Goal: Contribute content: Contribute content

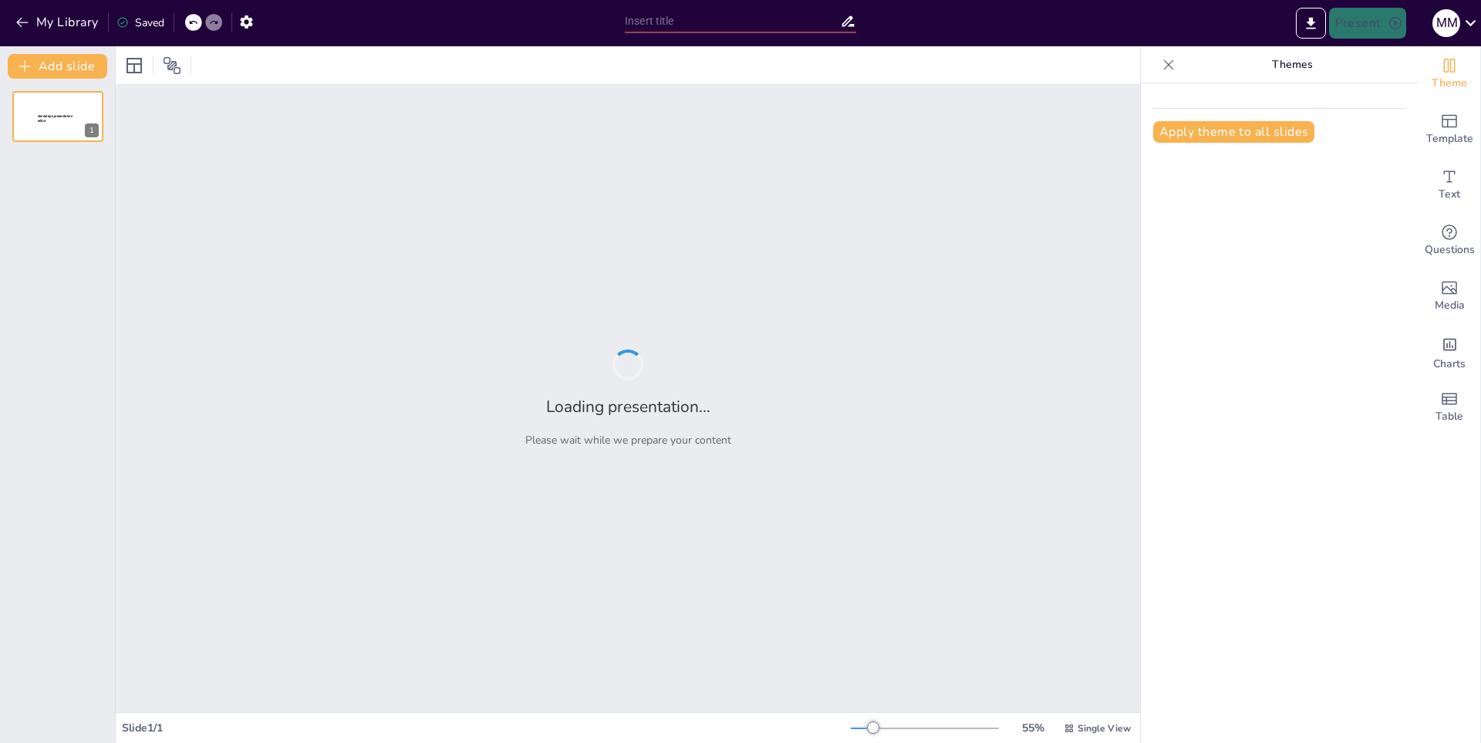
type input "Historia y Evolución del Fútbol"
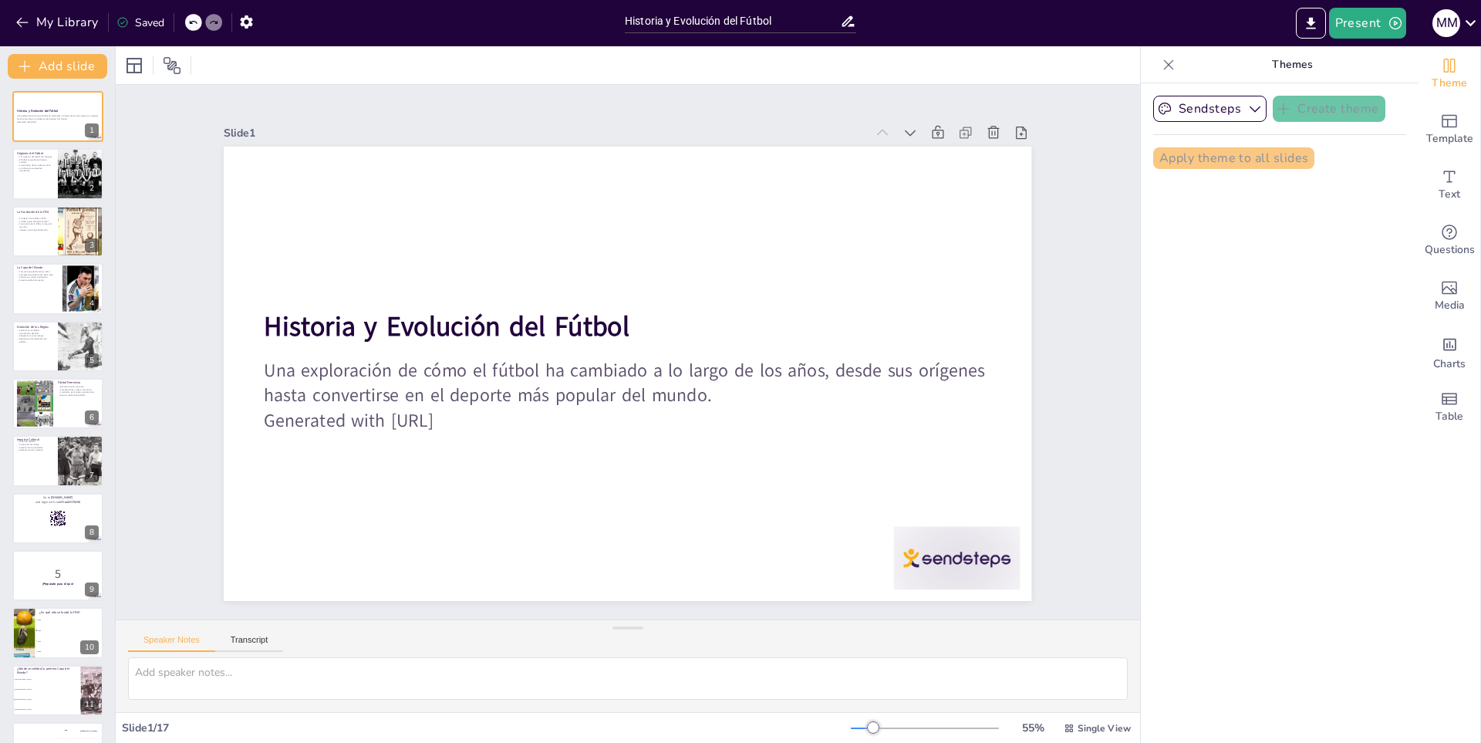
checkbox input "true"
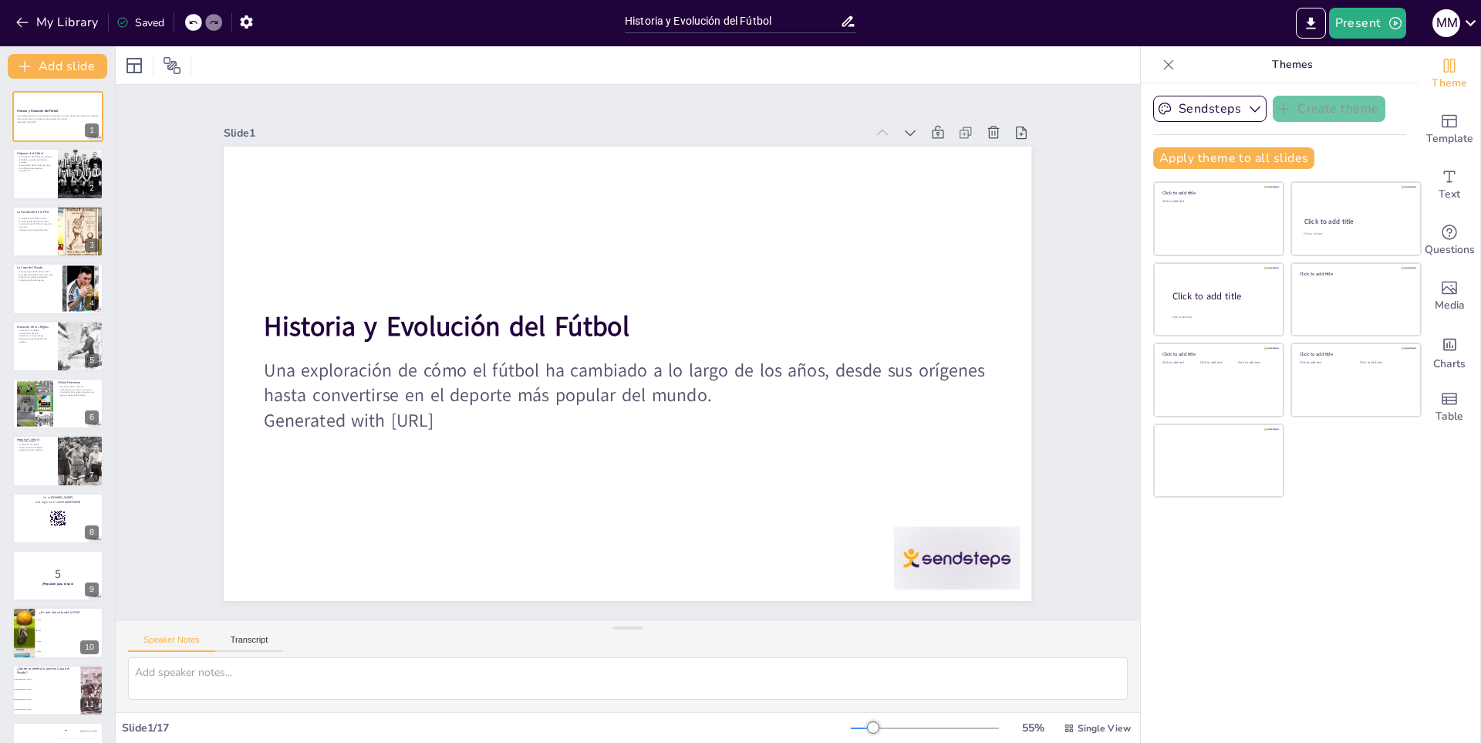
checkbox input "true"
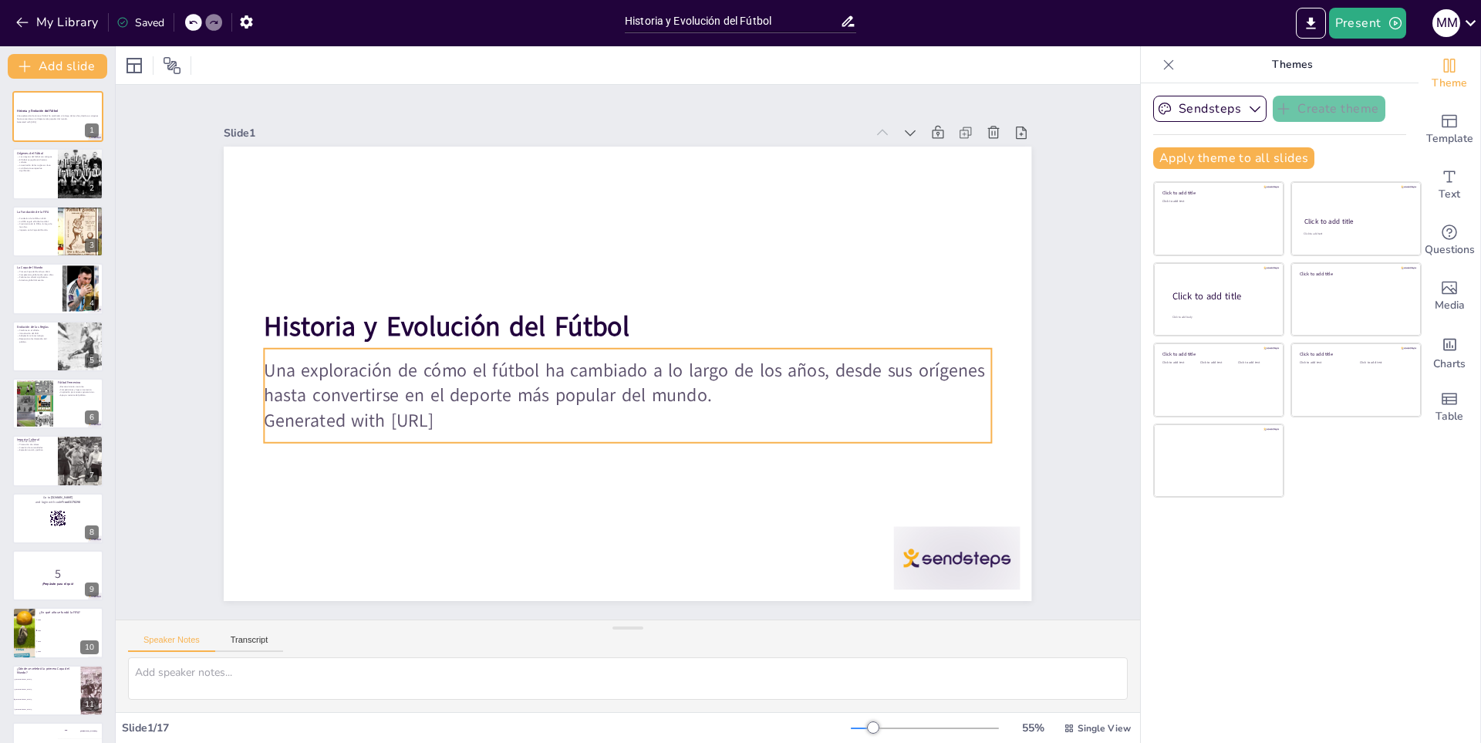
checkbox input "true"
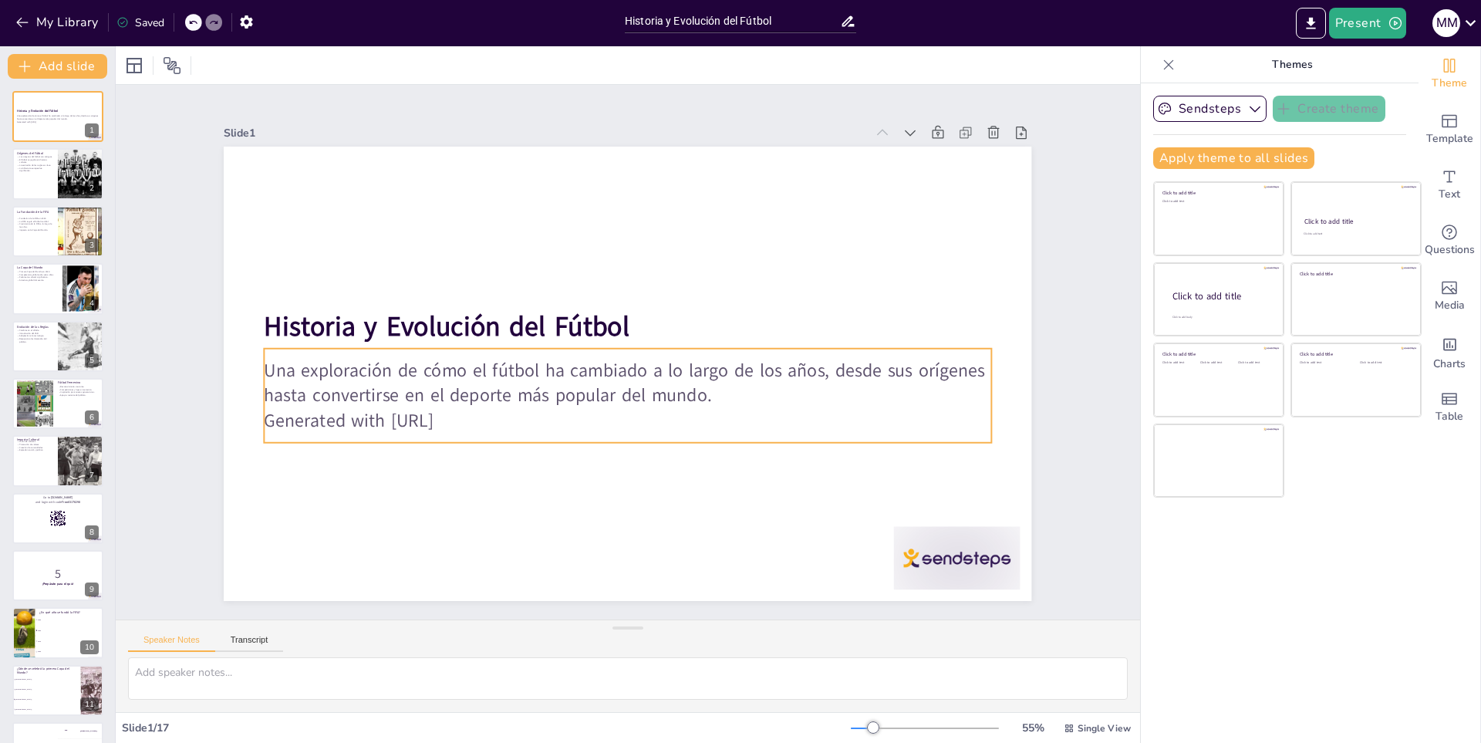
checkbox input "true"
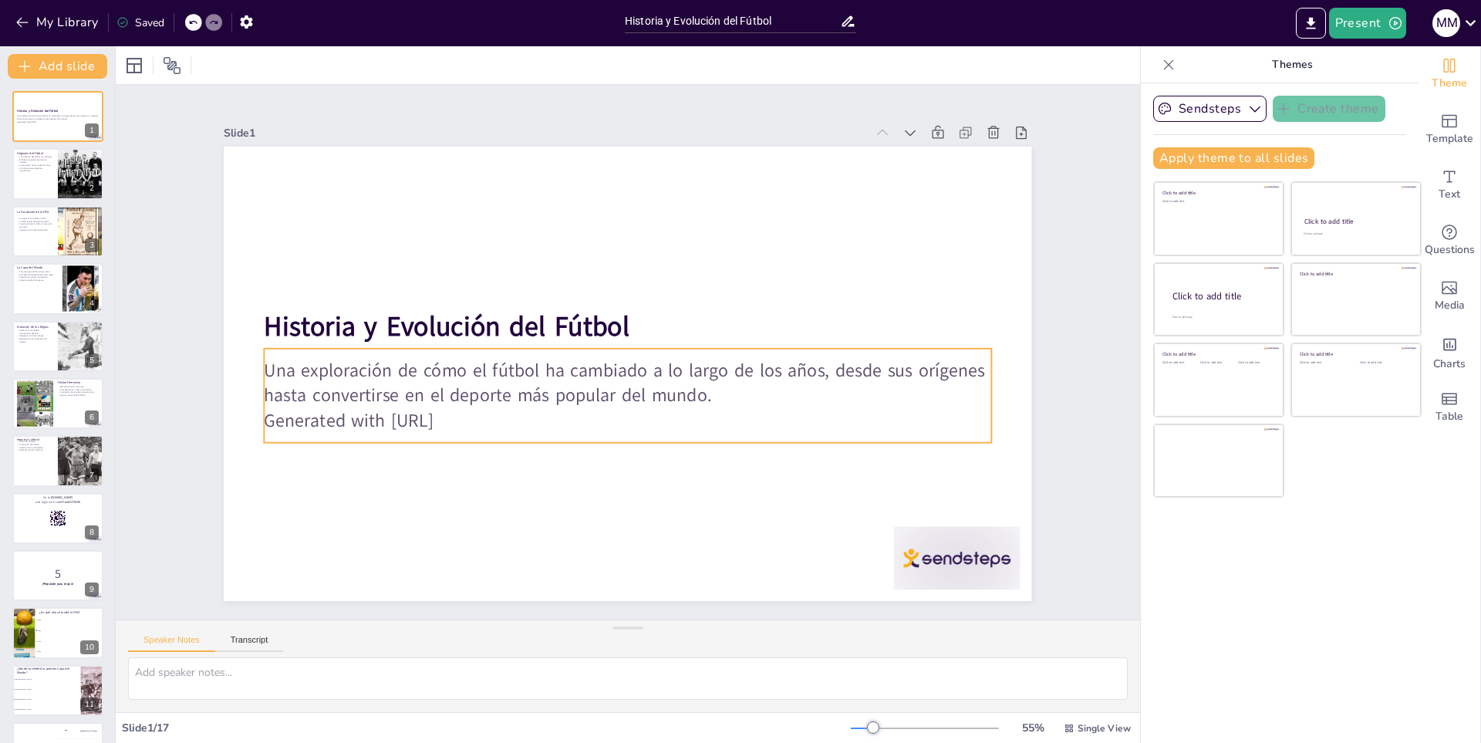
checkbox input "true"
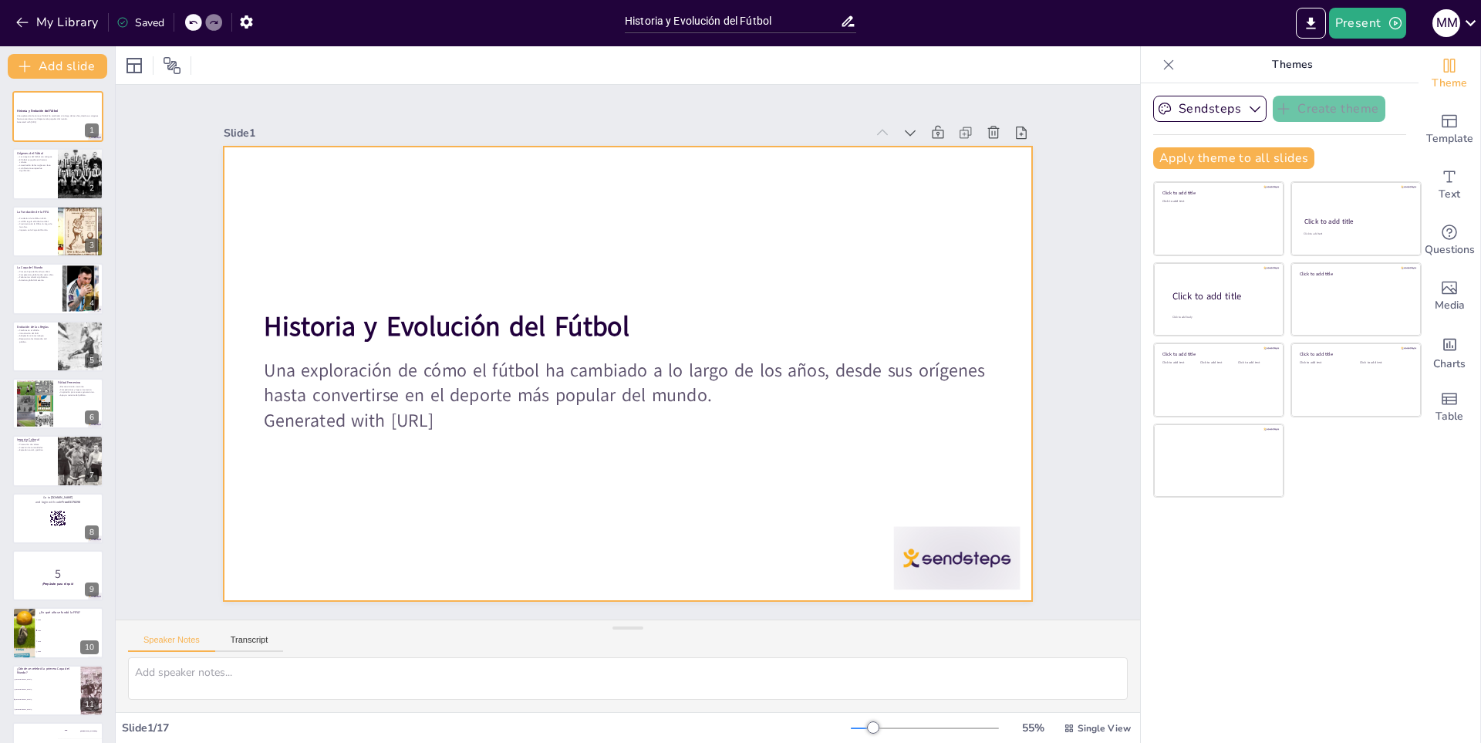
checkbox input "true"
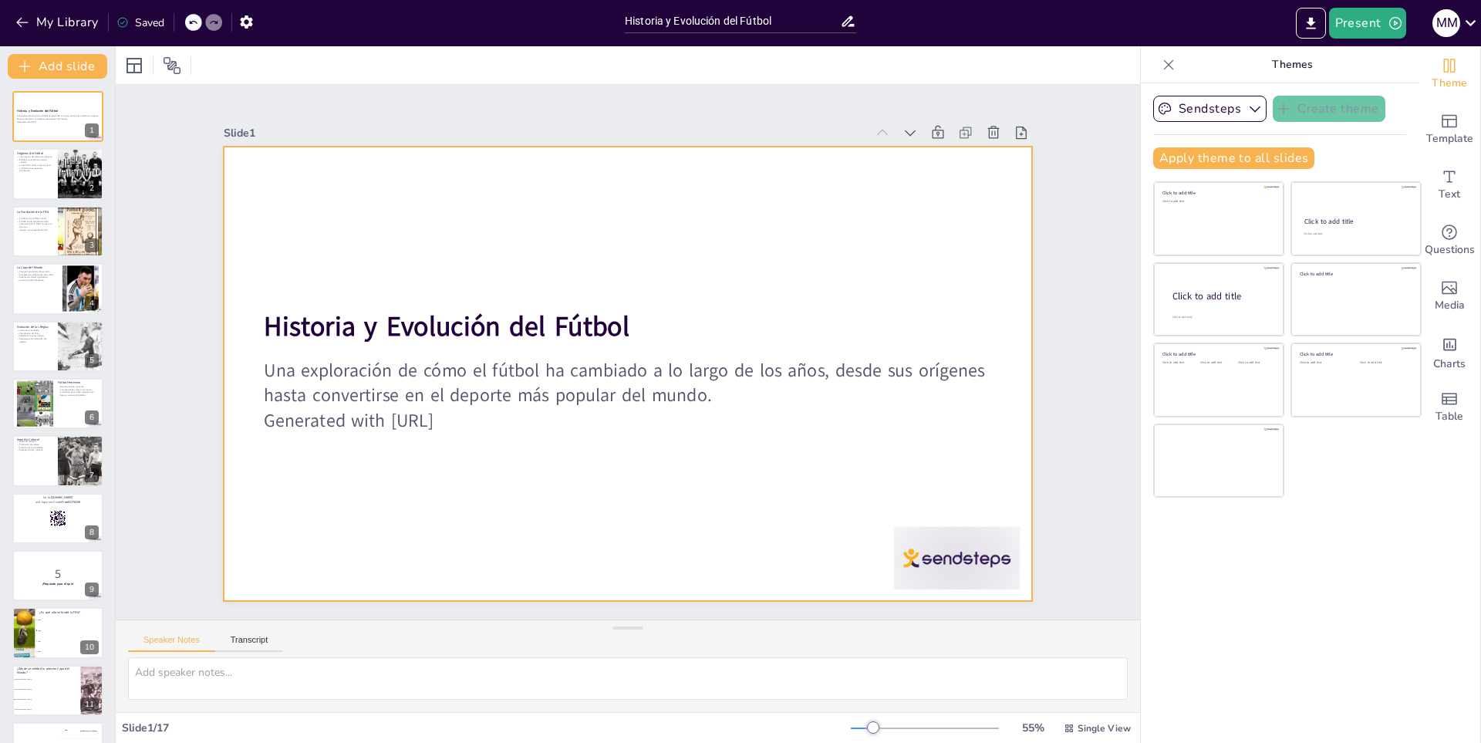
checkbox input "true"
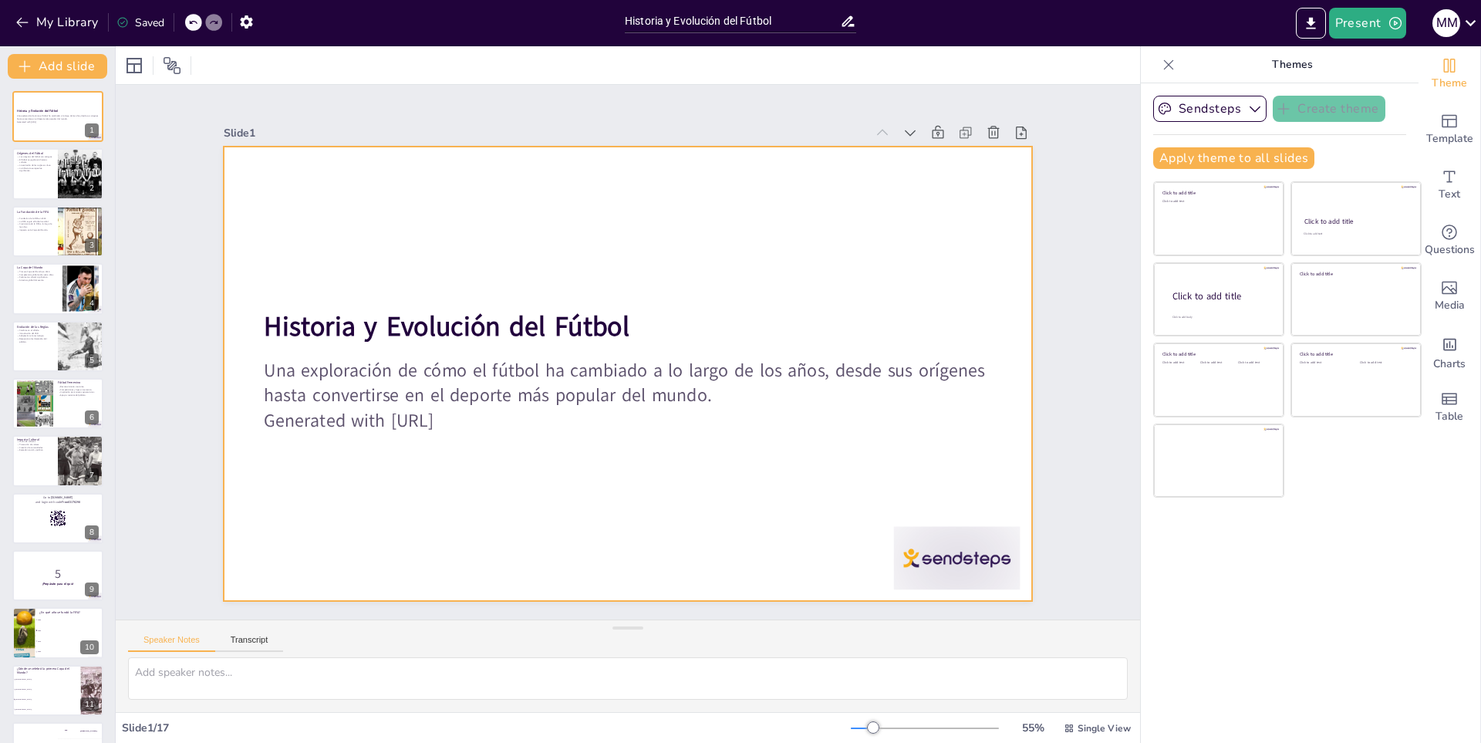
checkbox input "true"
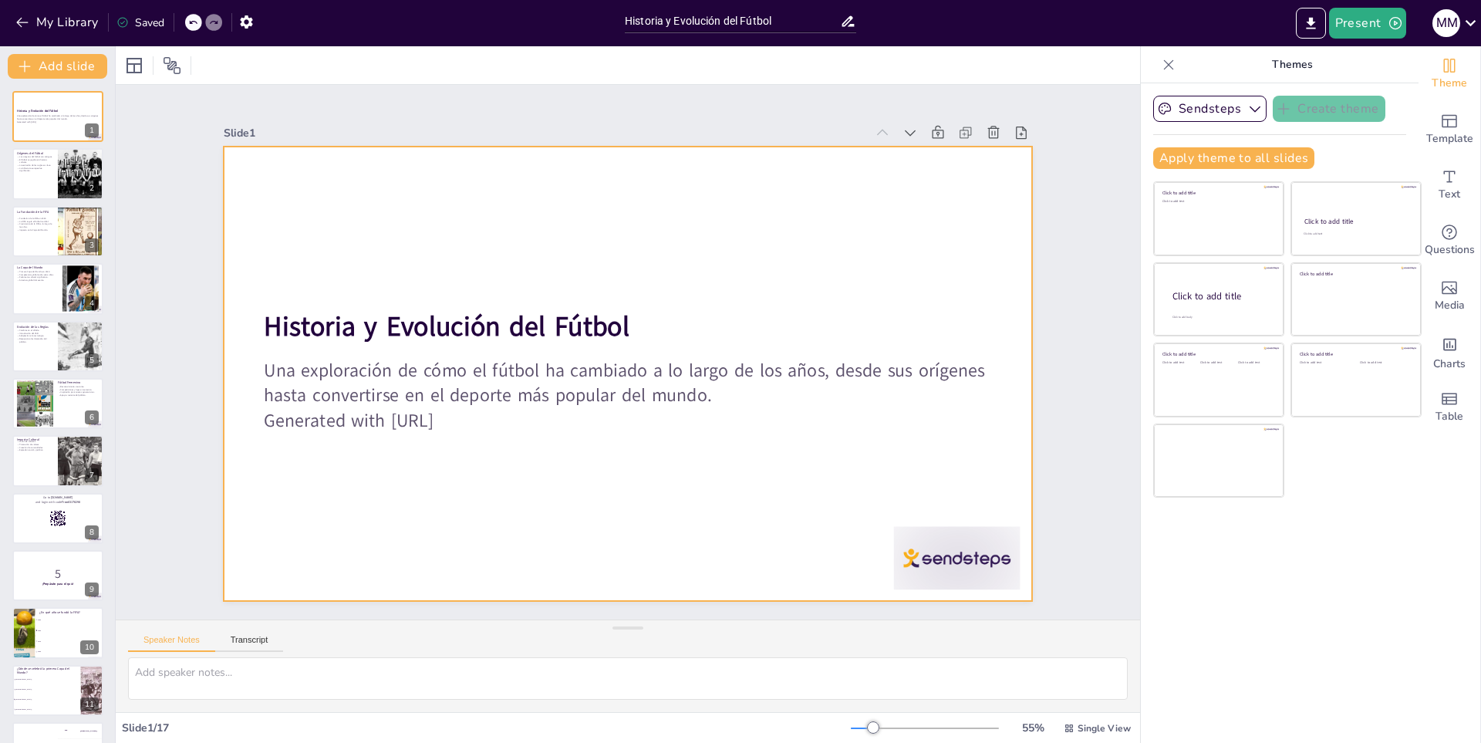
checkbox input "true"
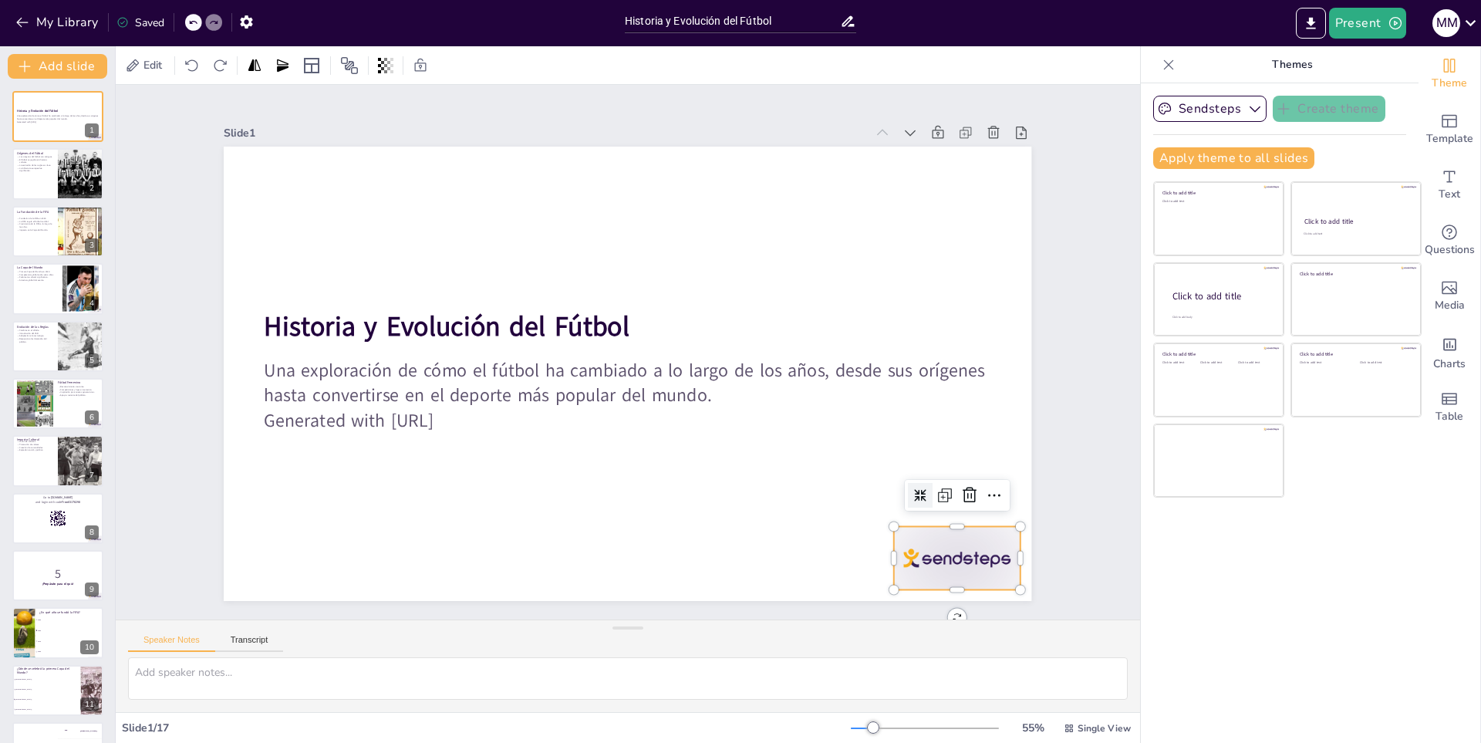
click at [345, 221] on div at bounding box center [279, 182] width 132 height 76
checkbox input "true"
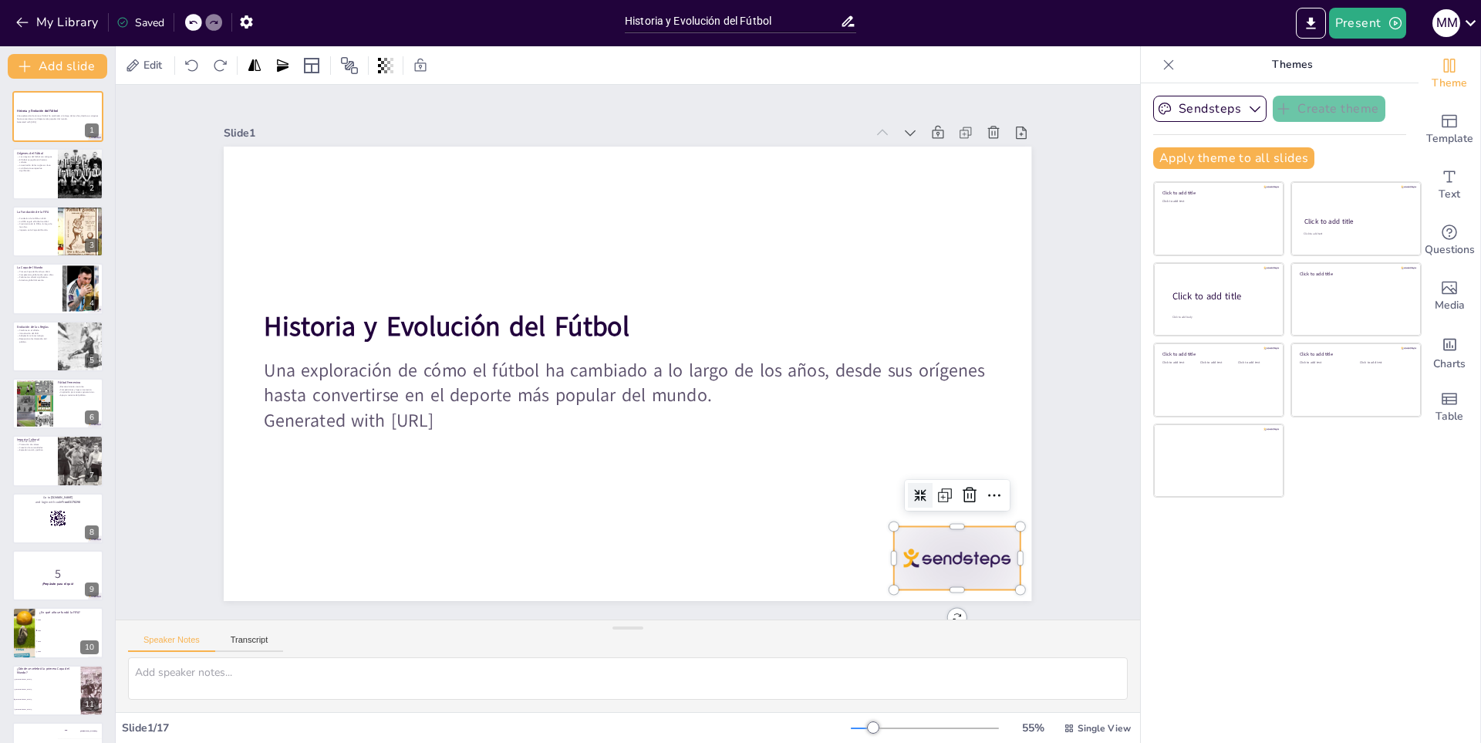
checkbox input "true"
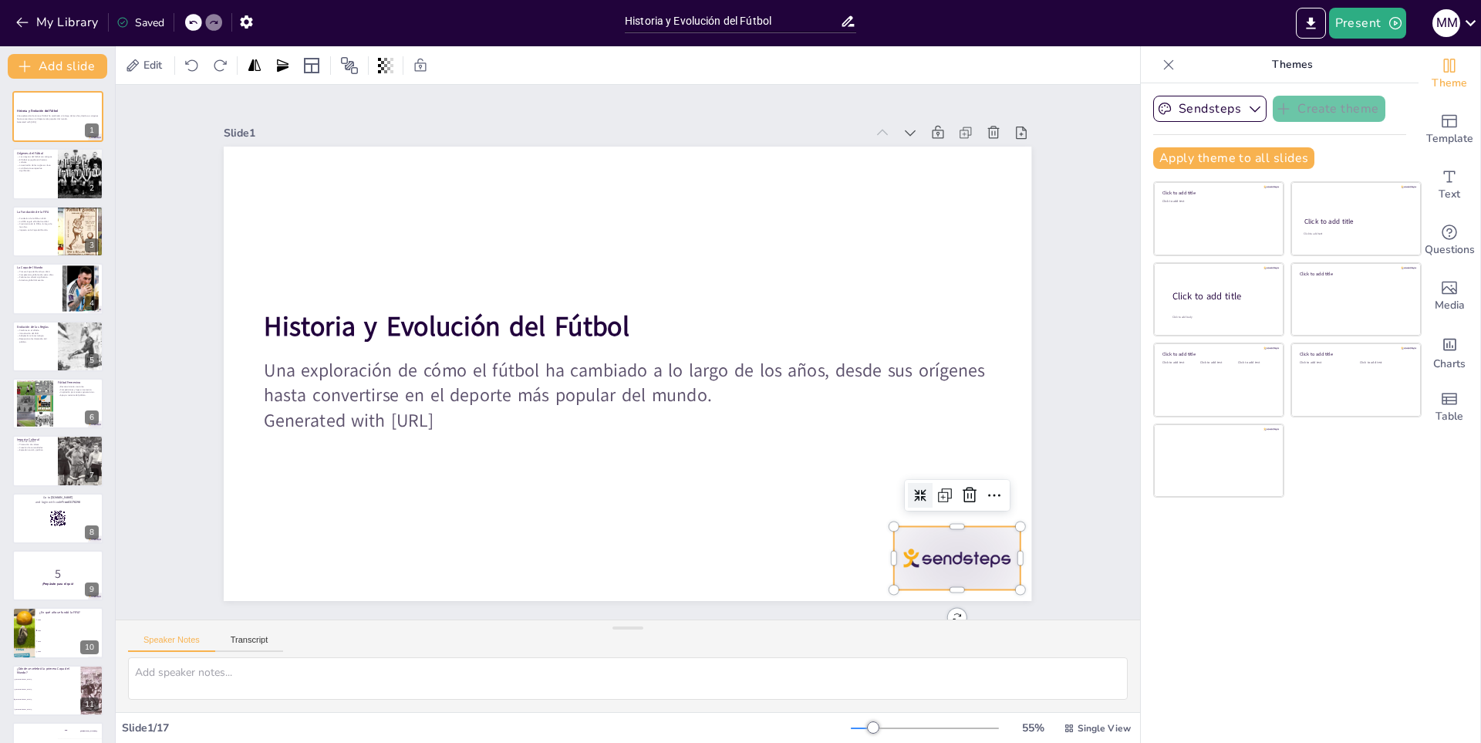
checkbox input "true"
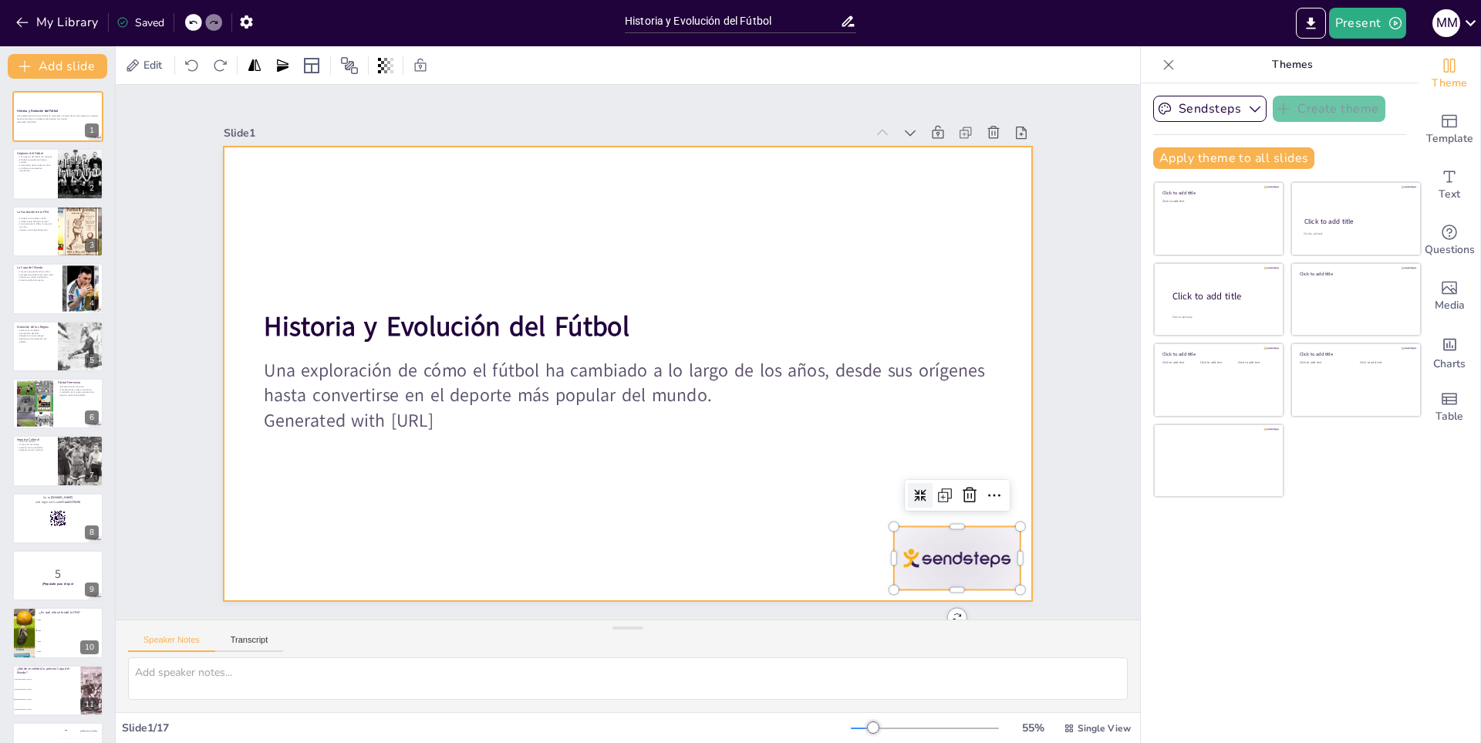
checkbox input "true"
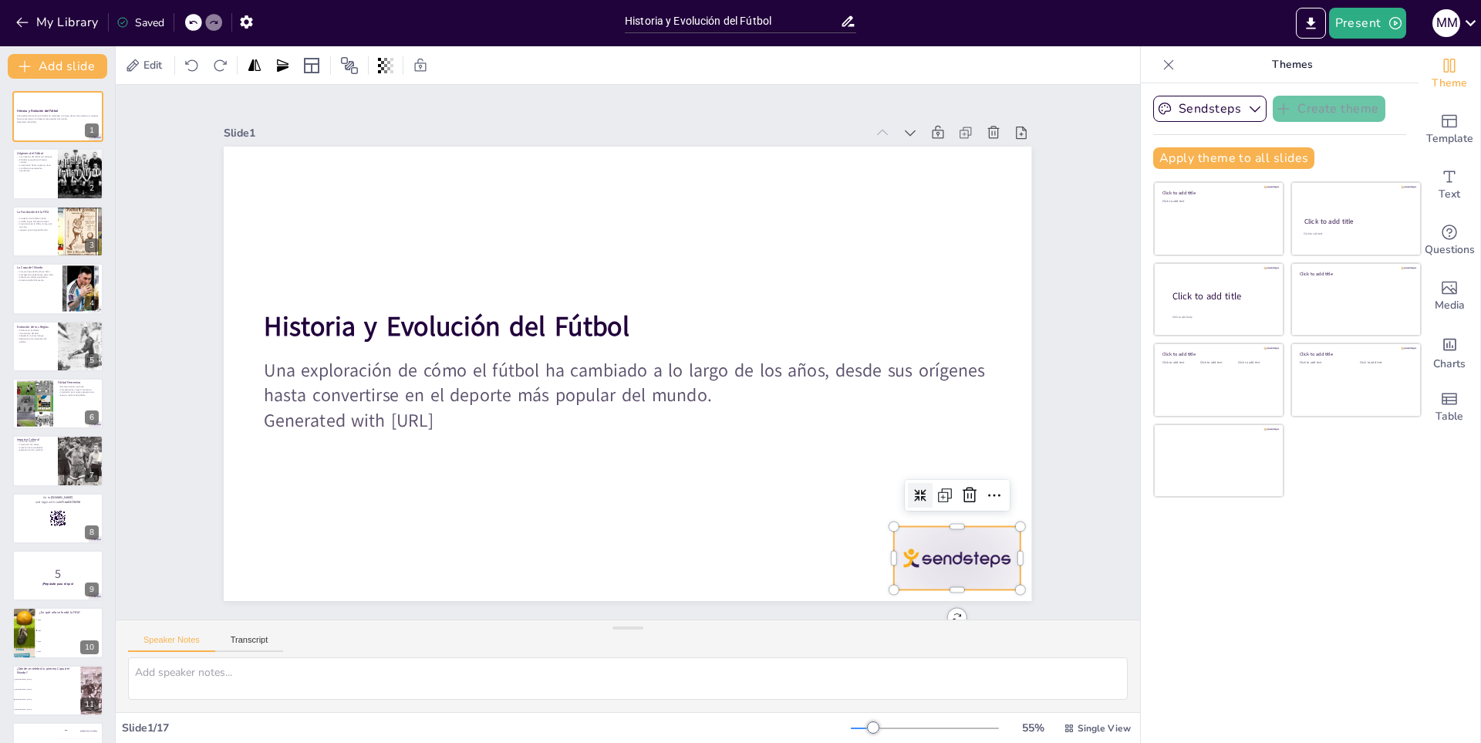
checkbox input "true"
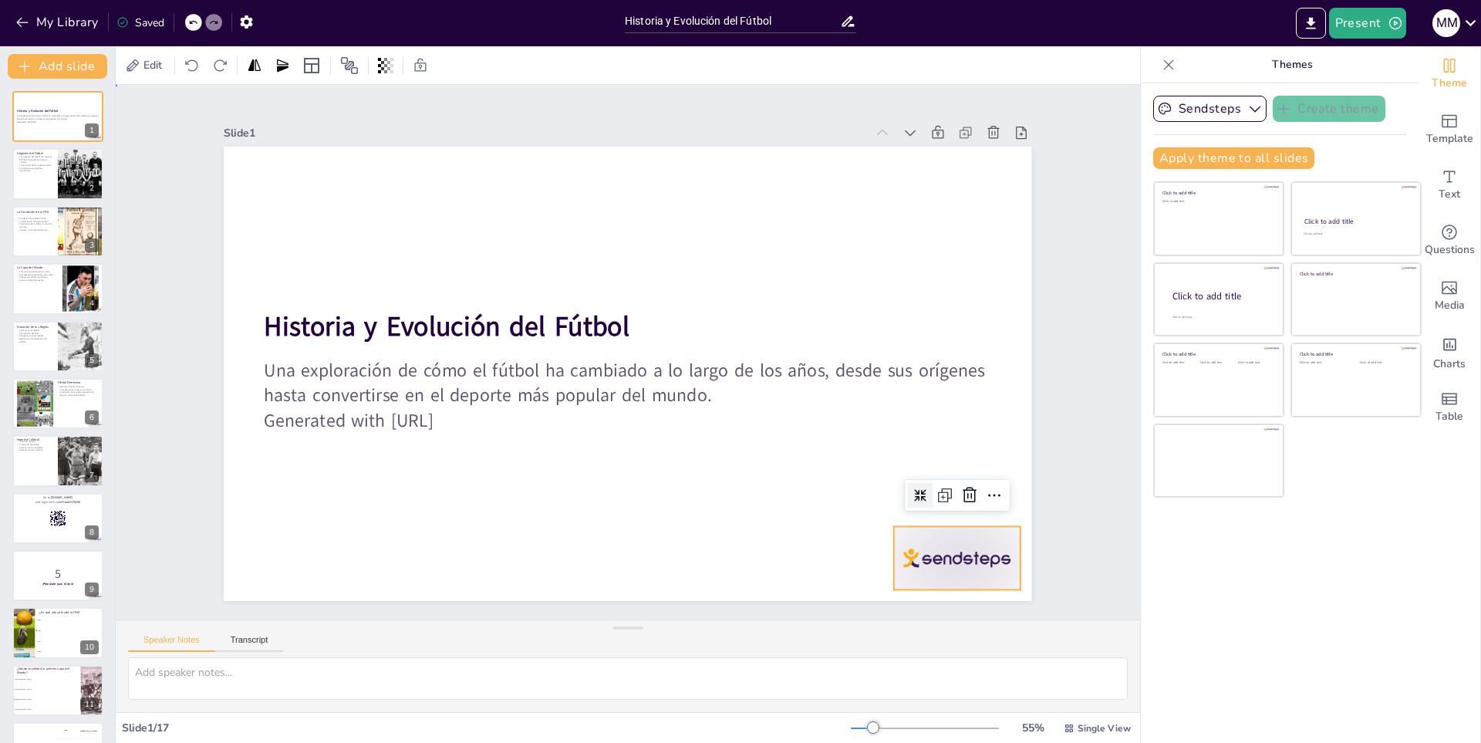
click at [1087, 238] on div "Slide 1 Historia y Evolución del Fútbol Una exploración de cómo el fútbol ha ca…" at bounding box center [628, 352] width 974 height 1155
checkbox input "true"
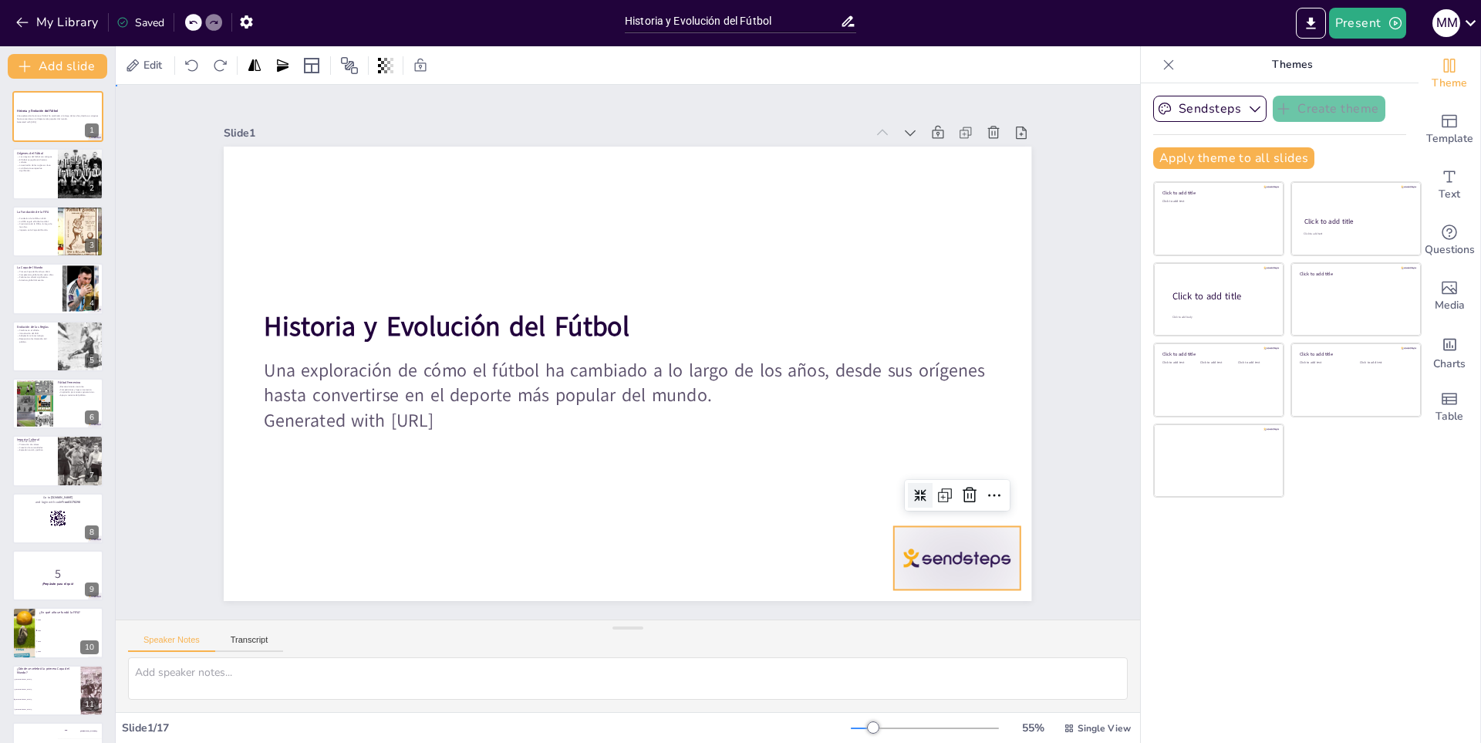
checkbox input "true"
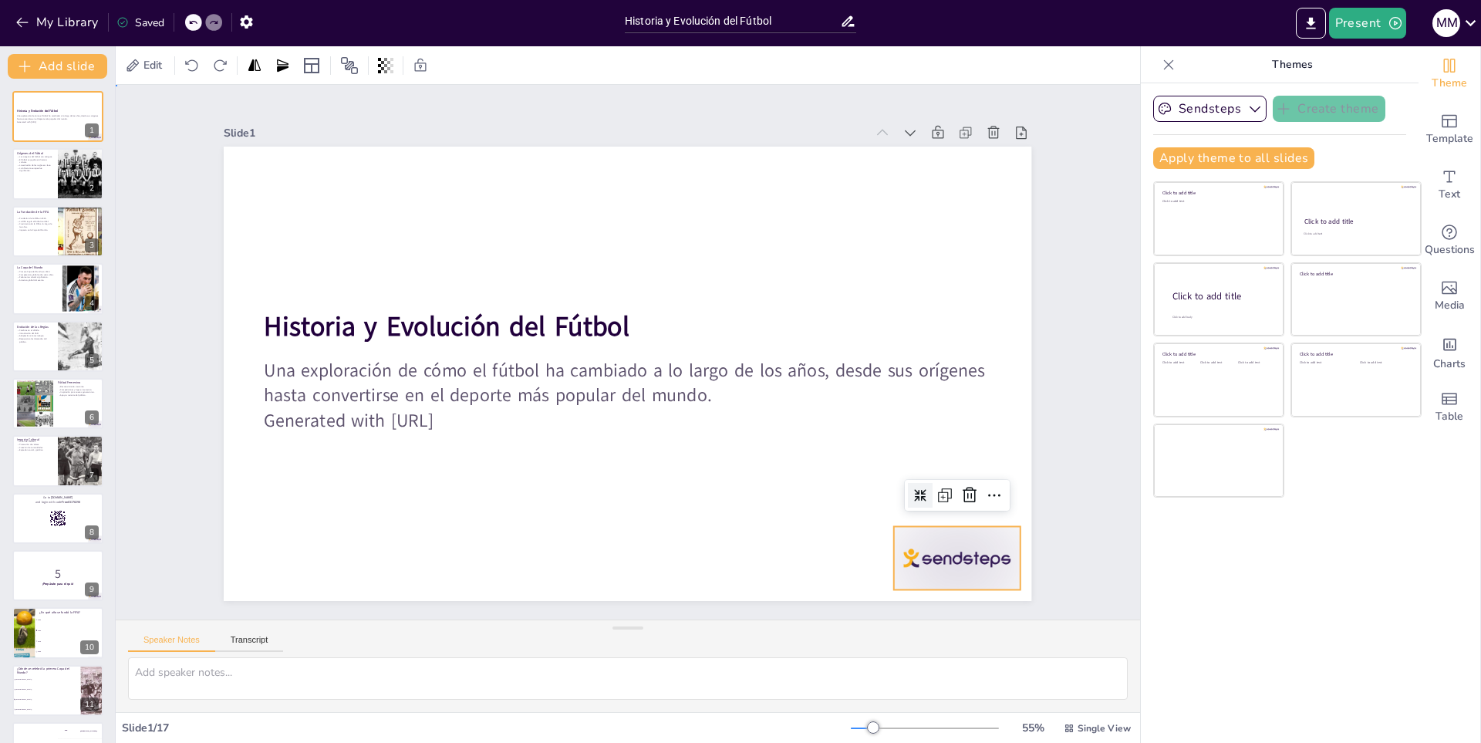
checkbox input "true"
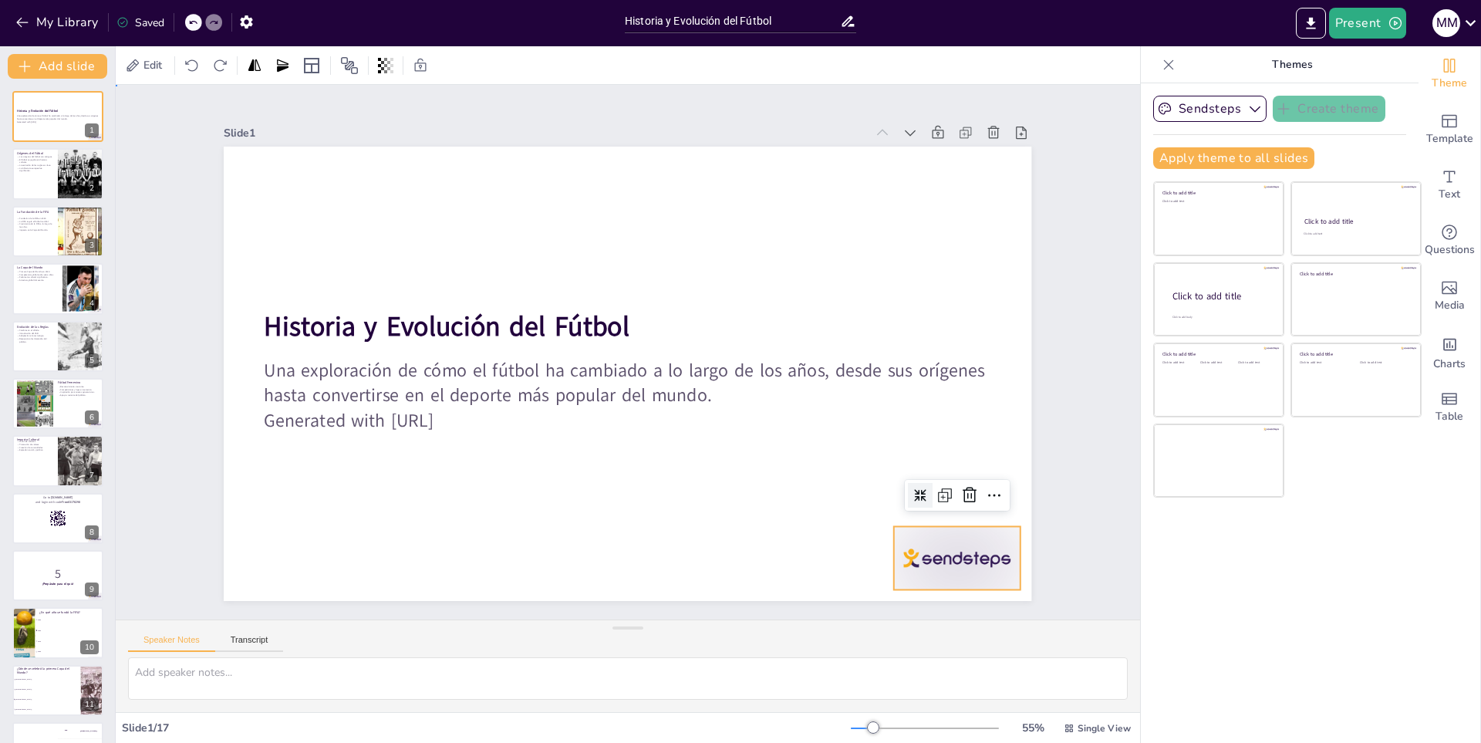
checkbox input "true"
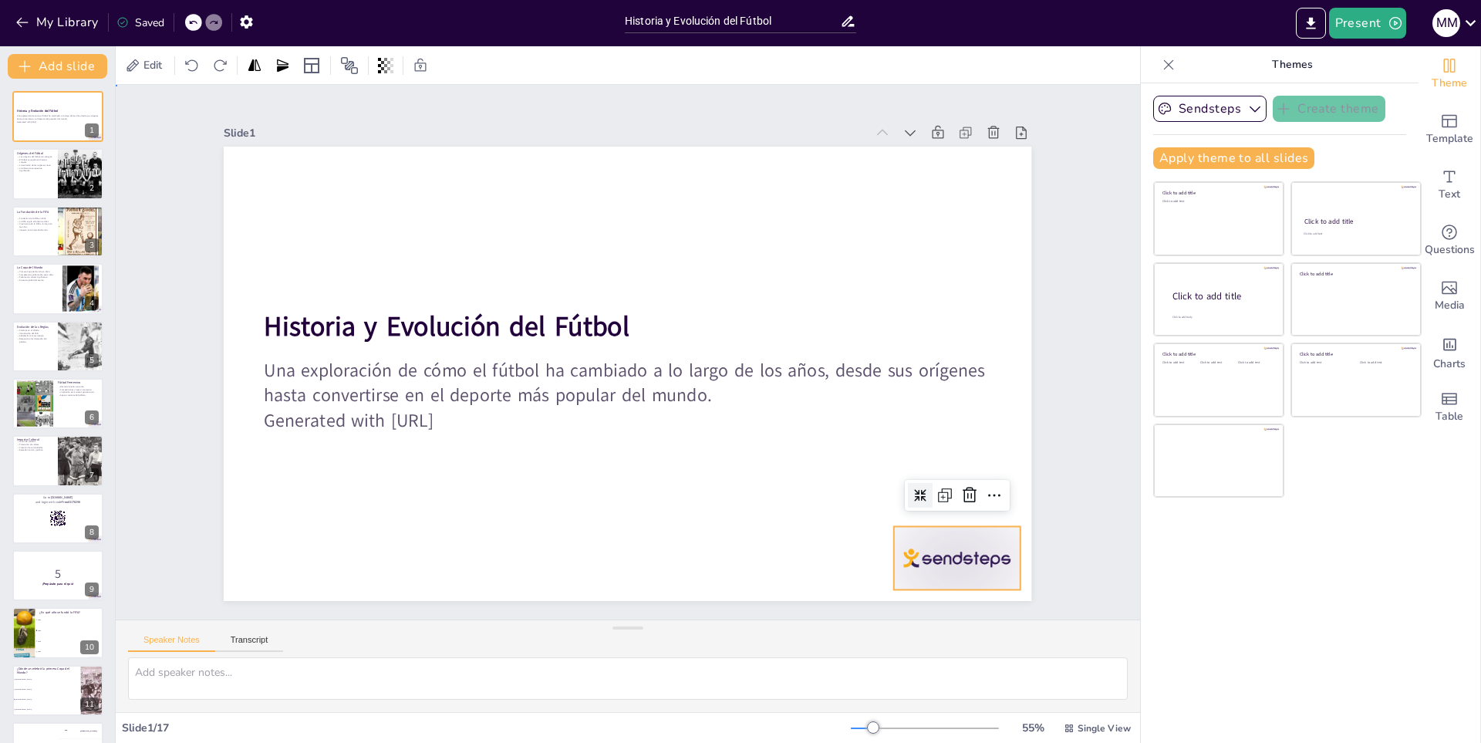
checkbox input "true"
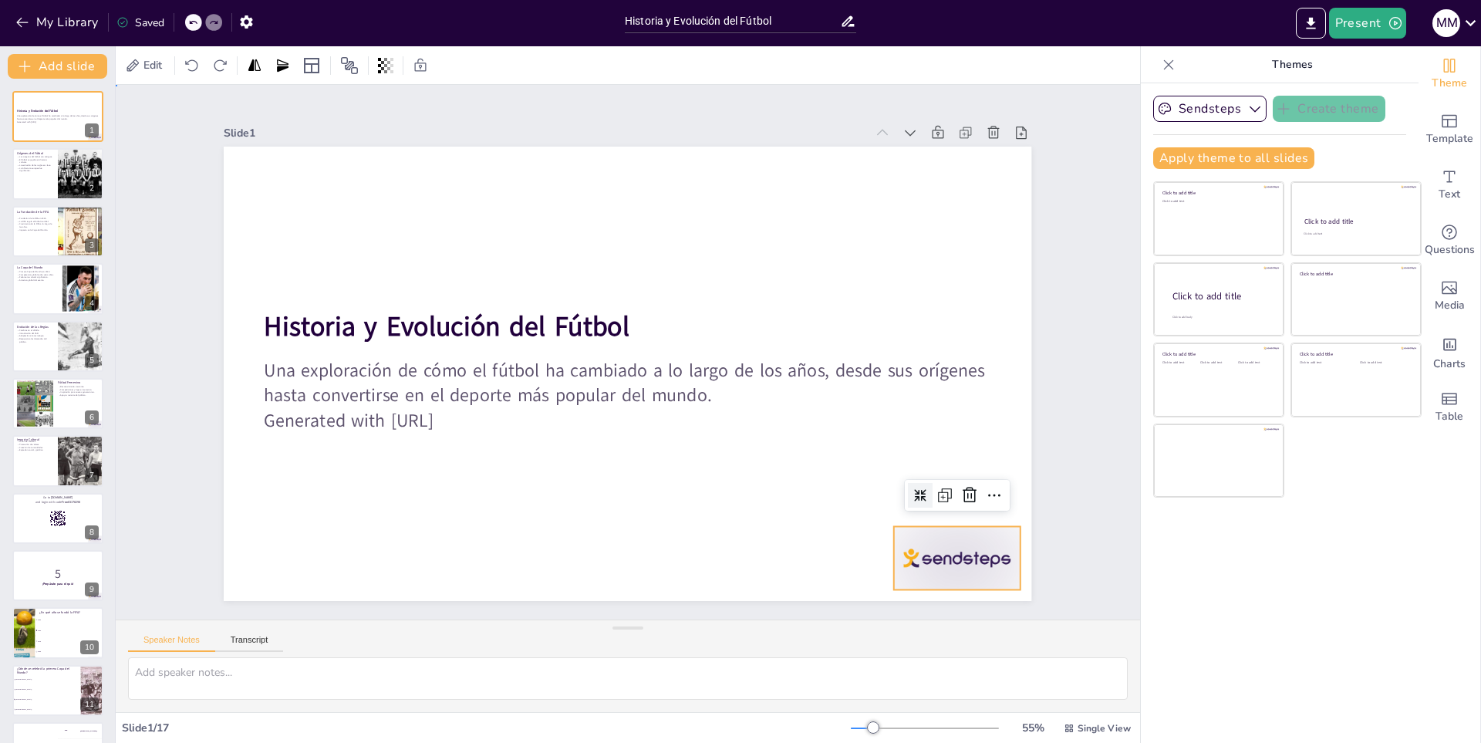
checkbox input "true"
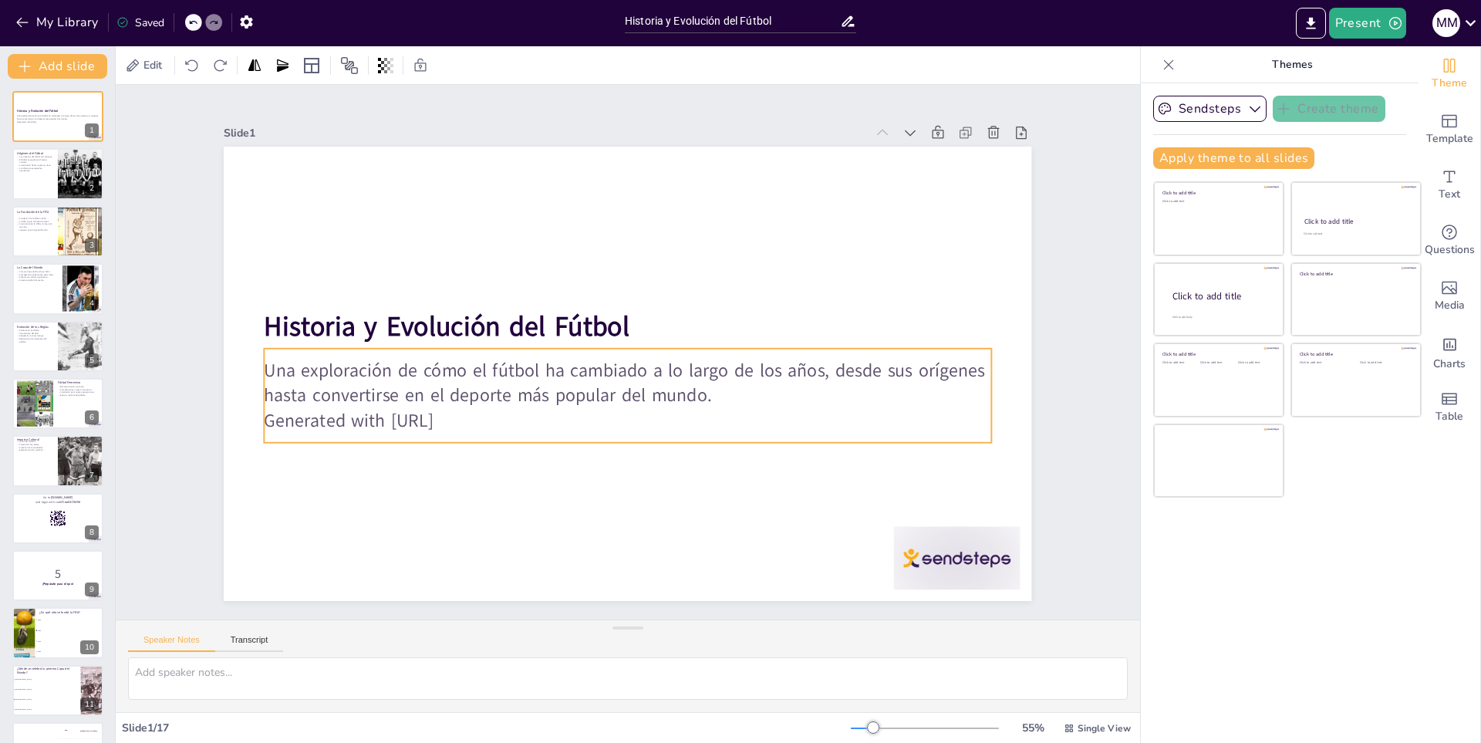
checkbox input "true"
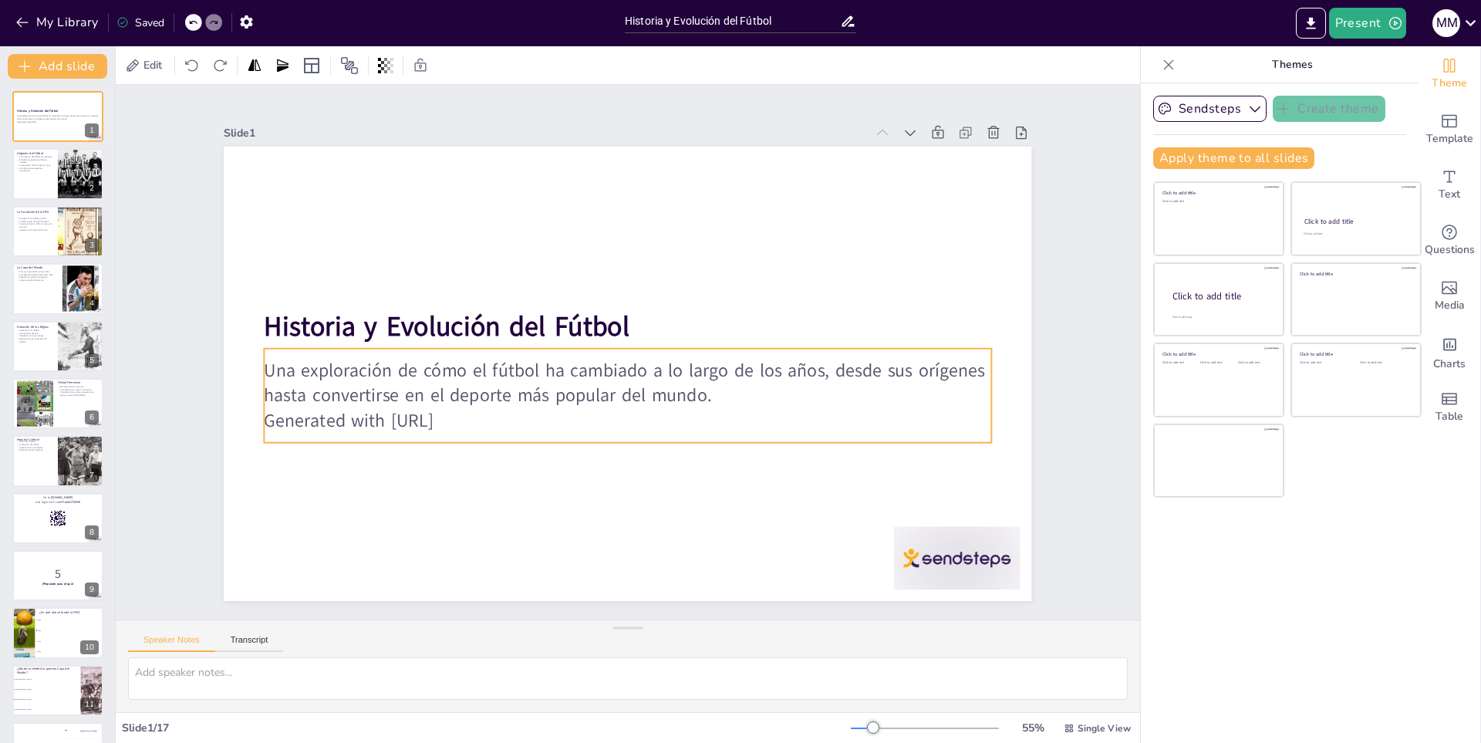
checkbox input "true"
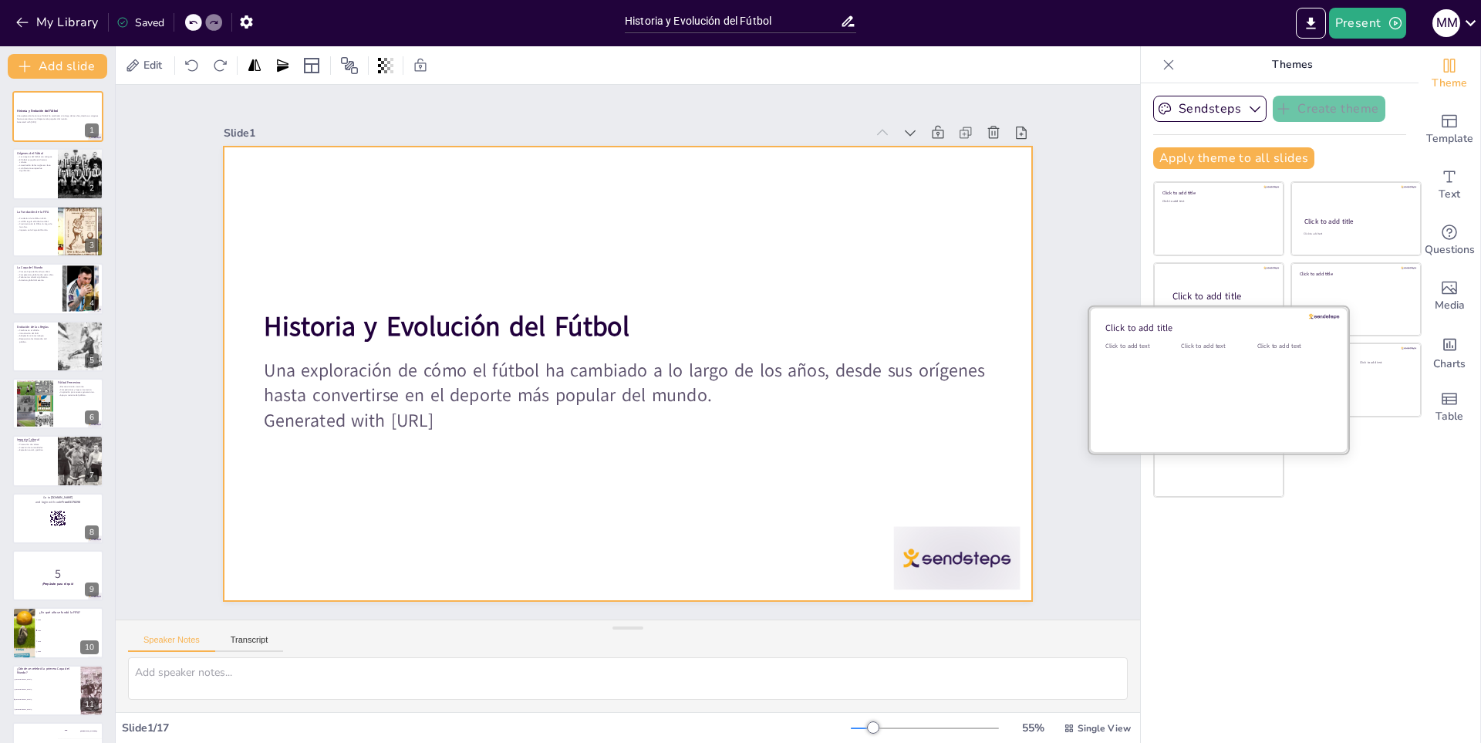
checkbox input "true"
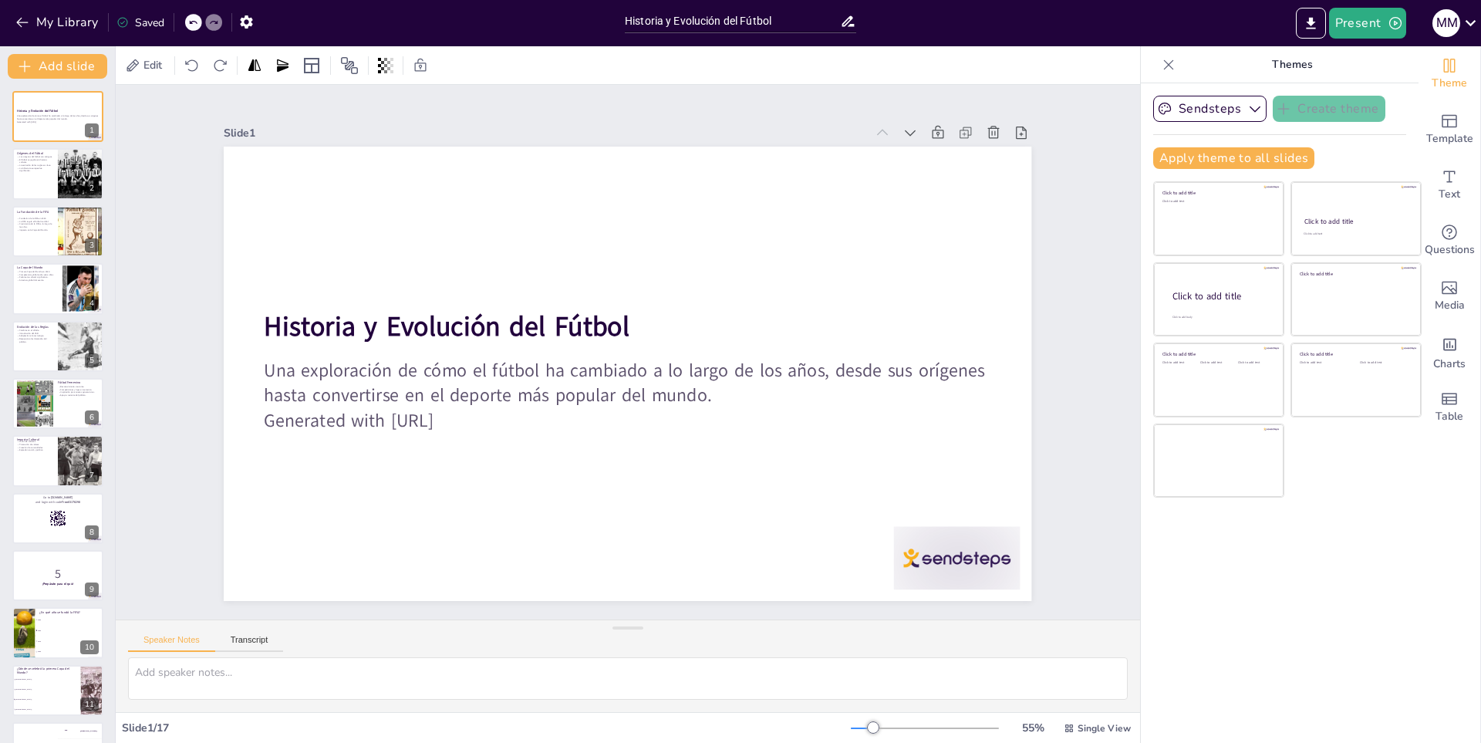
checkbox input "true"
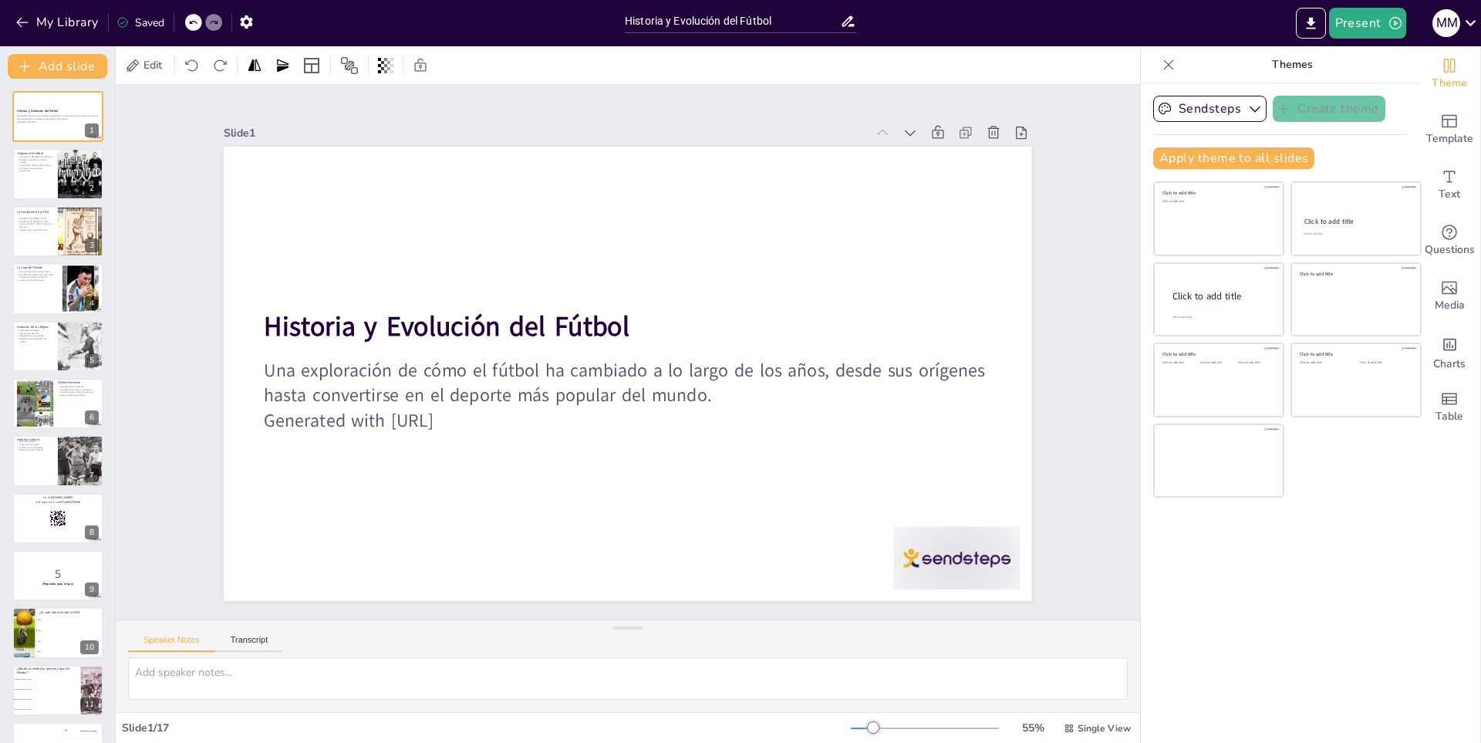
checkbox input "true"
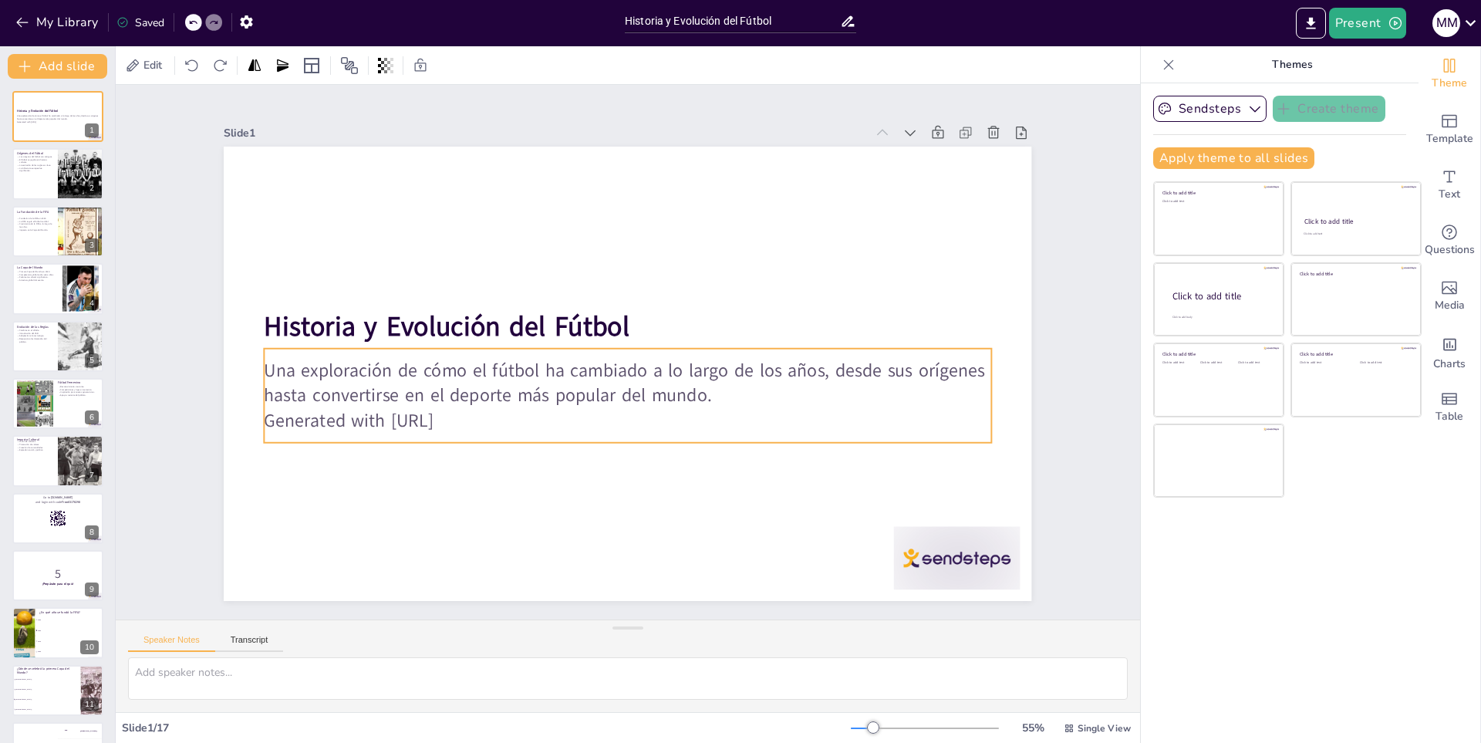
checkbox input "true"
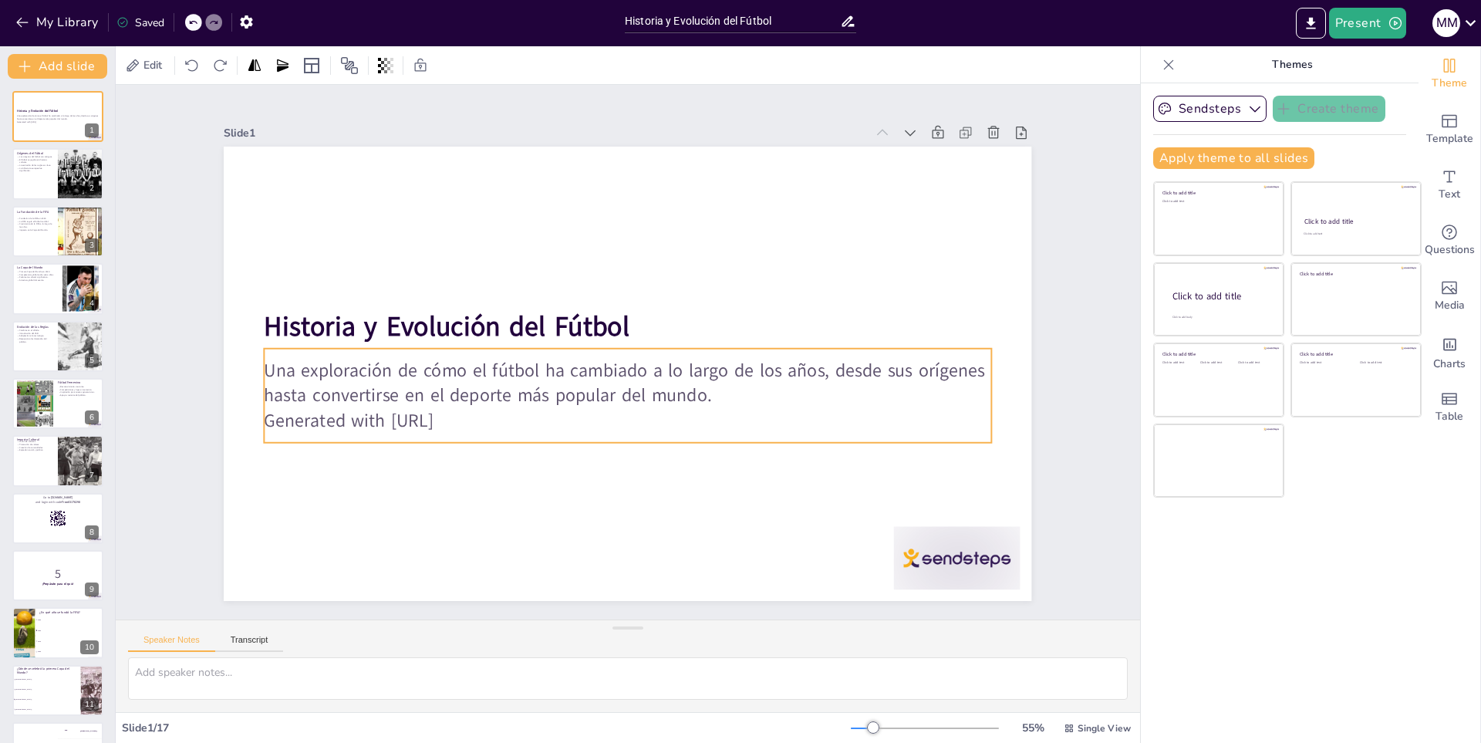
checkbox input "true"
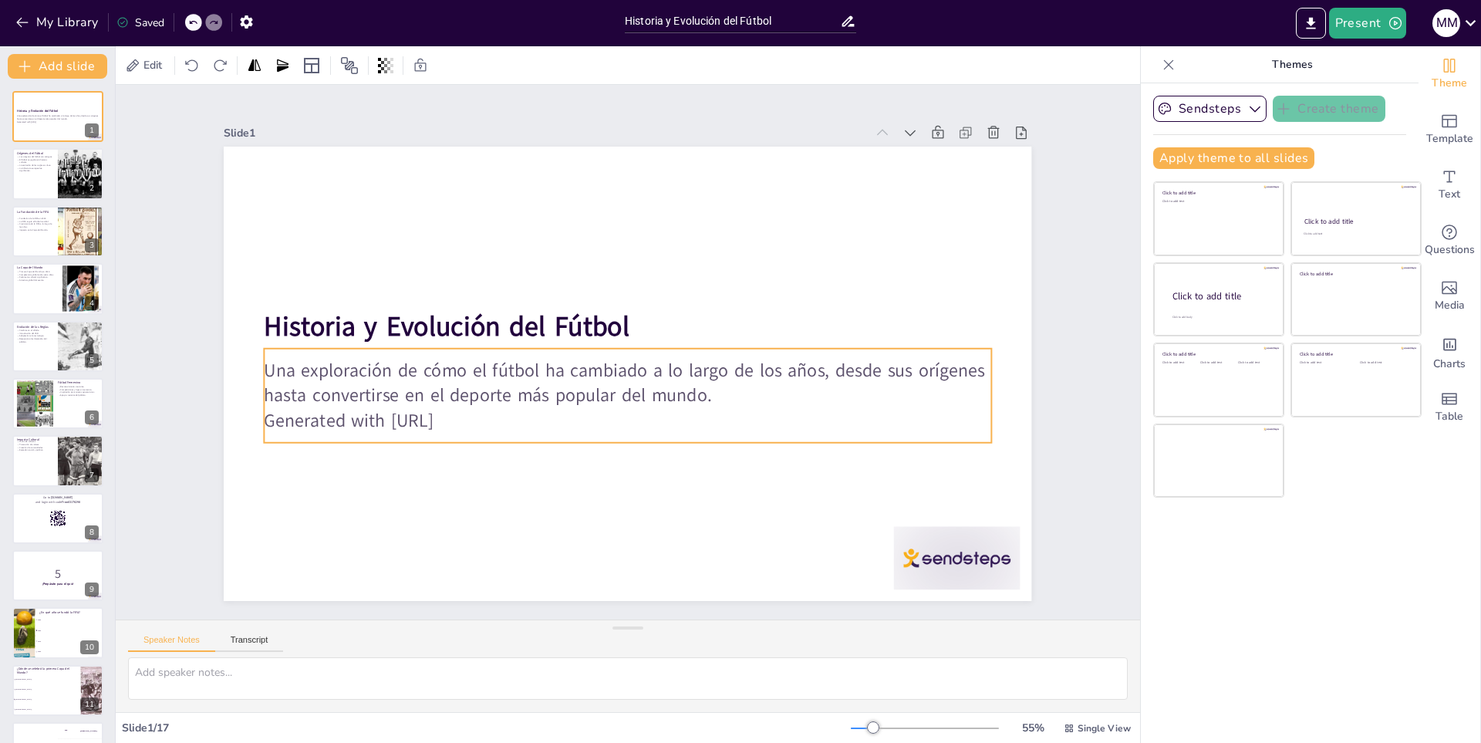
checkbox input "true"
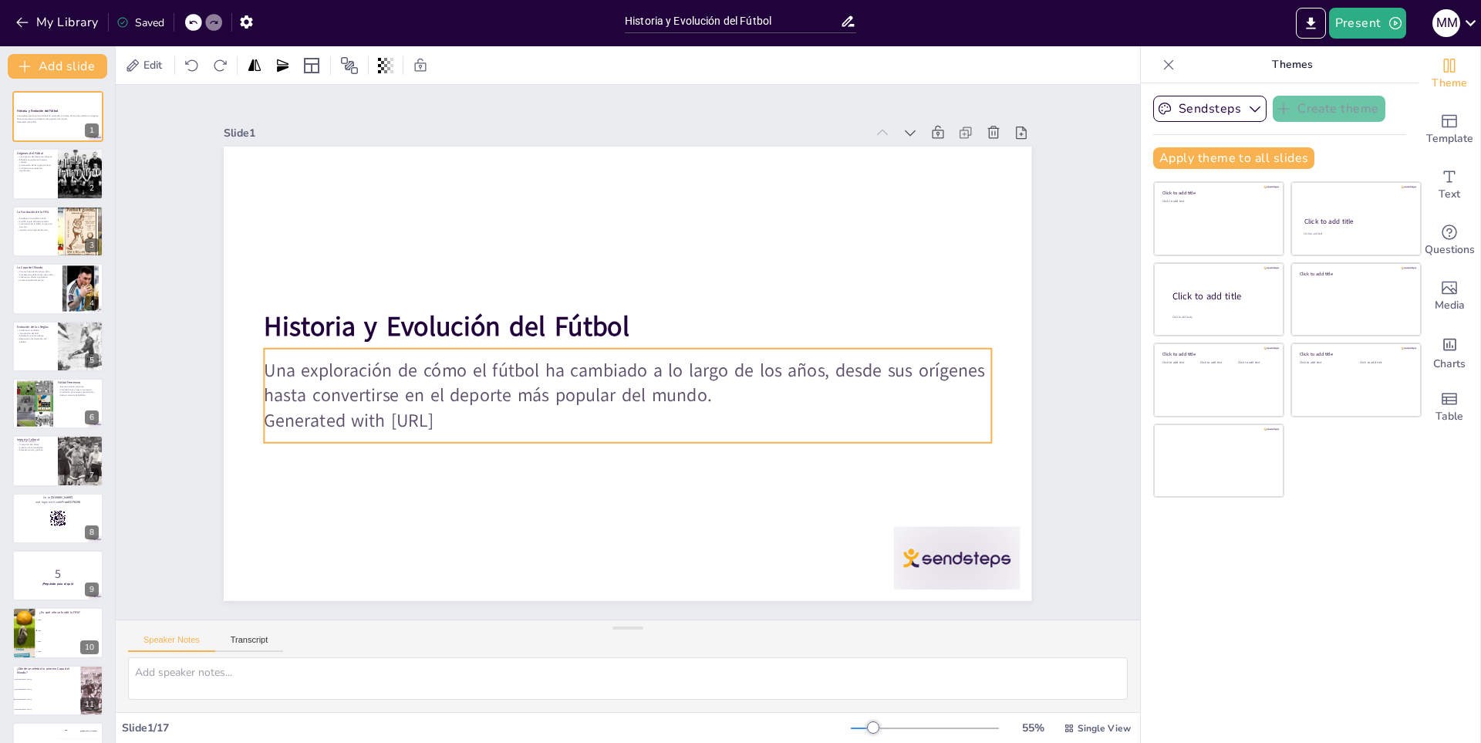
checkbox input "true"
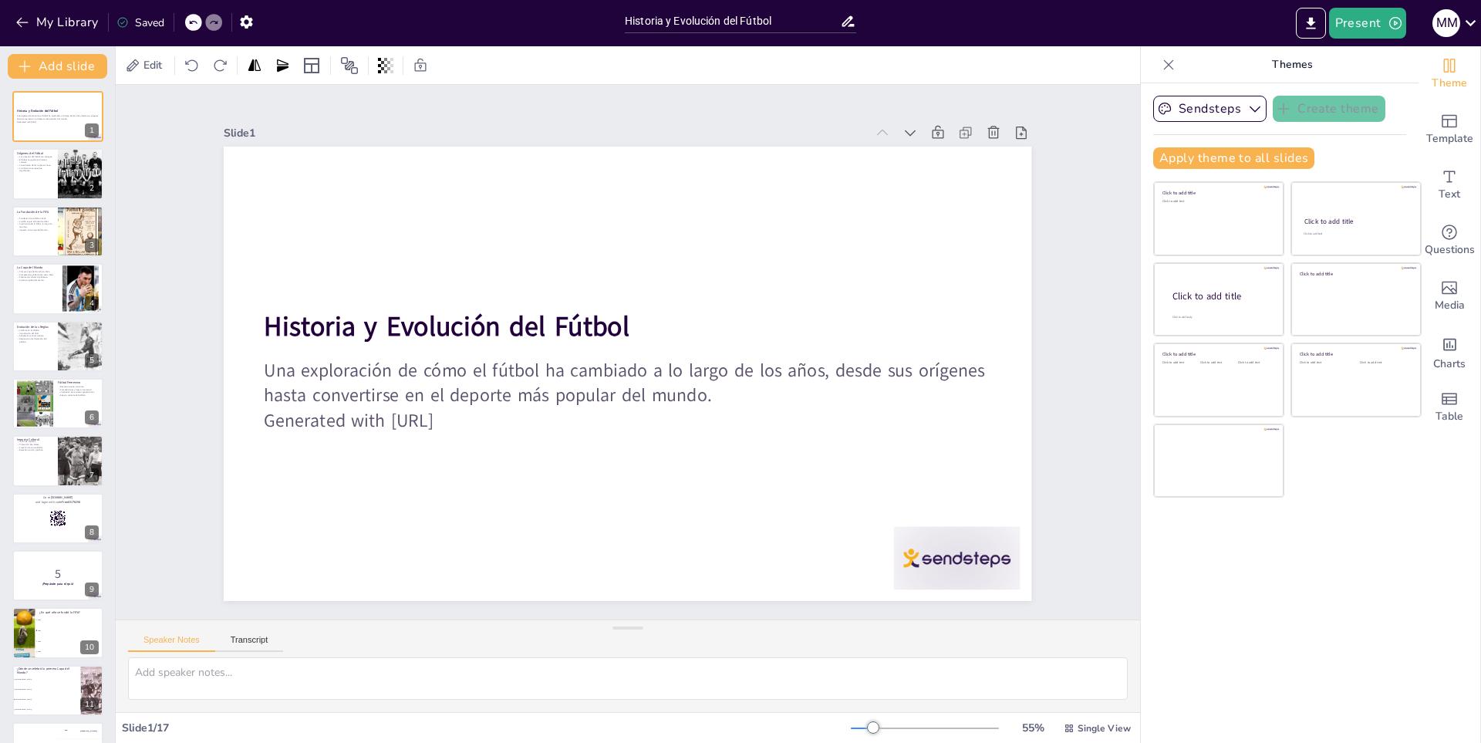
checkbox input "true"
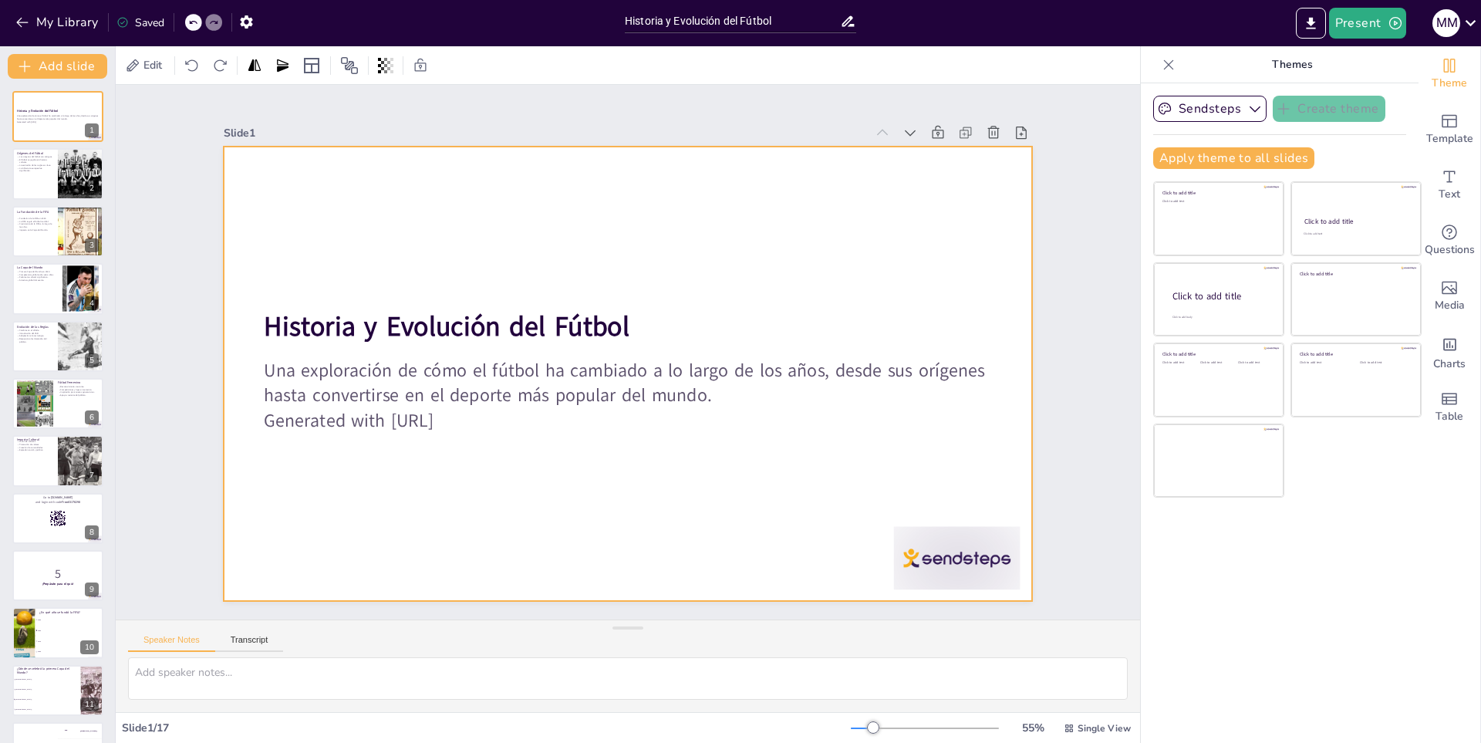
checkbox input "true"
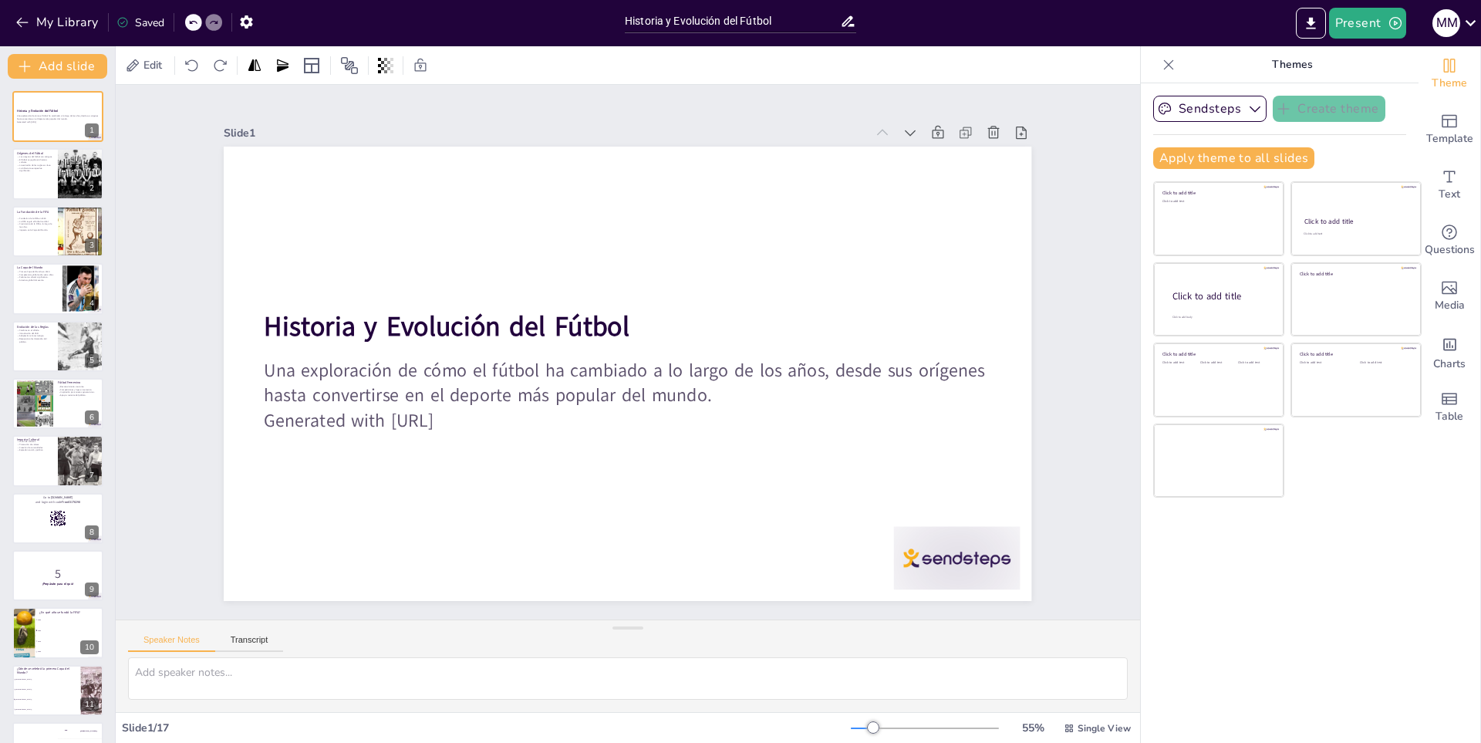
checkbox input "true"
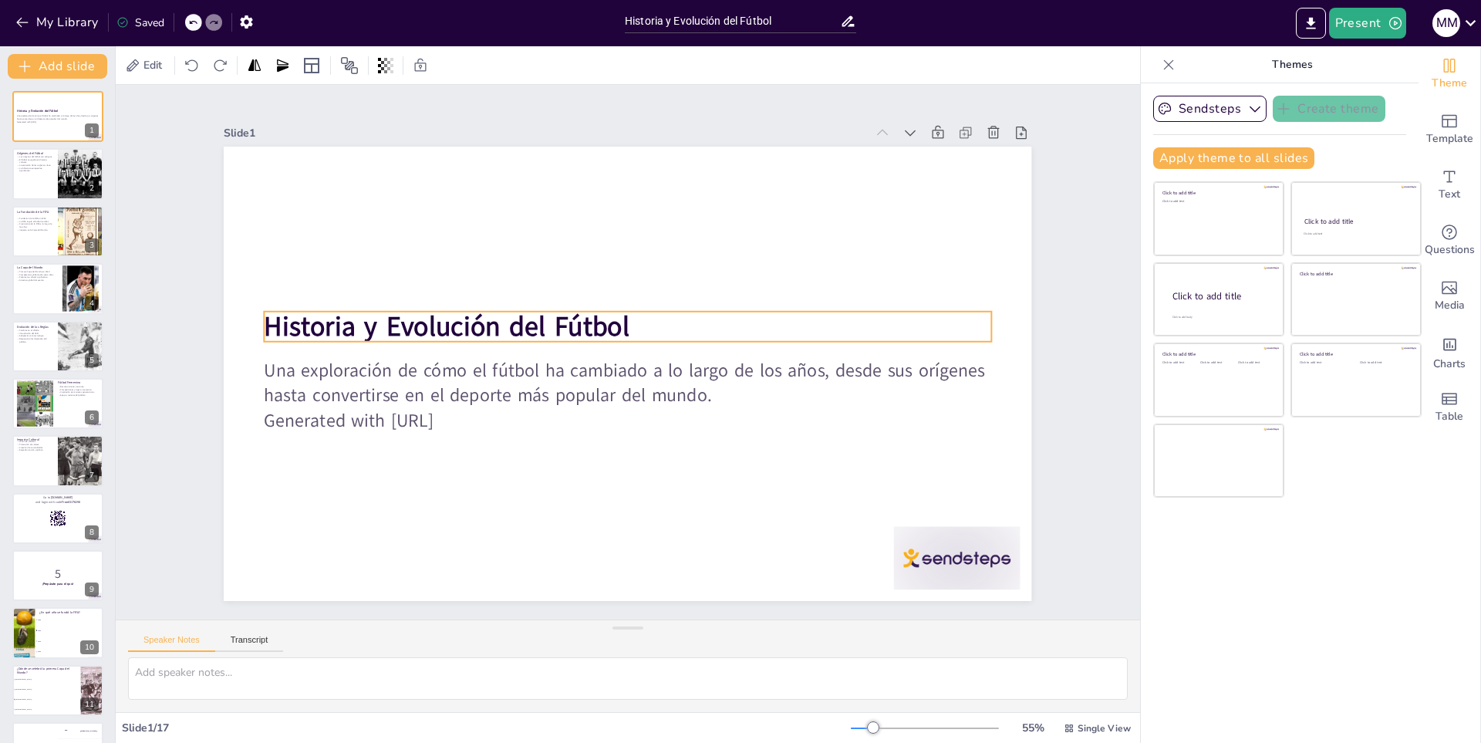
checkbox input "true"
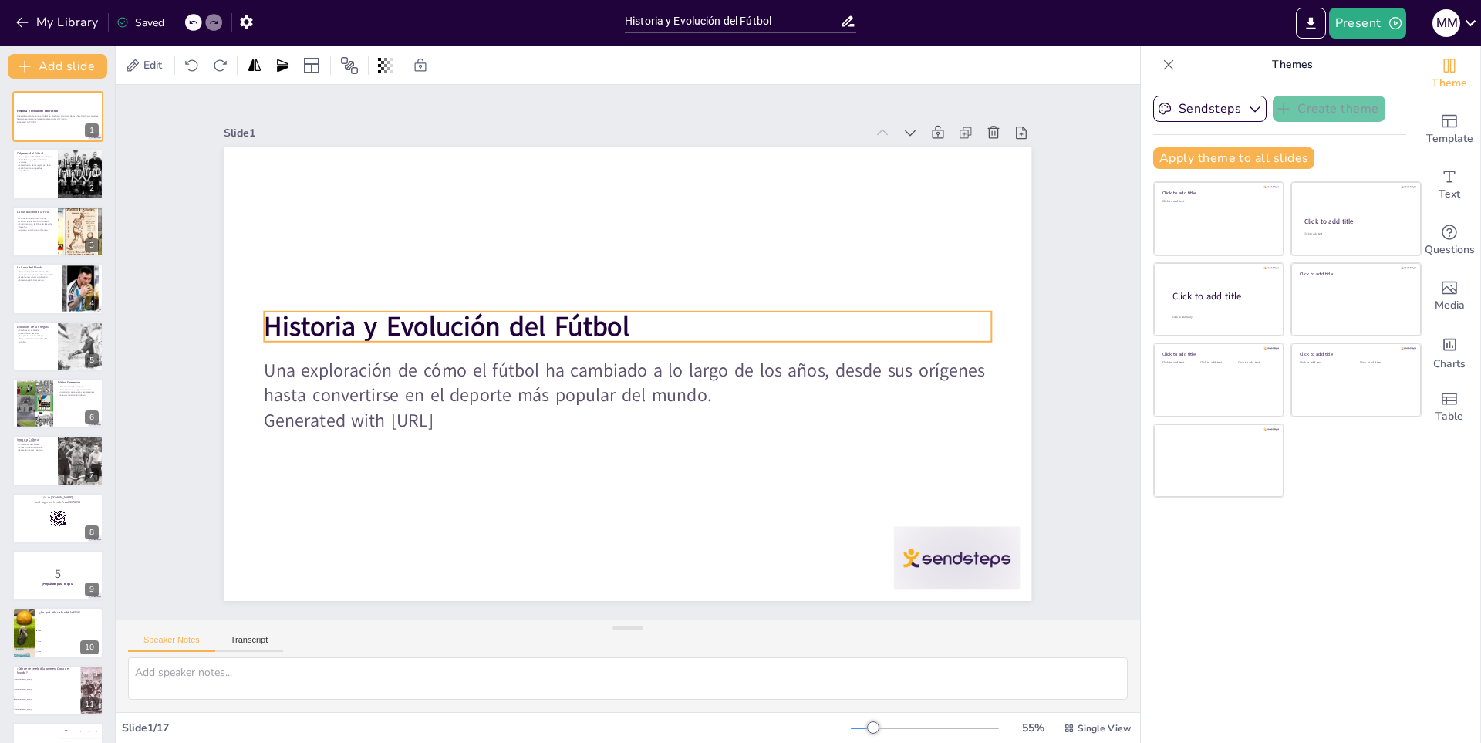
checkbox input "true"
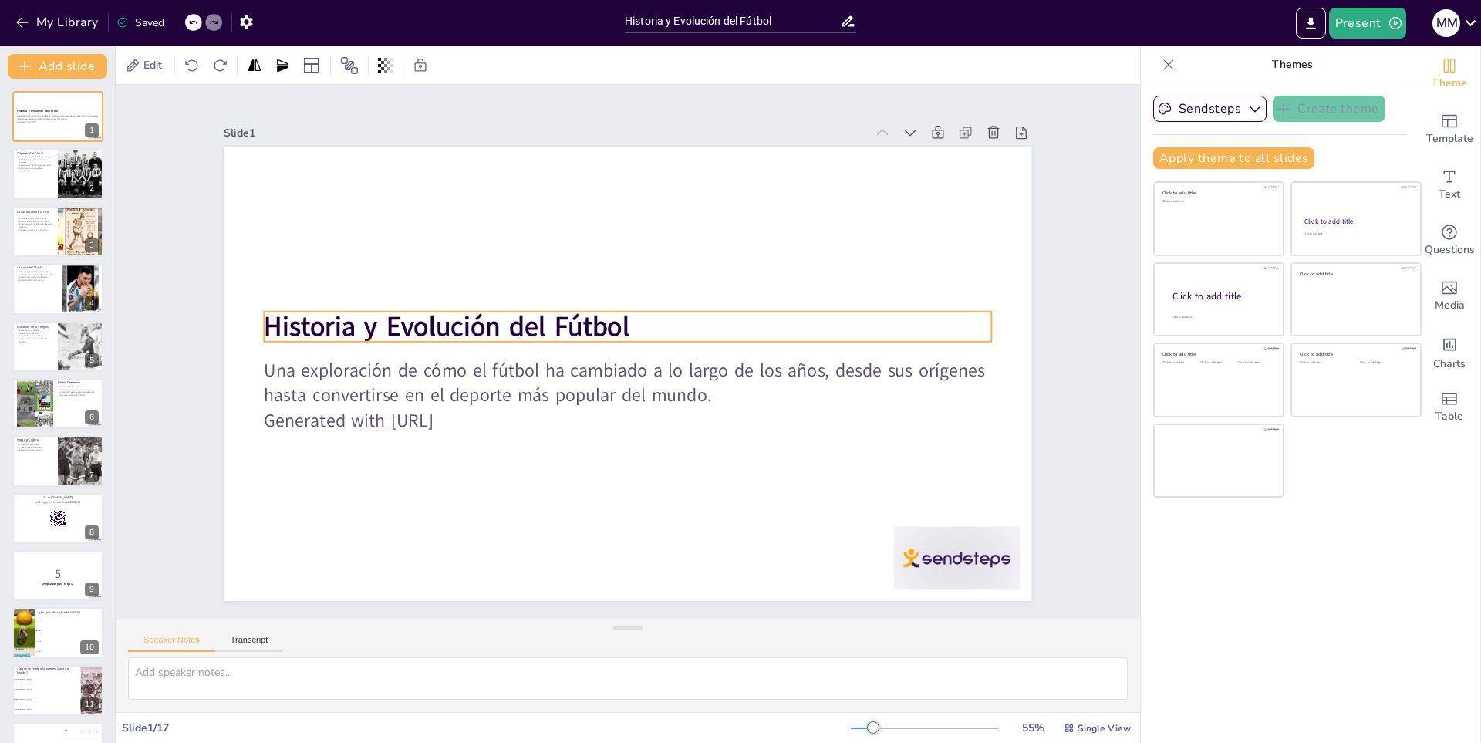
checkbox input "true"
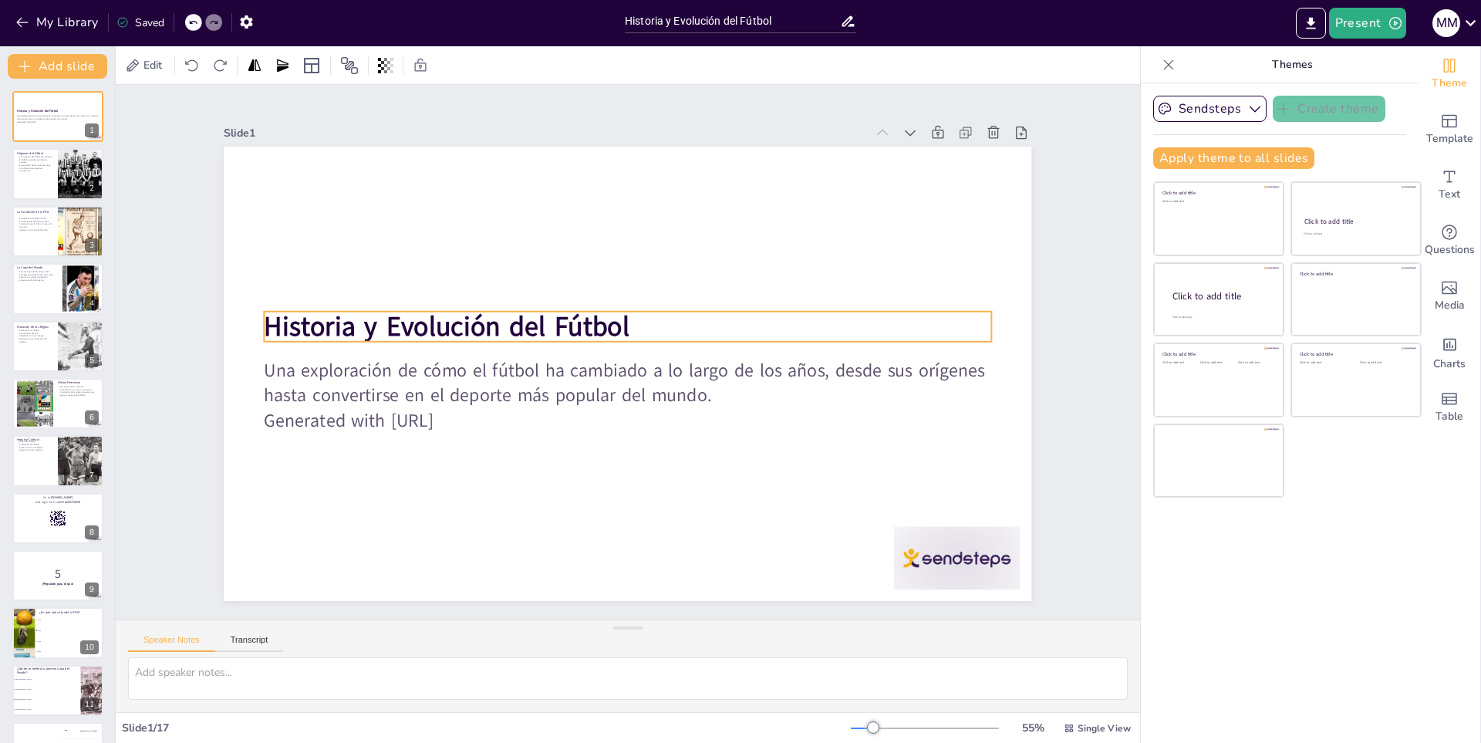
checkbox input "true"
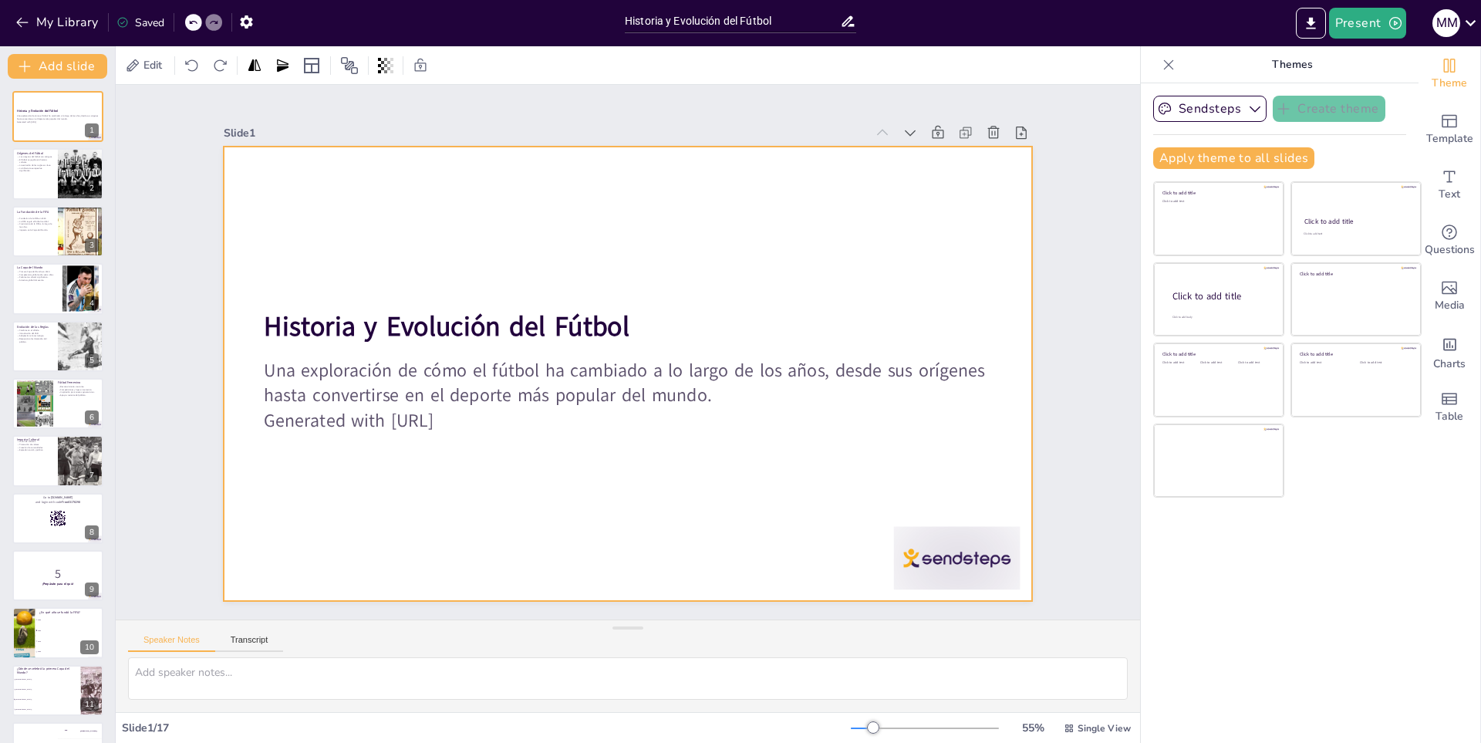
click at [567, 342] on div at bounding box center [636, 371] width 922 height 743
checkbox input "true"
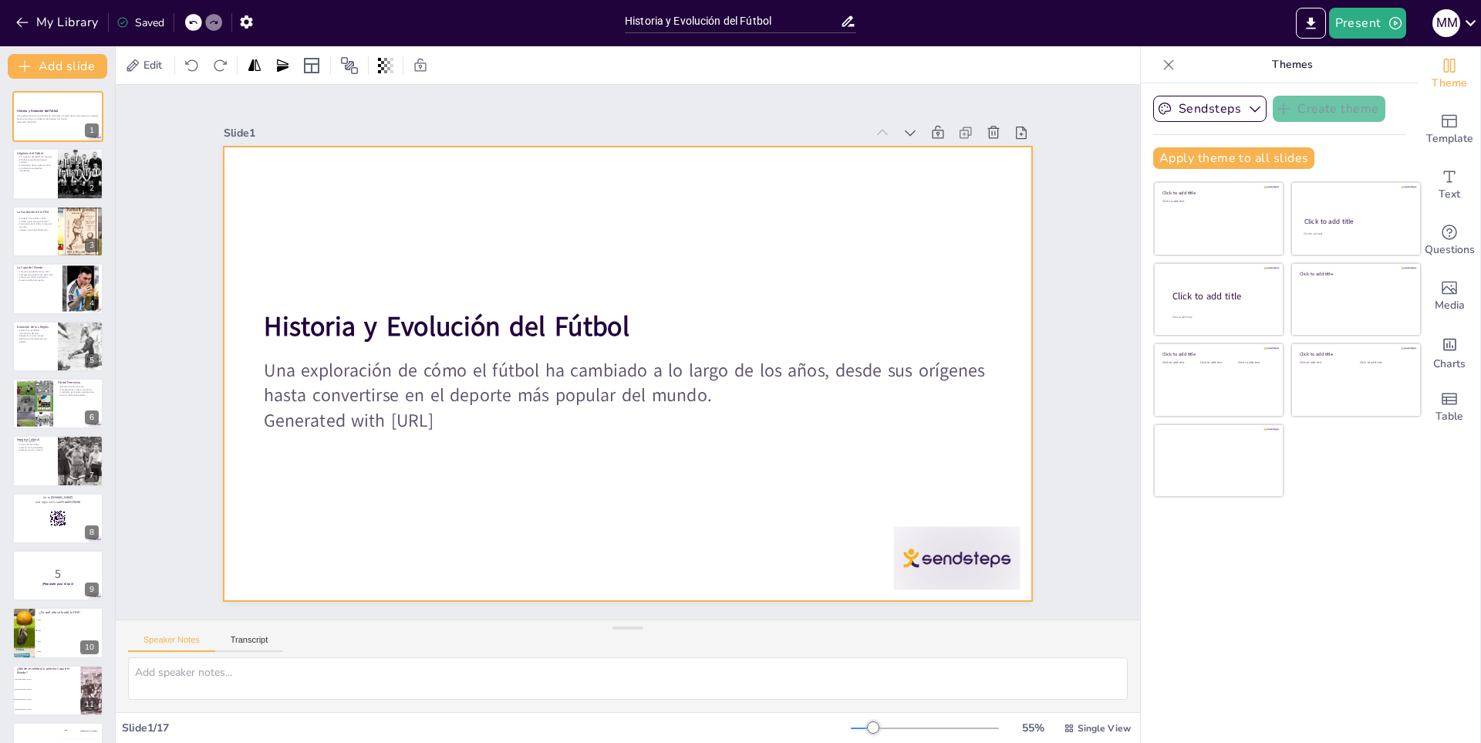
checkbox input "true"
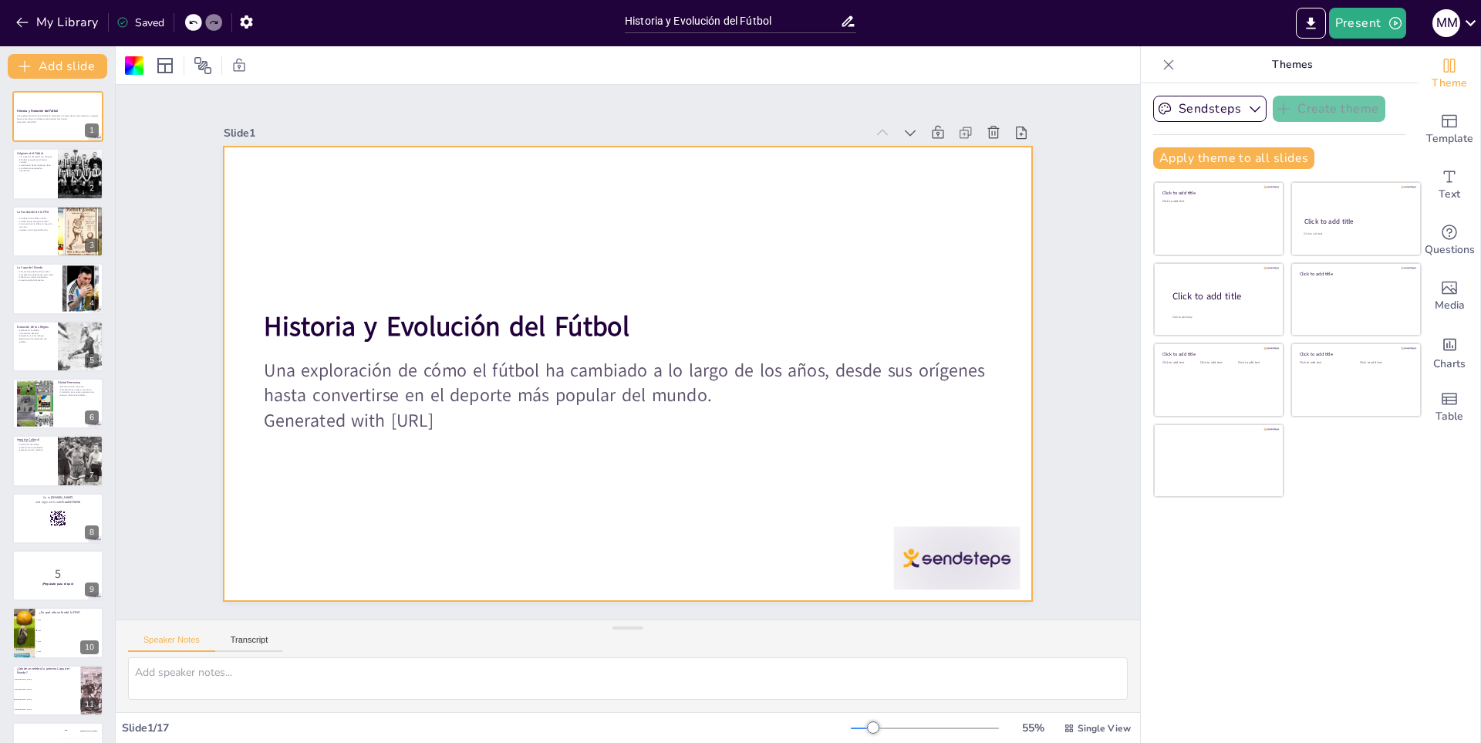
checkbox input "true"
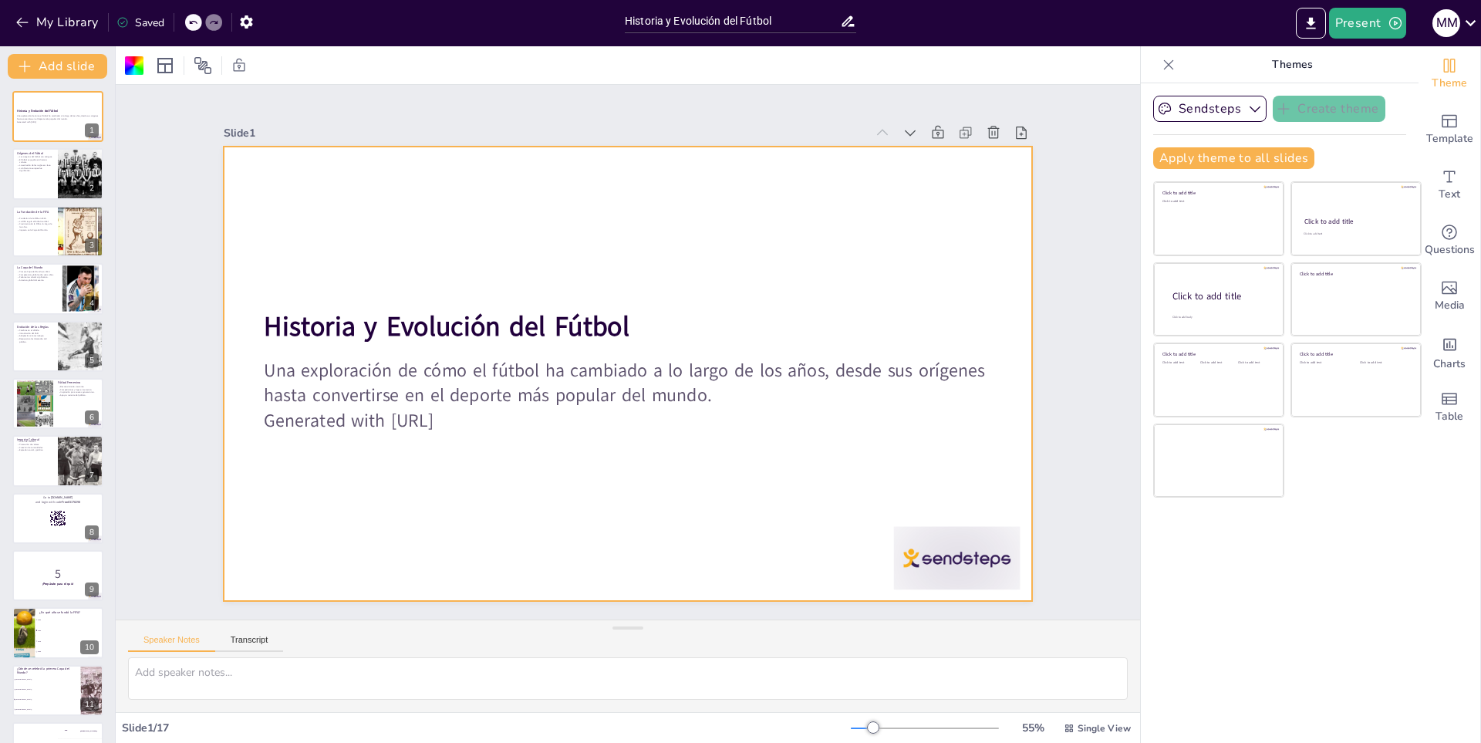
checkbox input "true"
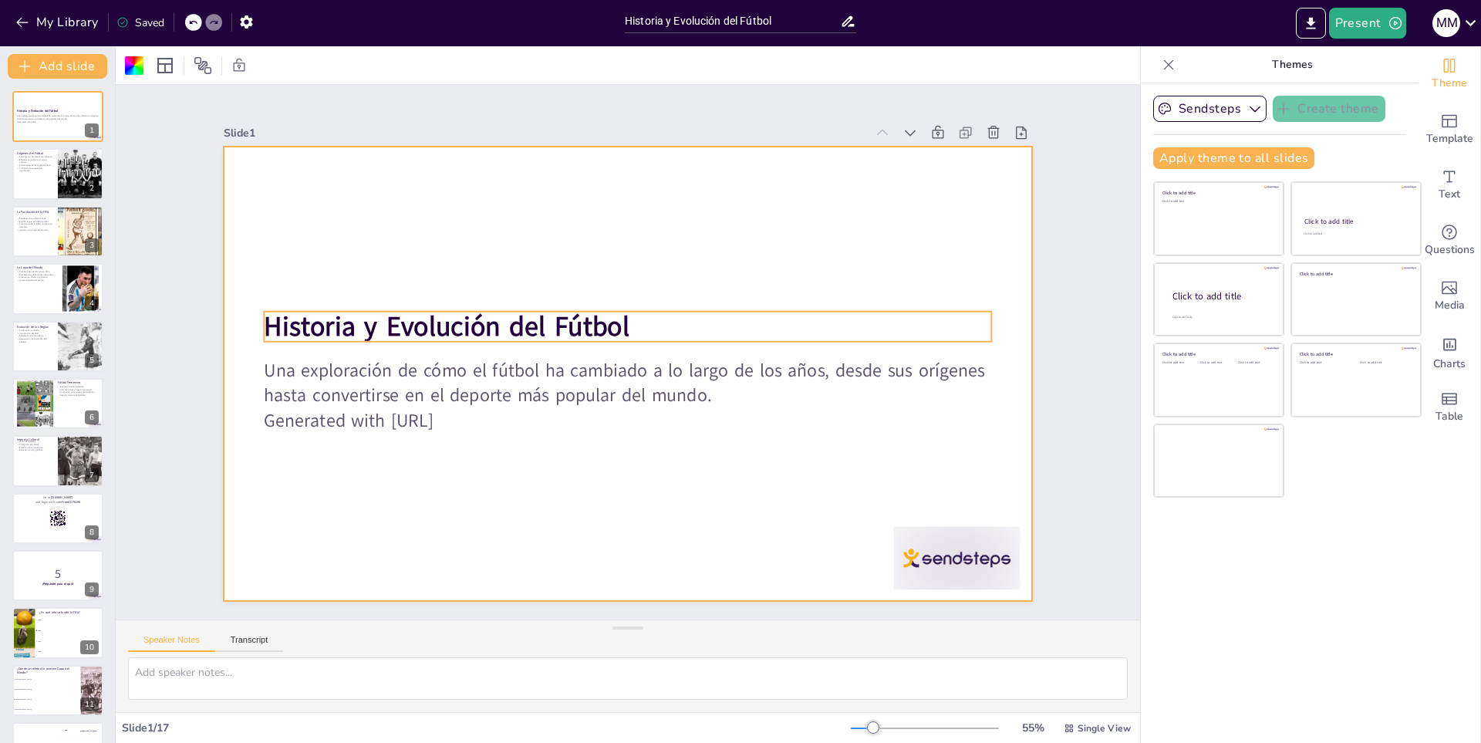
checkbox input "true"
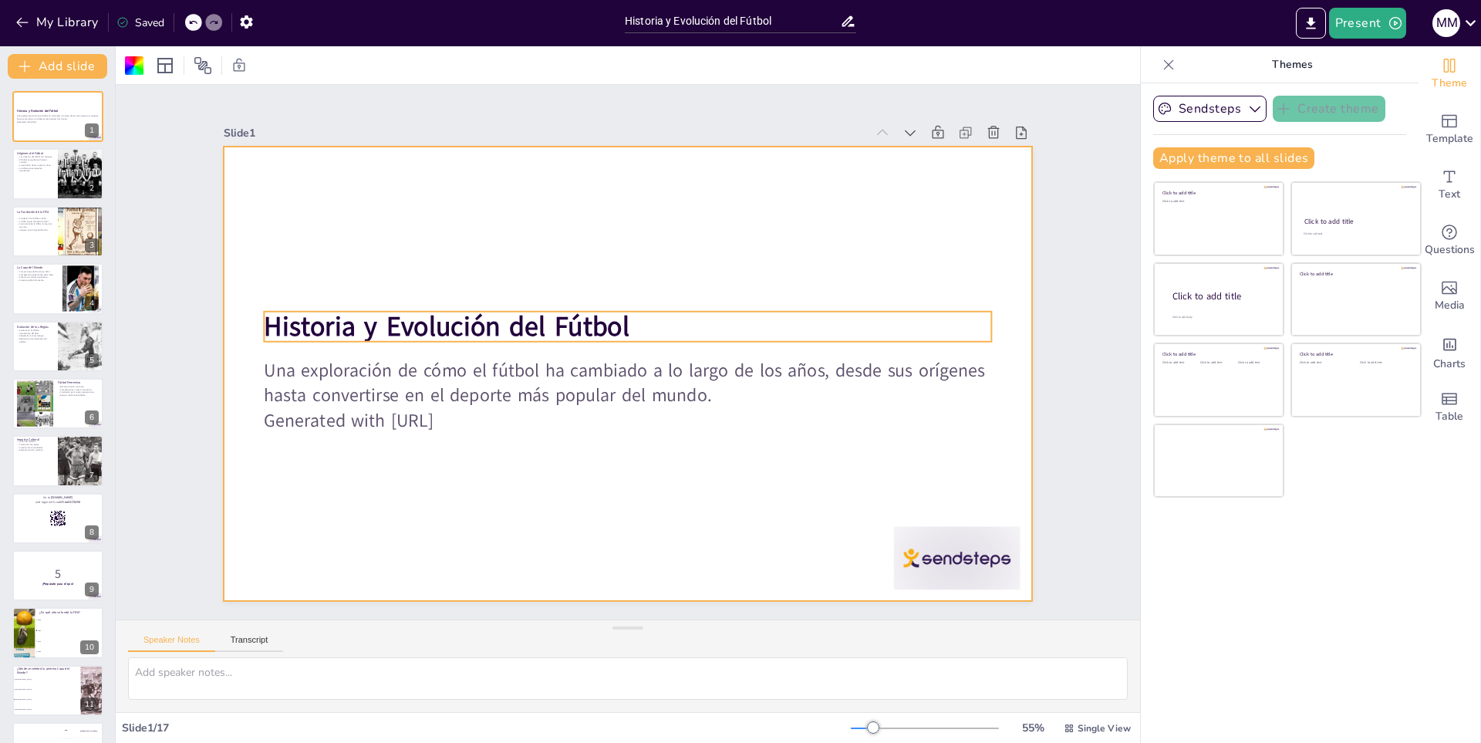
checkbox input "true"
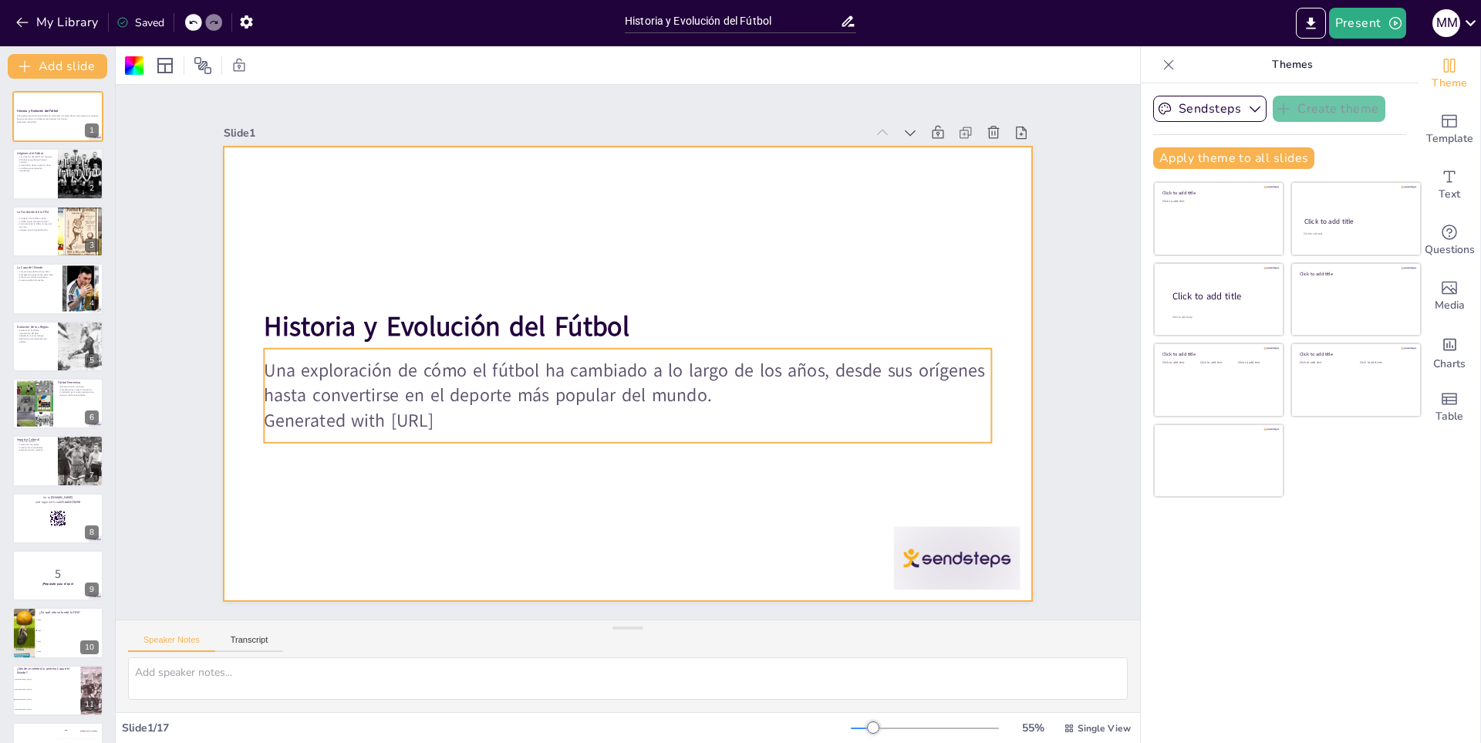
checkbox input "true"
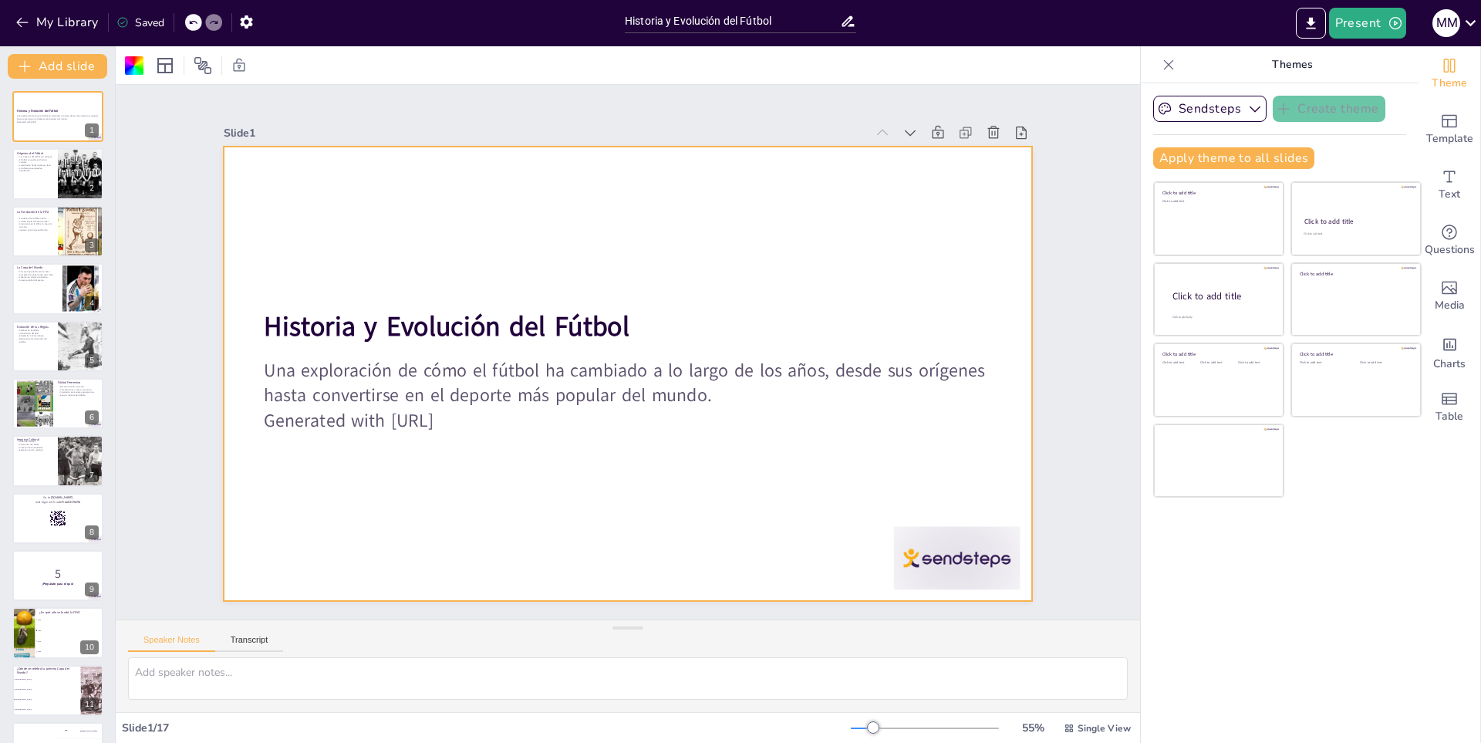
drag, startPoint x: 411, startPoint y: 450, endPoint x: 530, endPoint y: 460, distance: 119.3
click at [484, 454] on div at bounding box center [619, 371] width 922 height 743
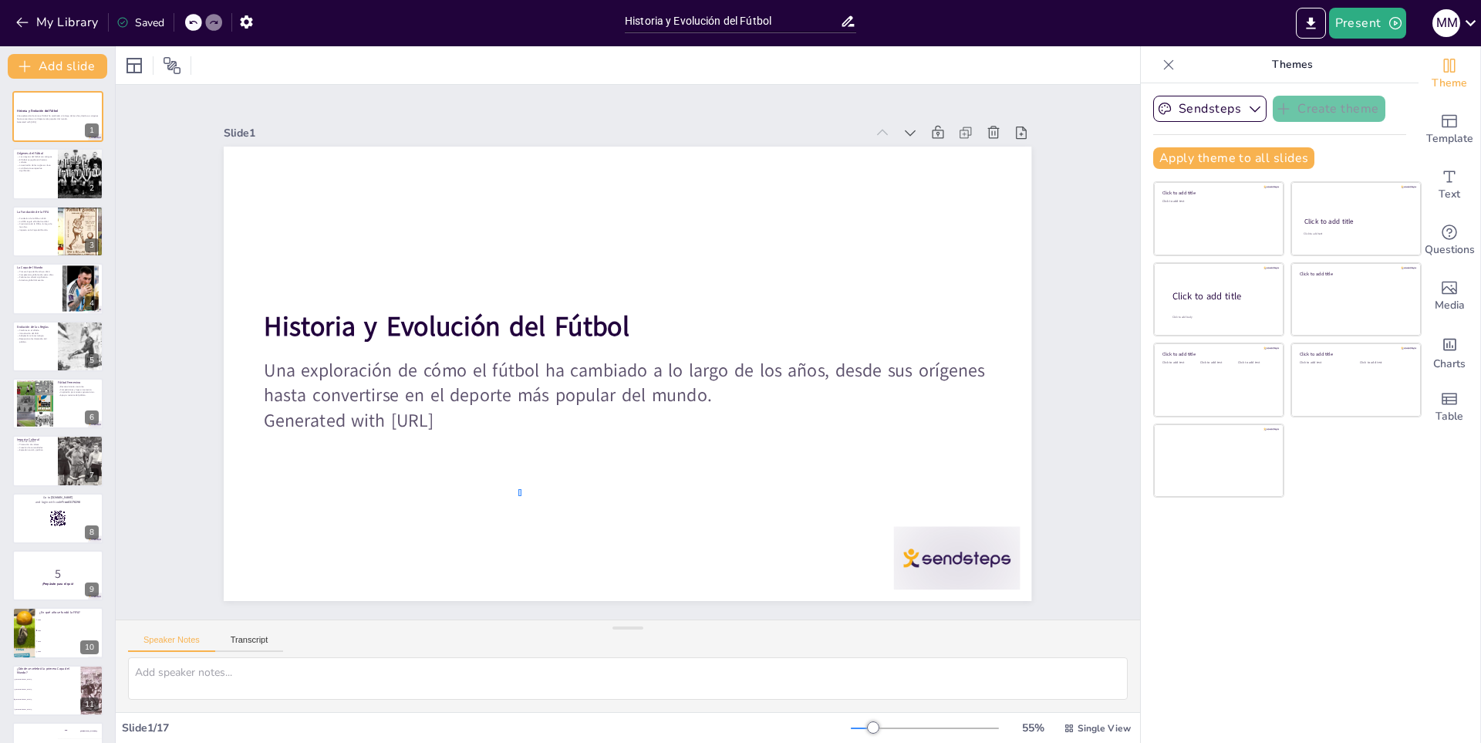
click at [517, 497] on div at bounding box center [607, 349] width 536 height 851
click at [77, 52] on div "Add slide Historia y Evolución del Fútbol Una exploración de cómo el fútbol ha …" at bounding box center [58, 394] width 116 height 696
click at [71, 63] on button "Add slide" at bounding box center [57, 66] width 99 height 25
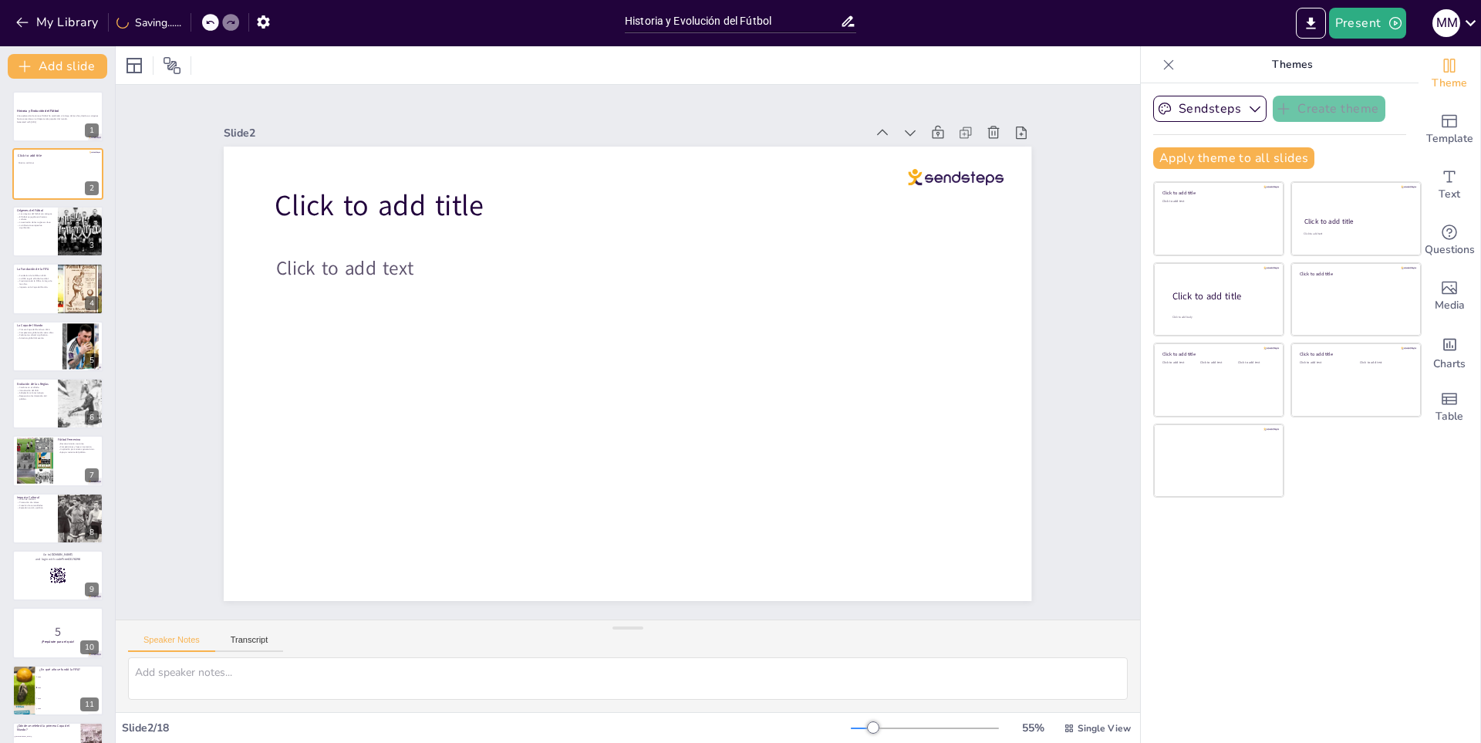
click at [346, 61] on div at bounding box center [628, 65] width 1024 height 38
click at [339, 100] on div "Slide 1 Historia y Evolución del Fútbol Una exploración de cómo el fútbol ha ca…" at bounding box center [628, 351] width 579 height 855
click at [86, 109] on icon at bounding box center [90, 104] width 11 height 11
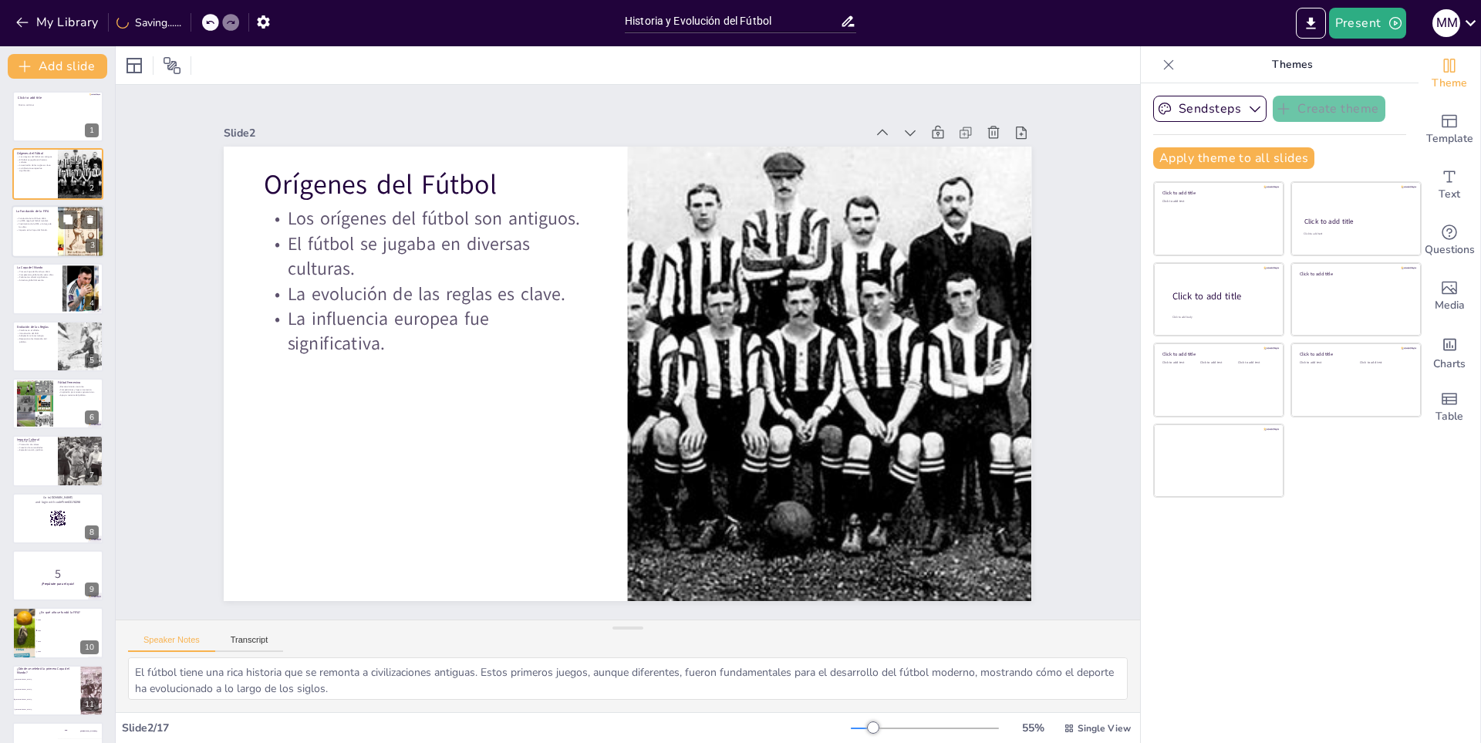
click at [48, 224] on p "Crecimiento de la FIFA a lo largo de los años." at bounding box center [34, 224] width 37 height 5
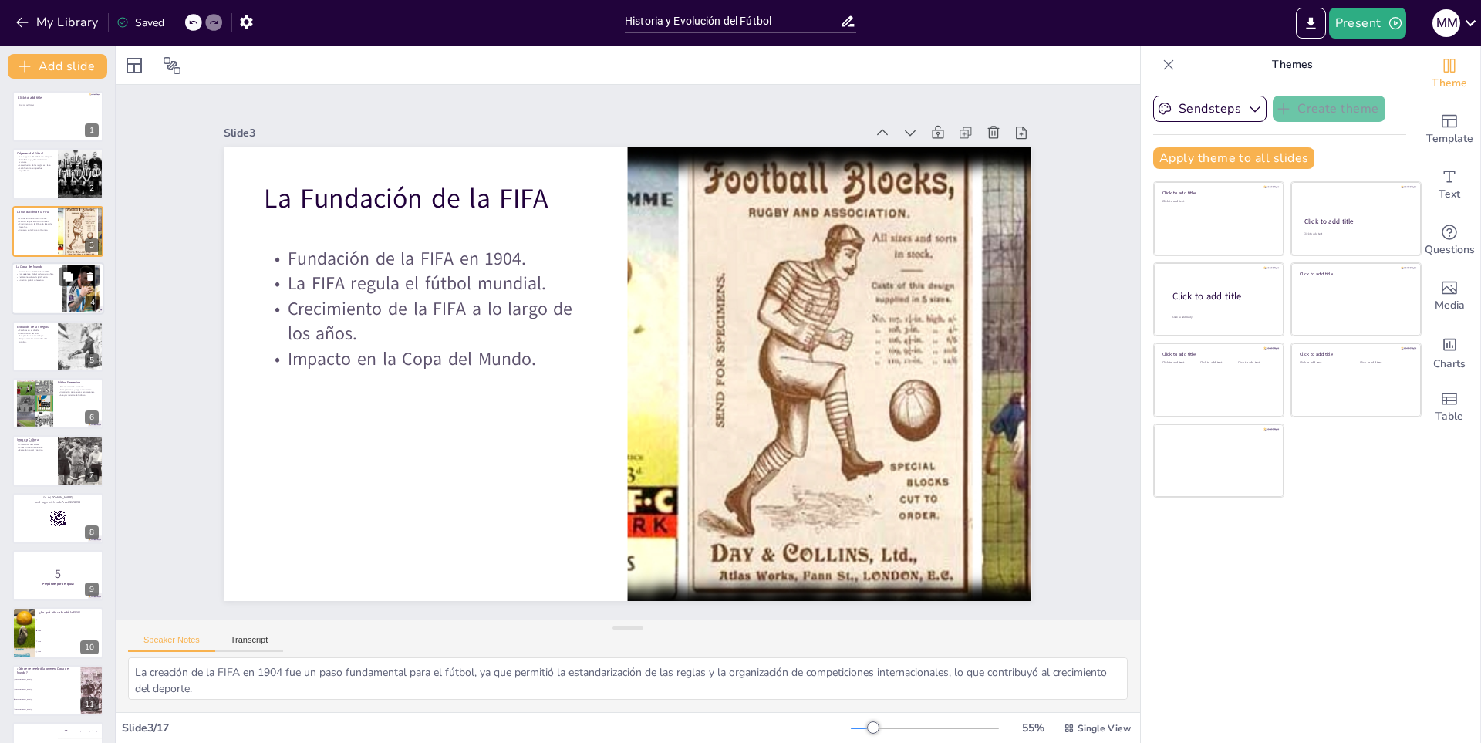
click at [52, 277] on div "Primera Copa del Mundo en 1930. Competencia global cada cuatro años. Fenómeno c…" at bounding box center [37, 276] width 42 height 12
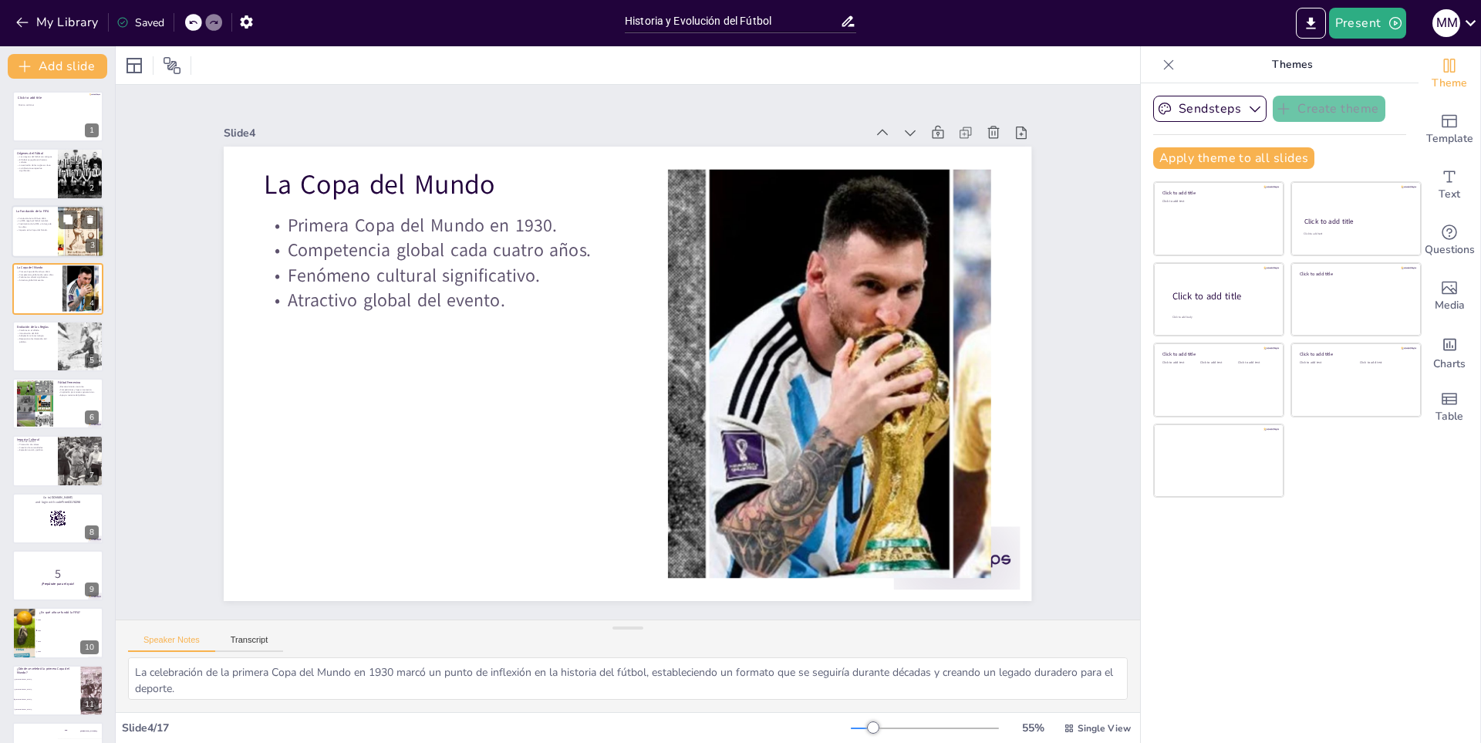
click at [41, 234] on div at bounding box center [58, 231] width 93 height 52
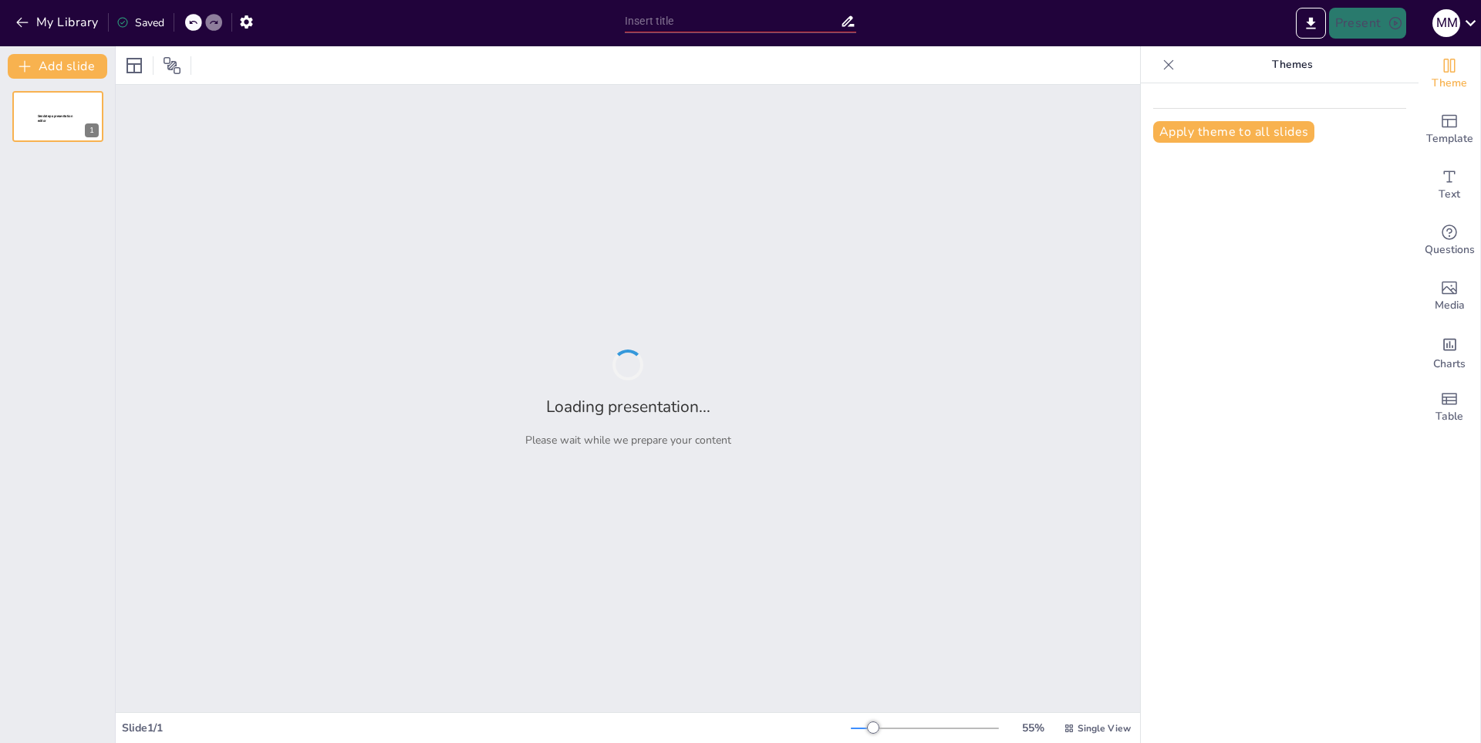
type input "Historia y Evolución del Fútbol"
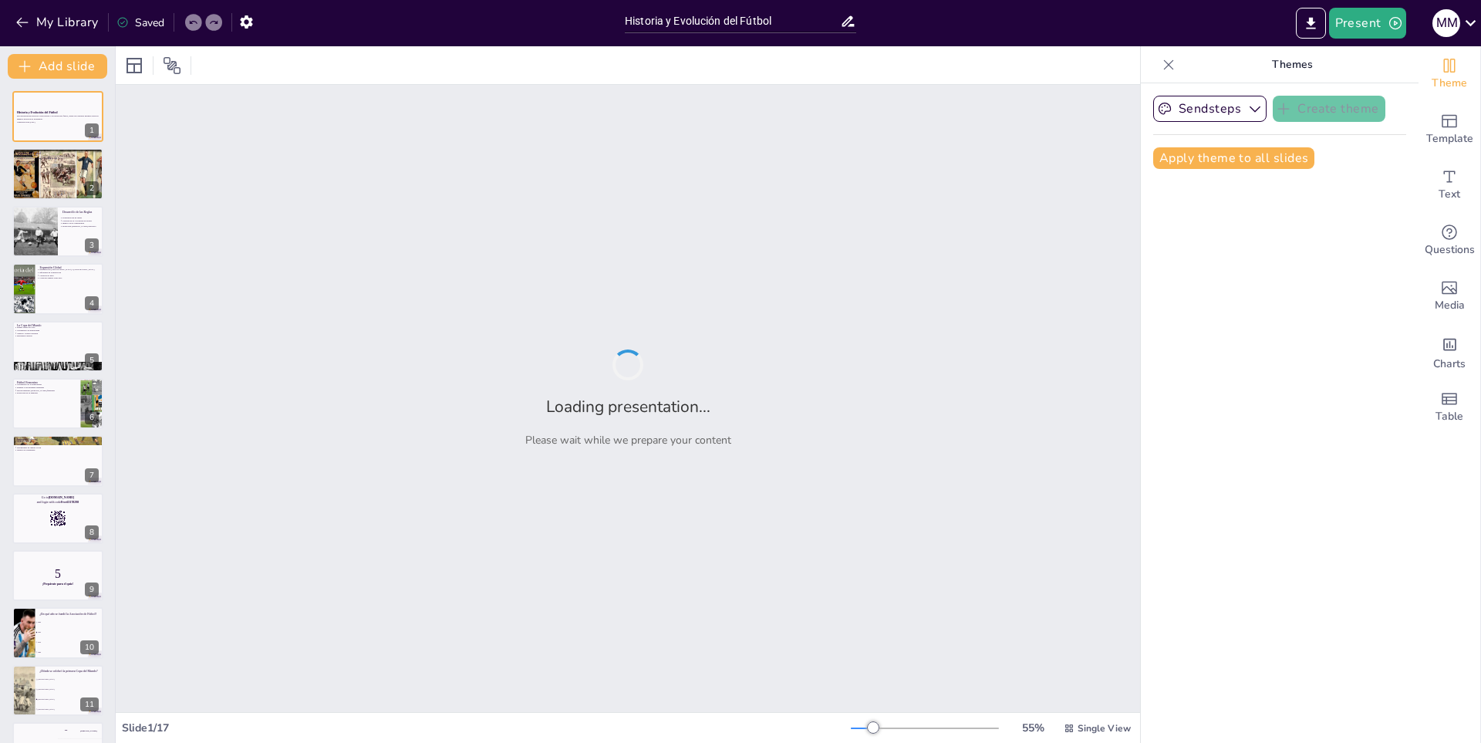
checkbox input "true"
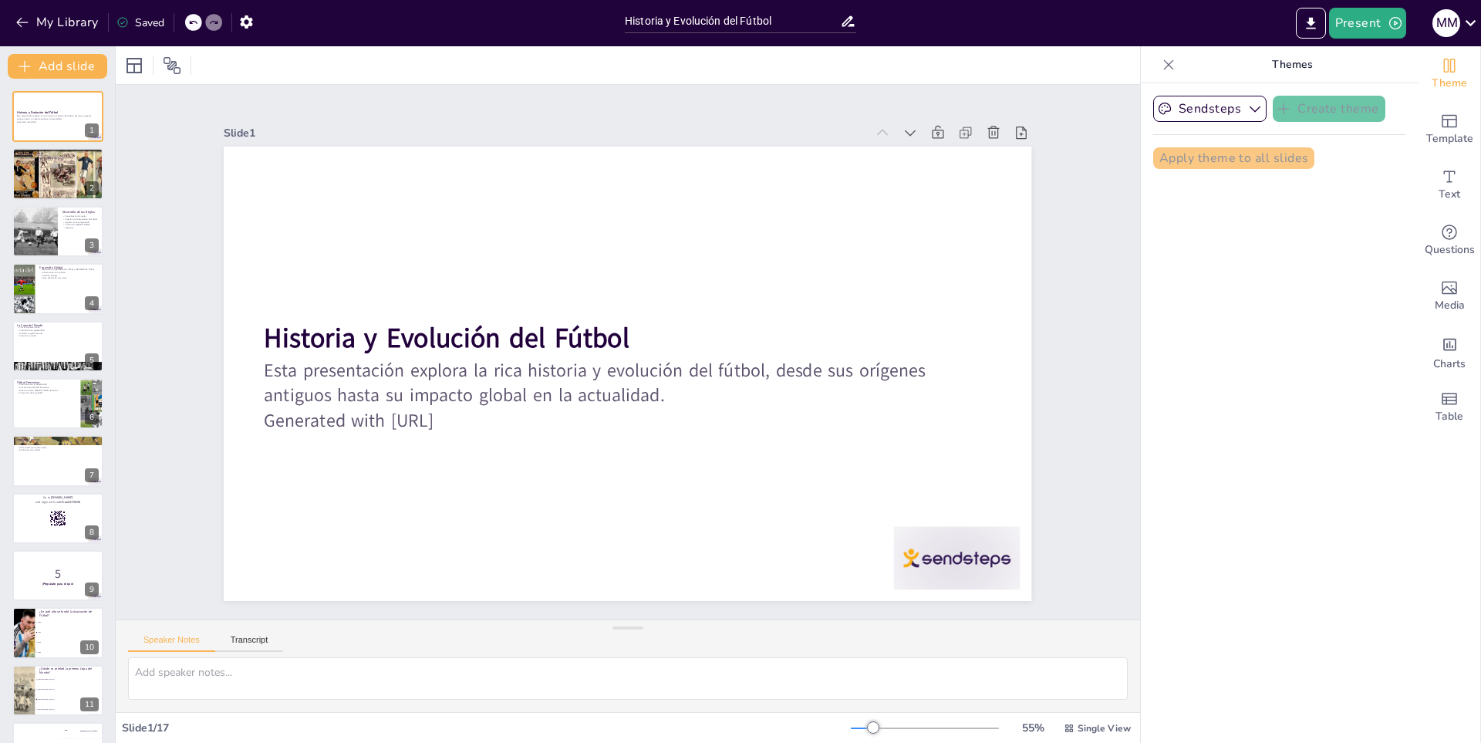
checkbox input "true"
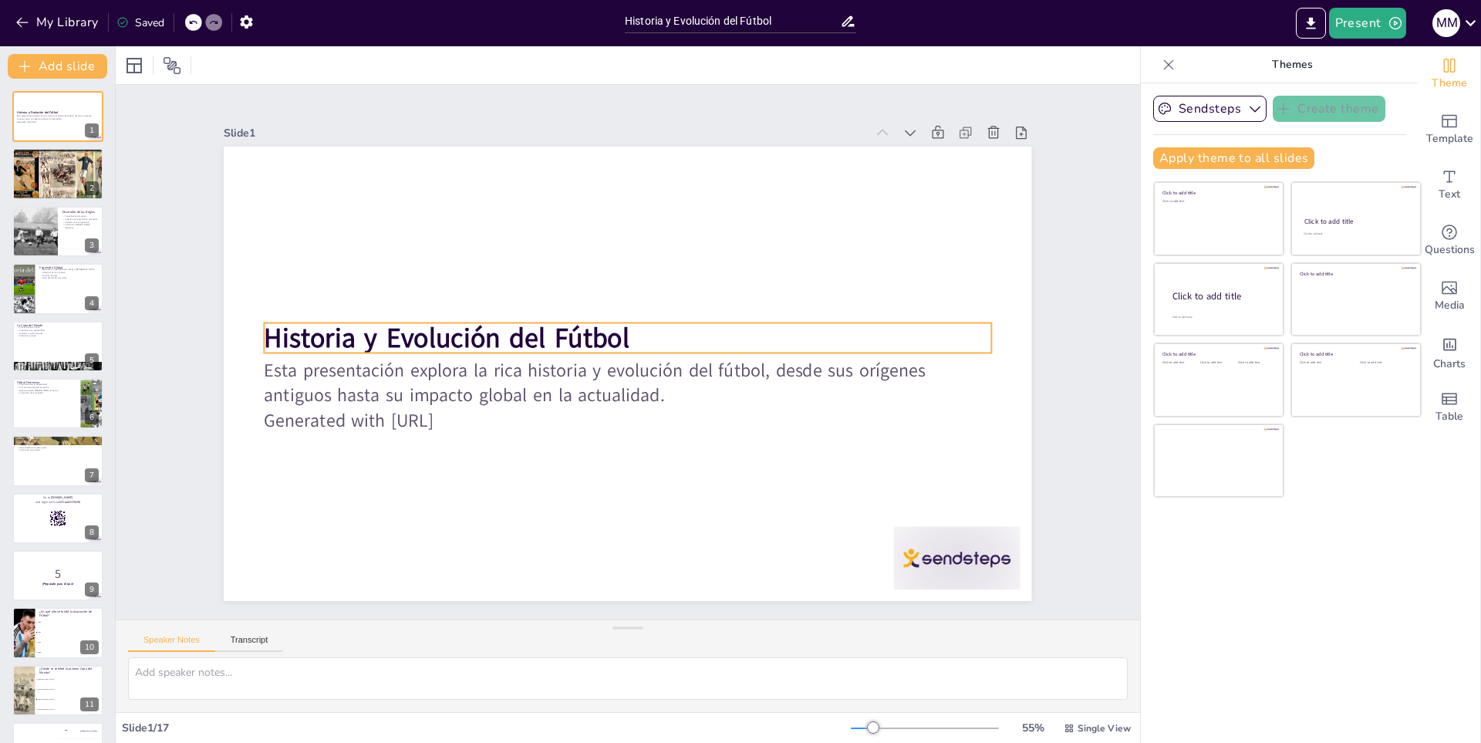
checkbox input "true"
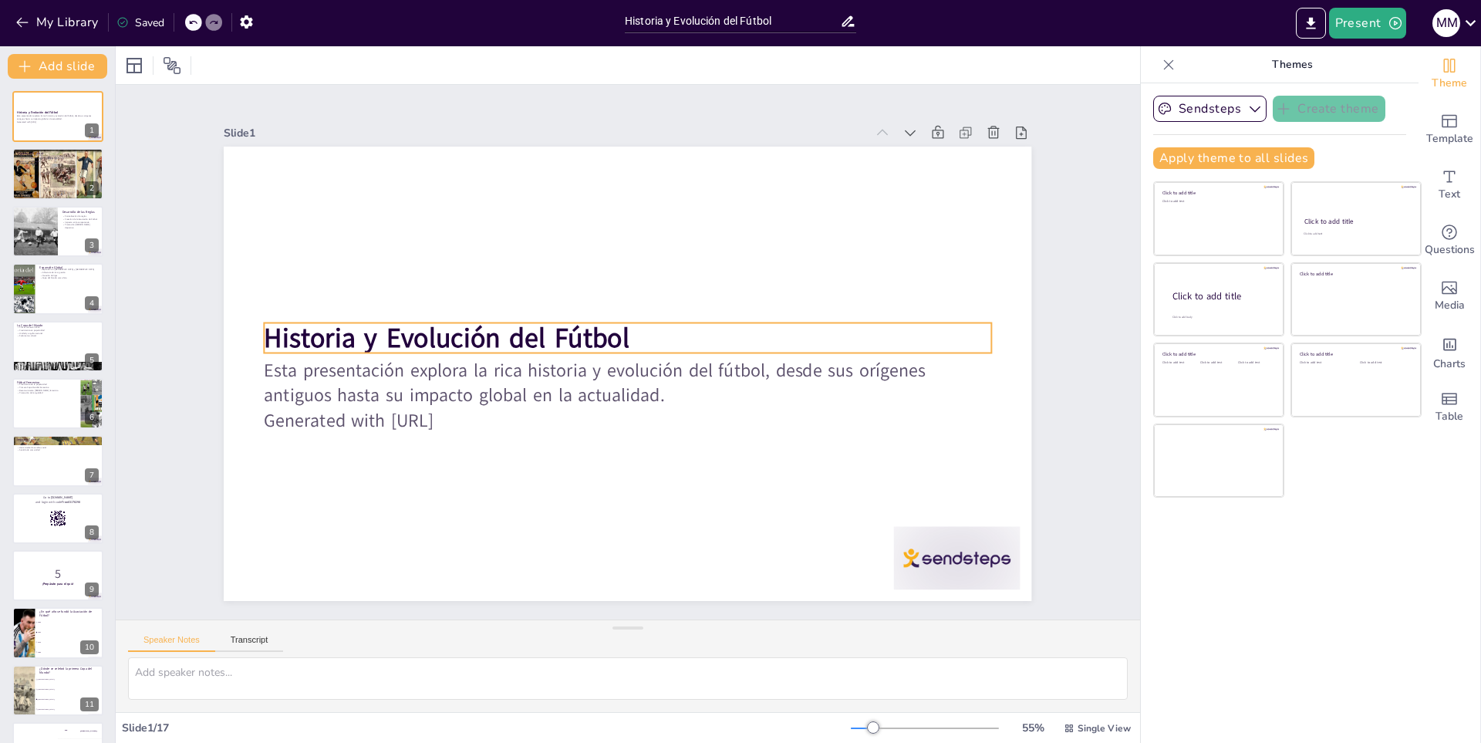
checkbox input "true"
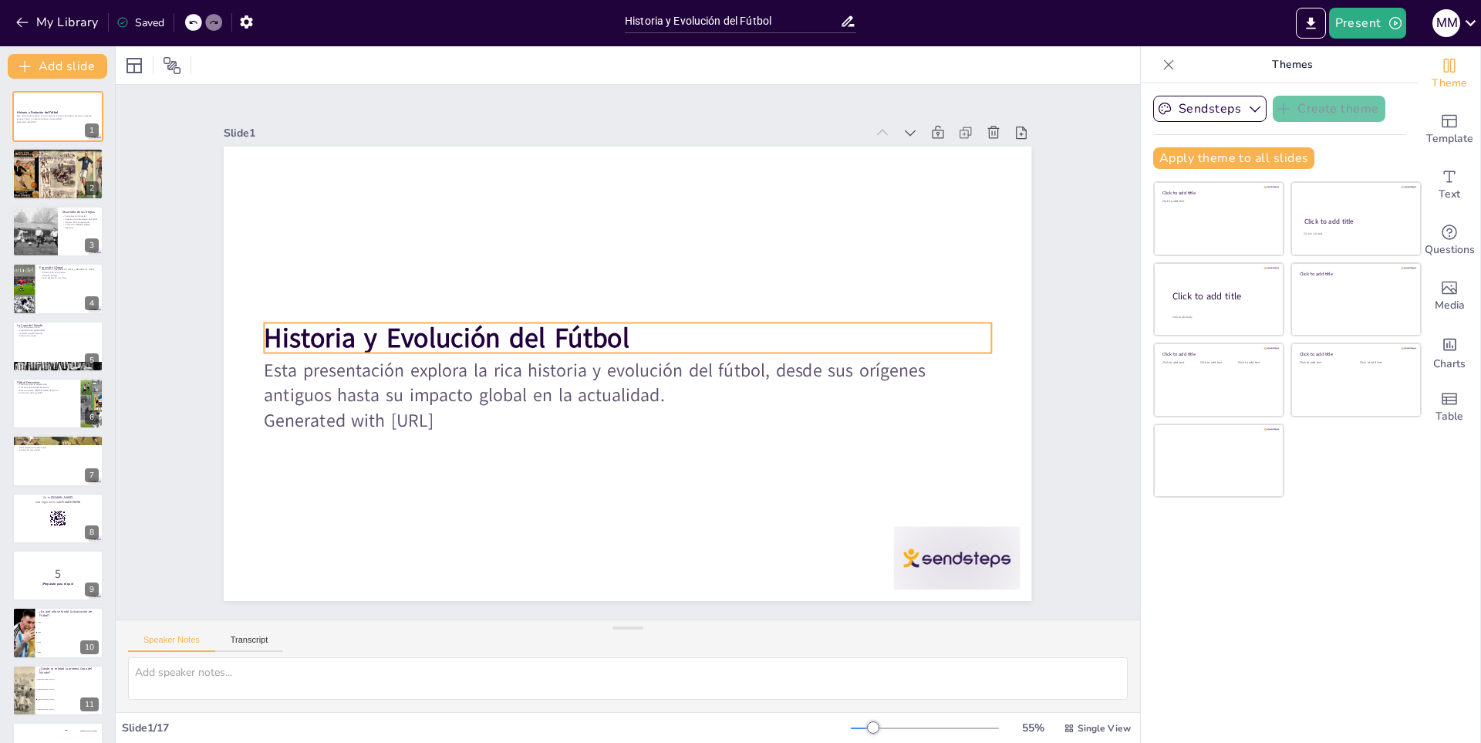
checkbox input "true"
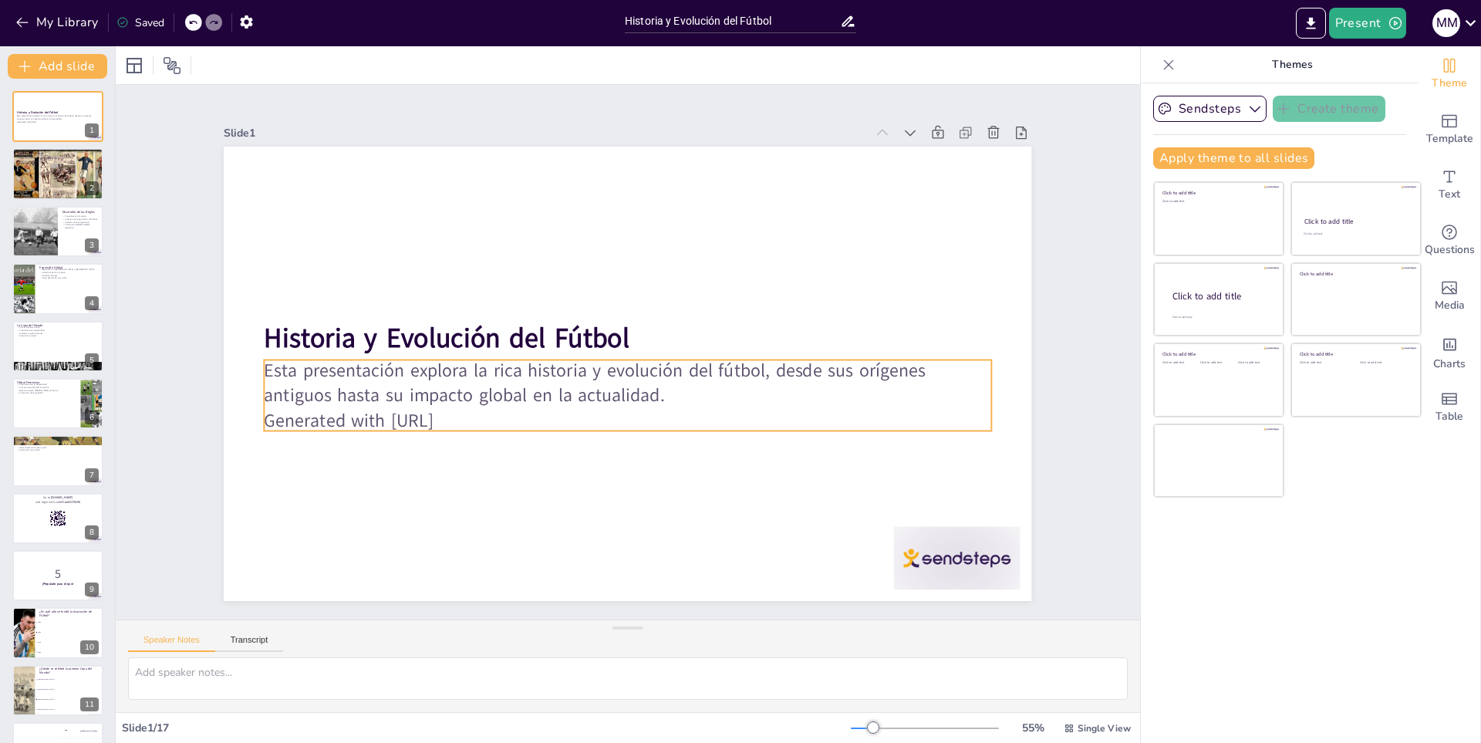
checkbox input "true"
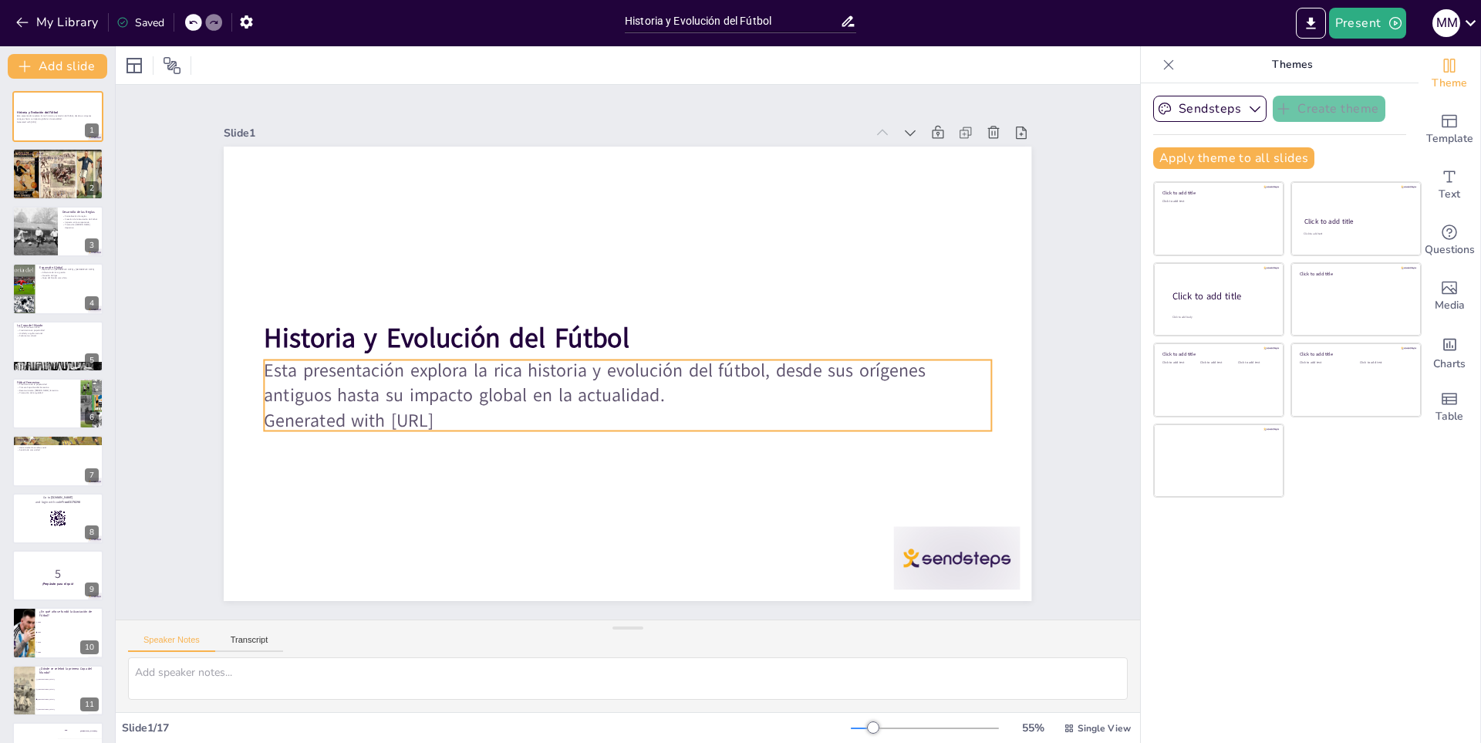
checkbox input "true"
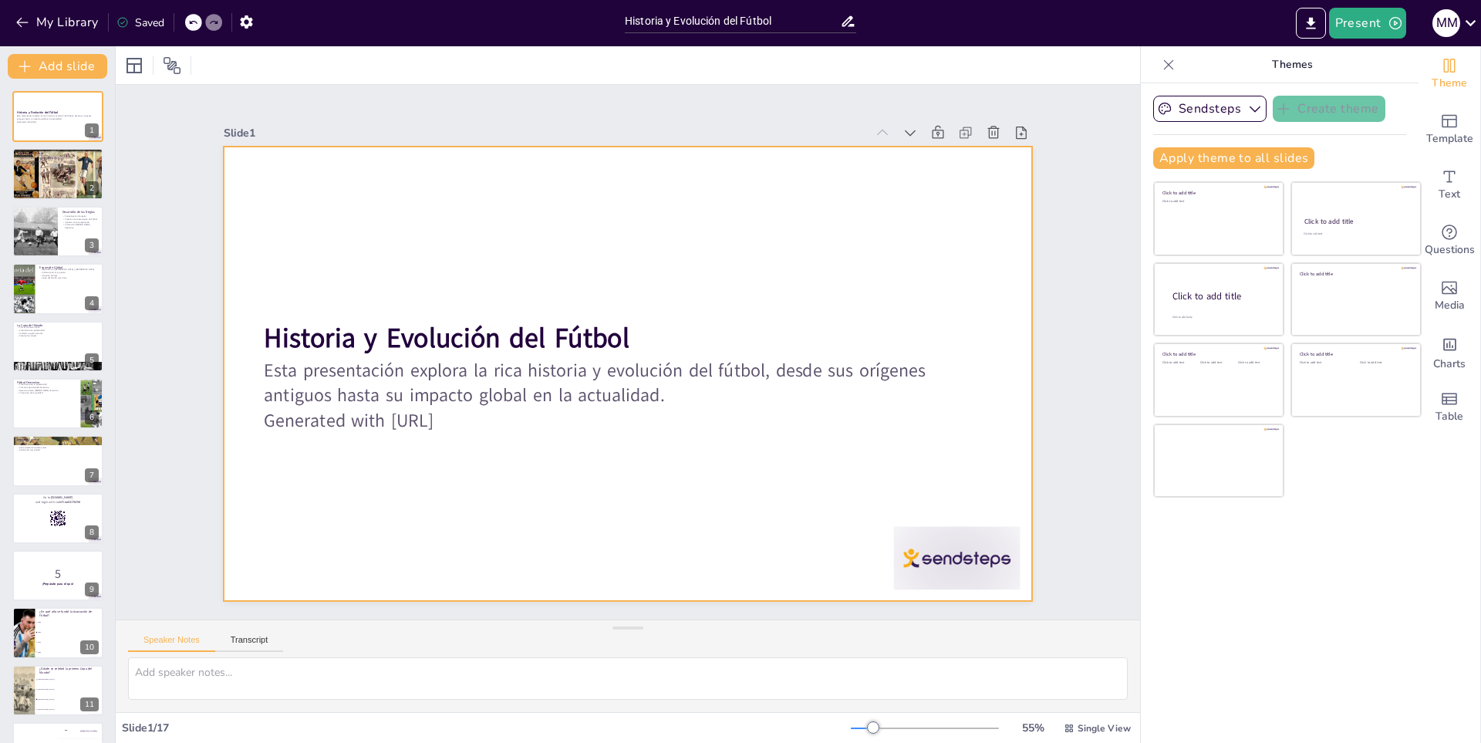
checkbox input "true"
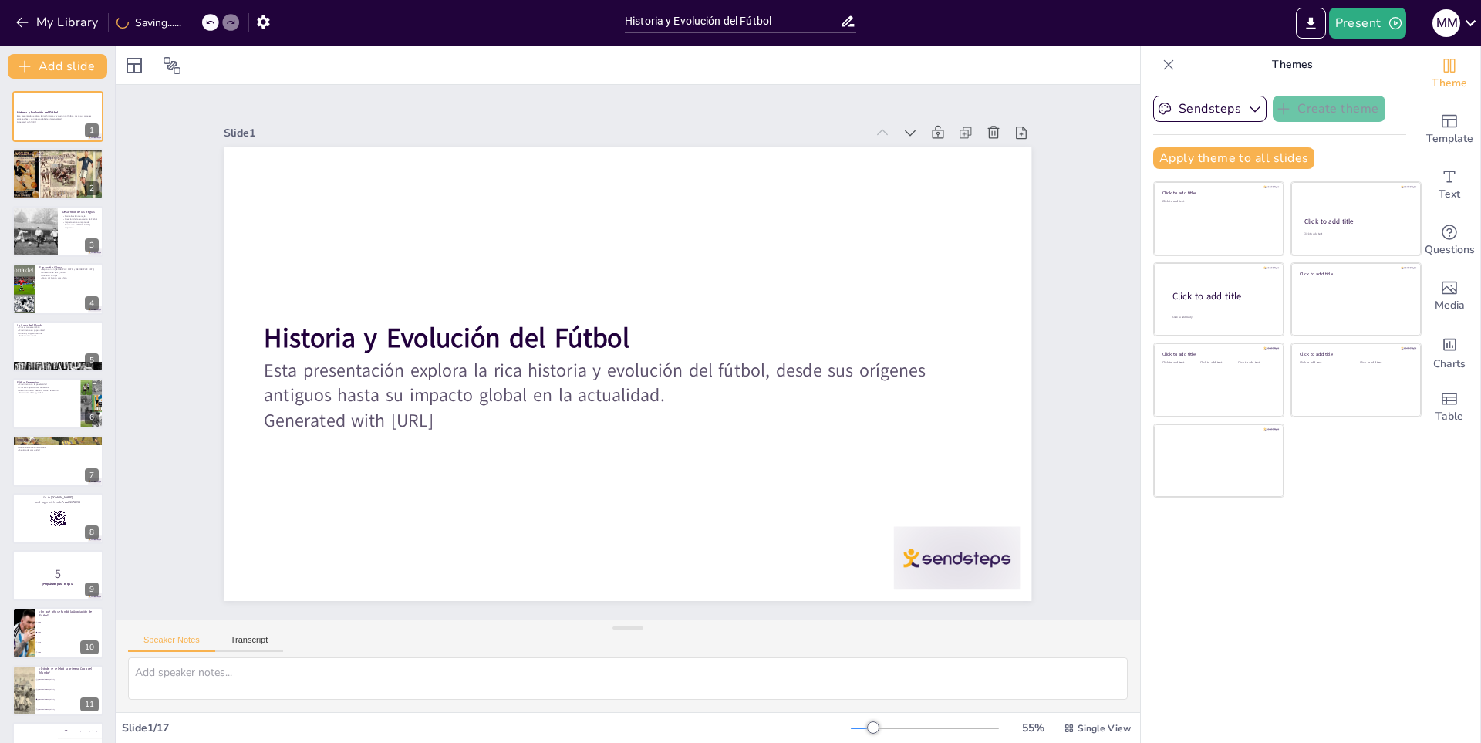
checkbox input "true"
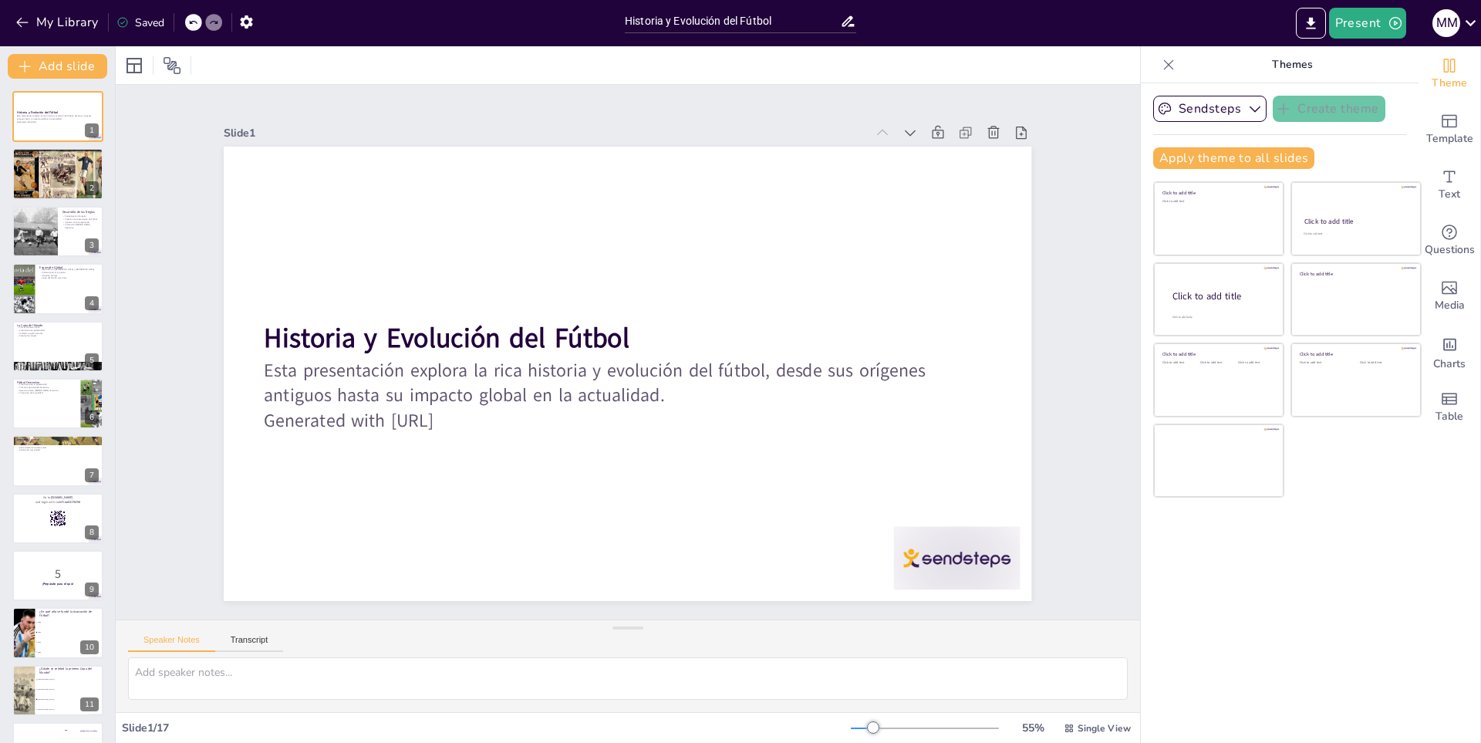
checkbox input "true"
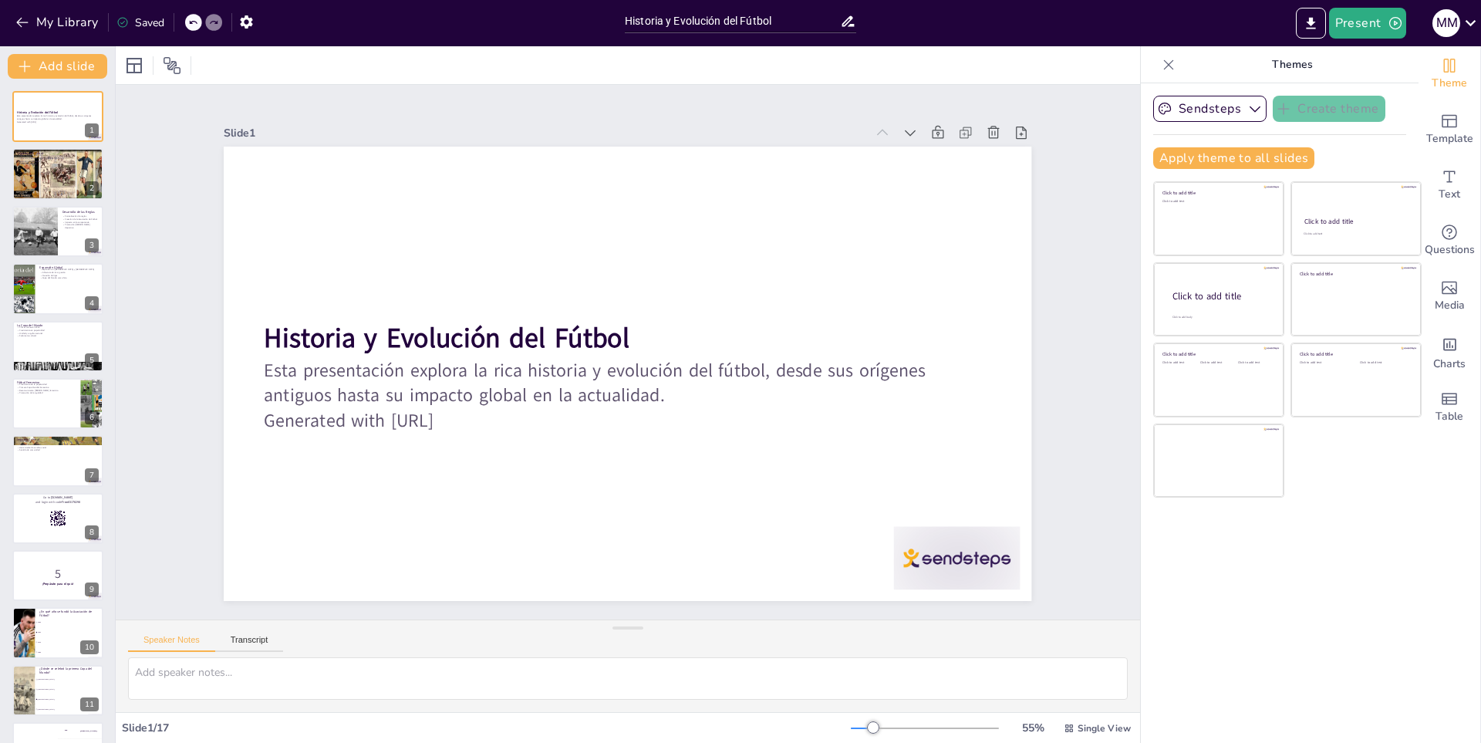
checkbox input "true"
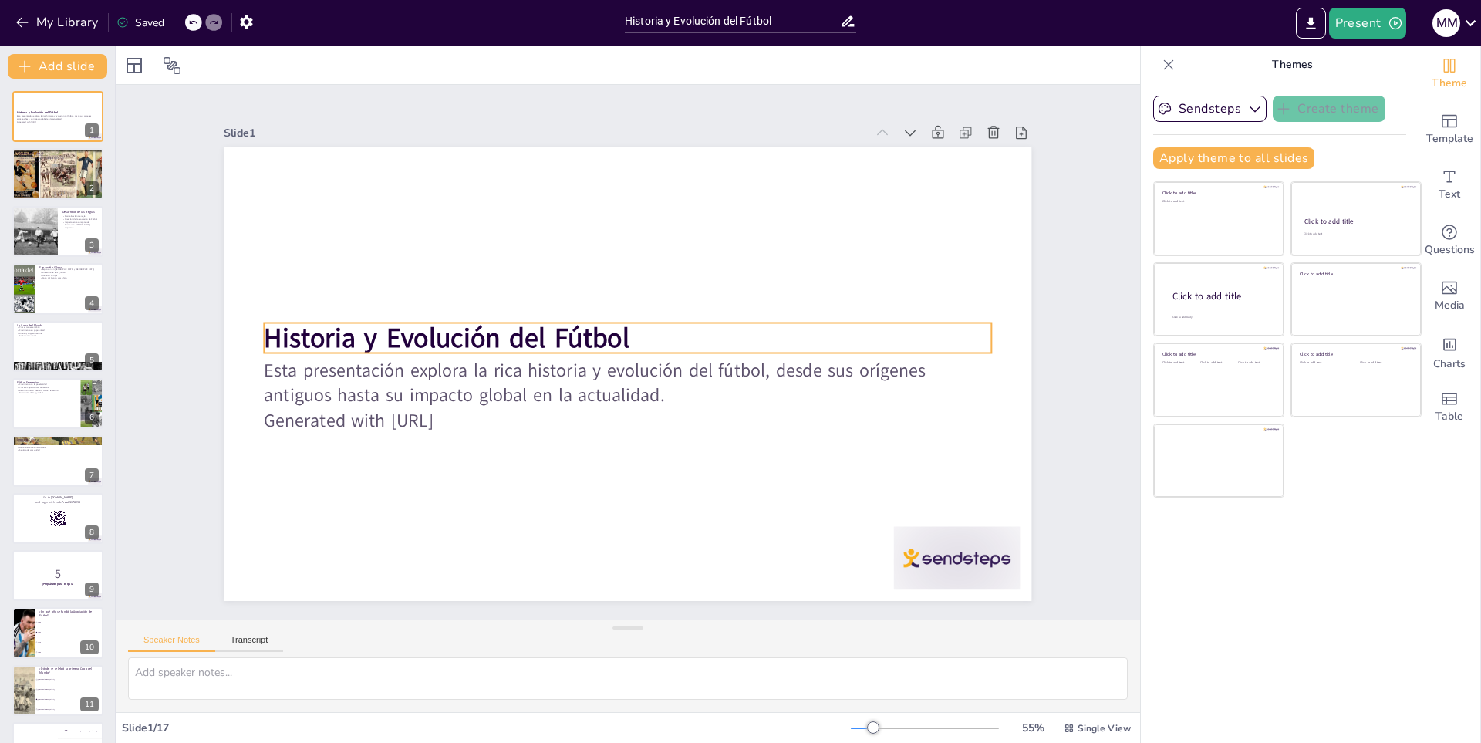
checkbox input "true"
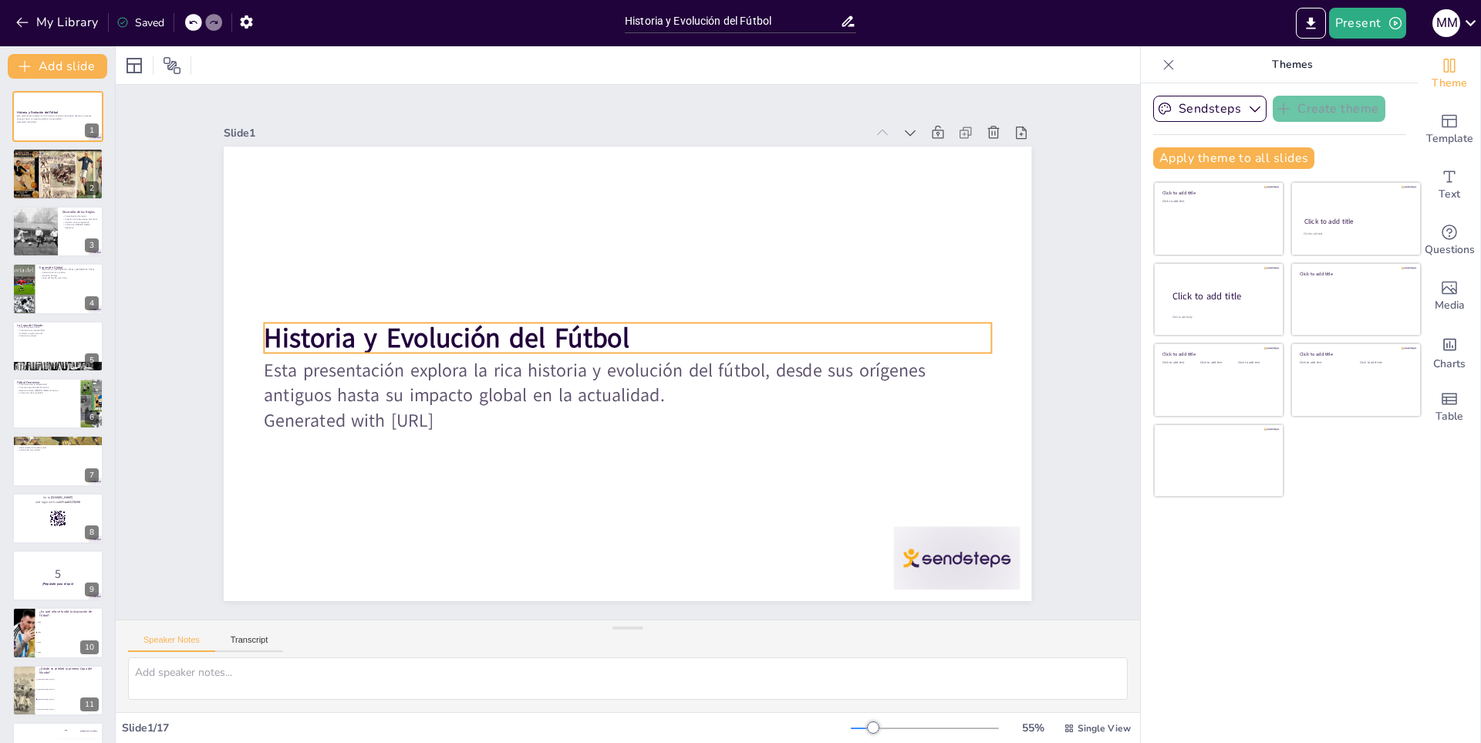
checkbox input "true"
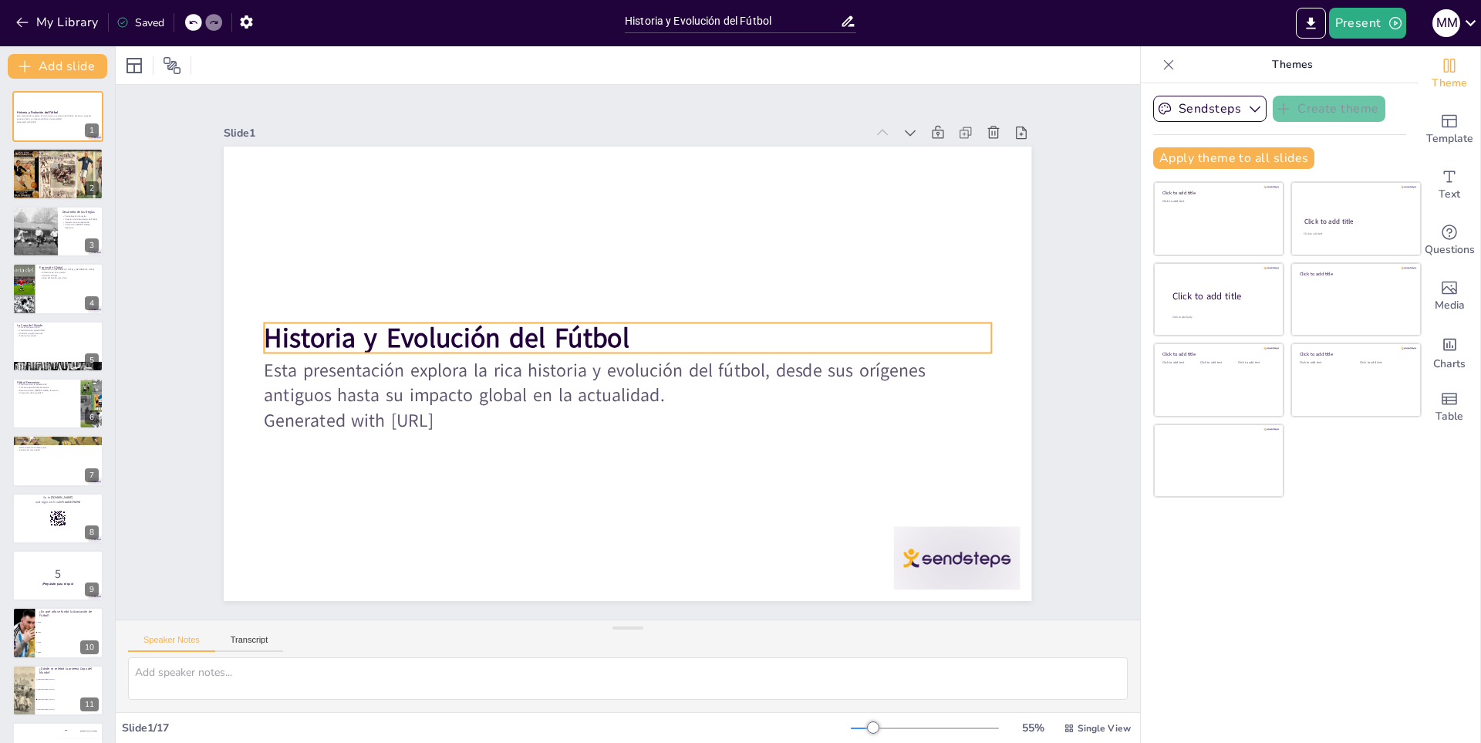
checkbox input "true"
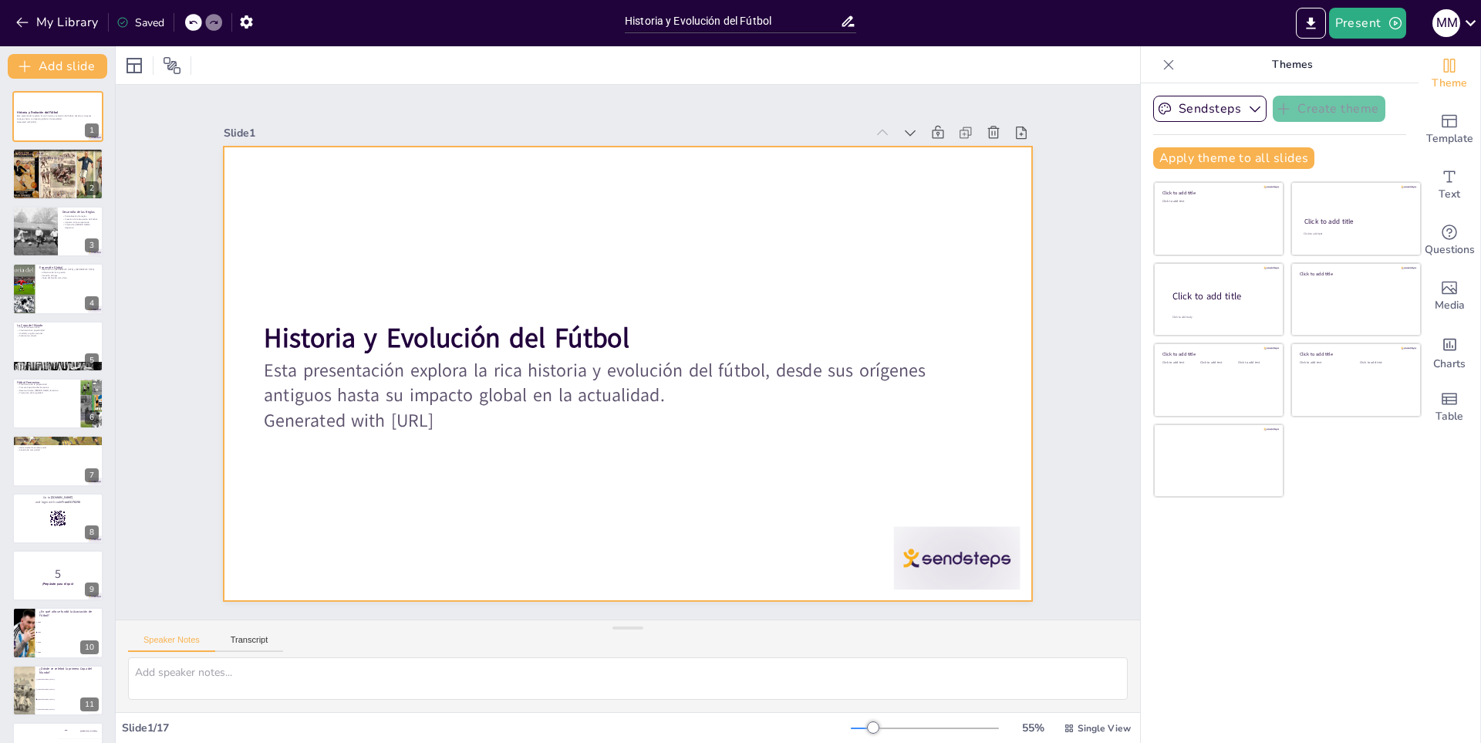
checkbox input "true"
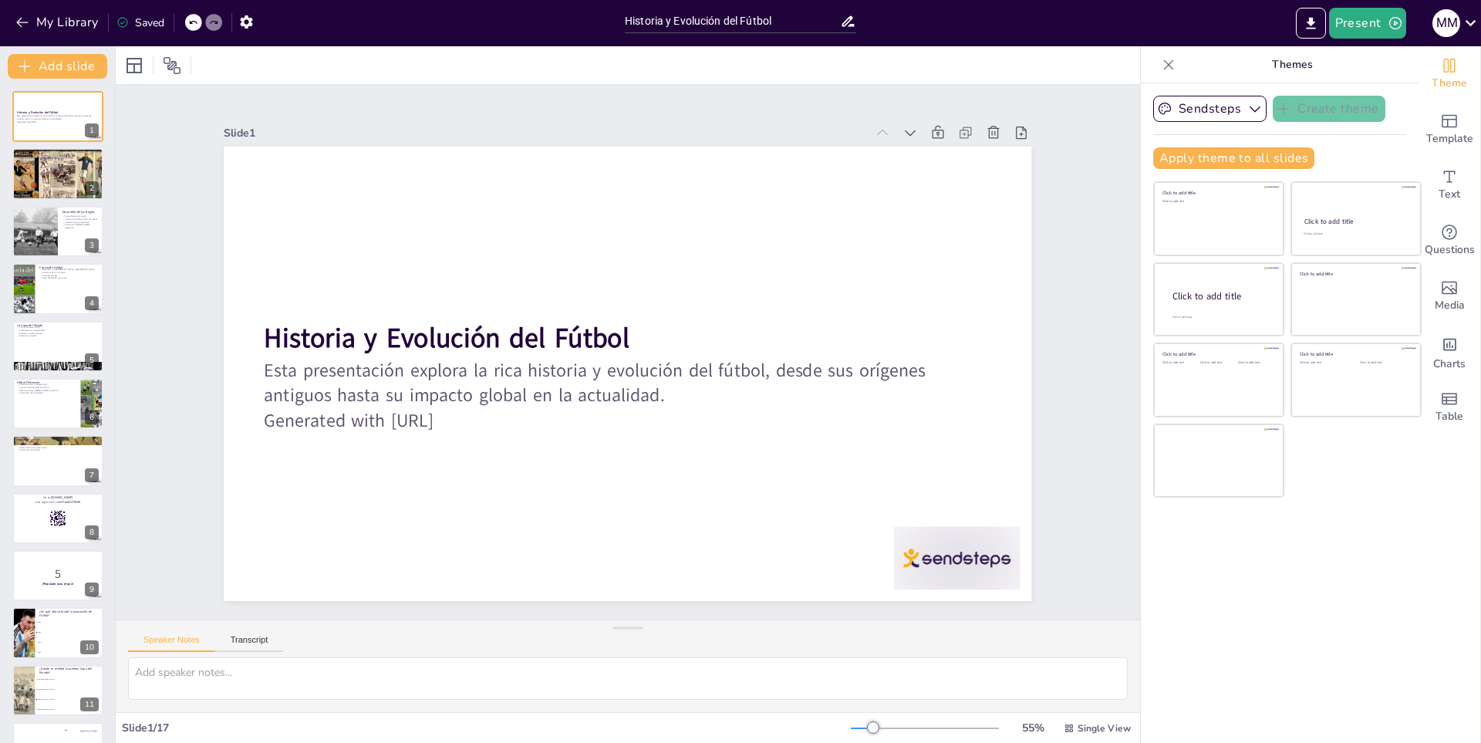
checkbox input "true"
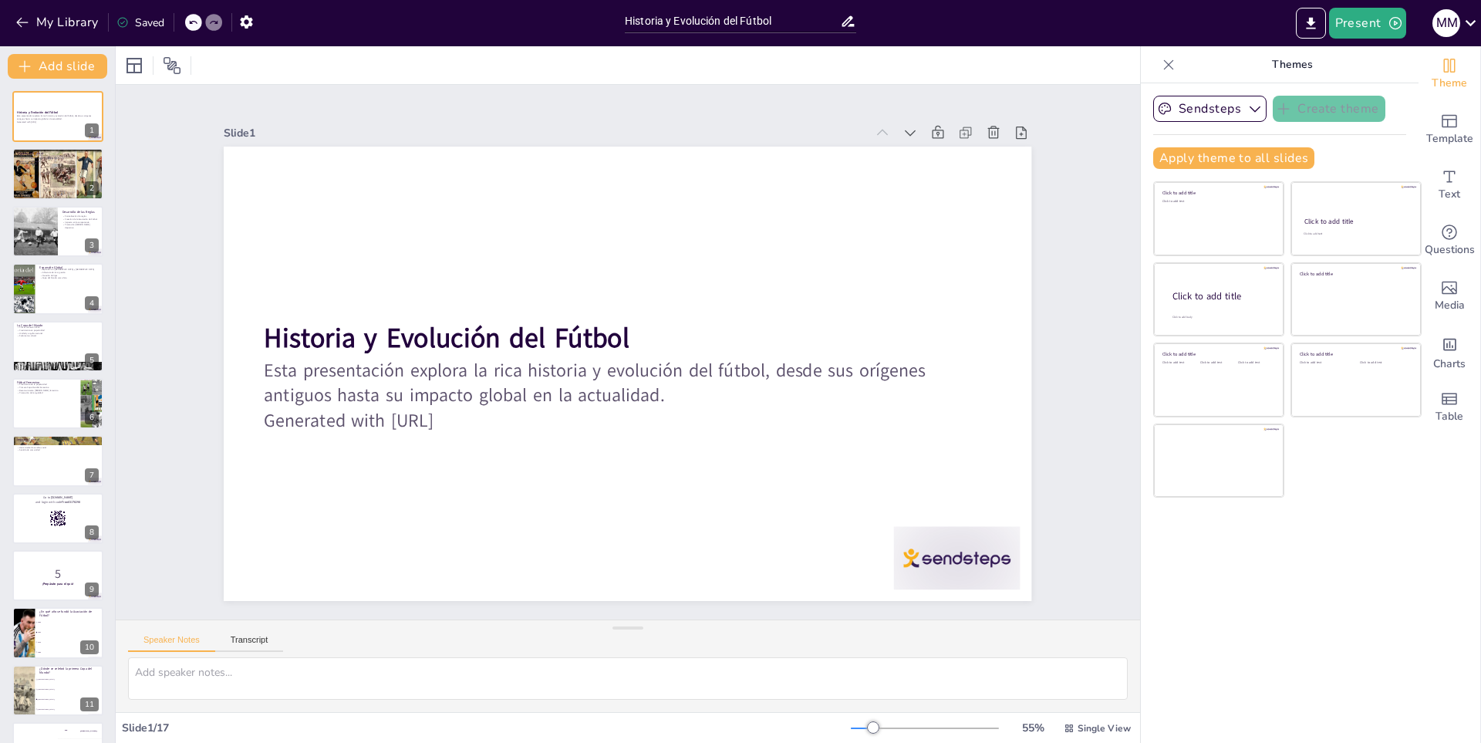
checkbox input "true"
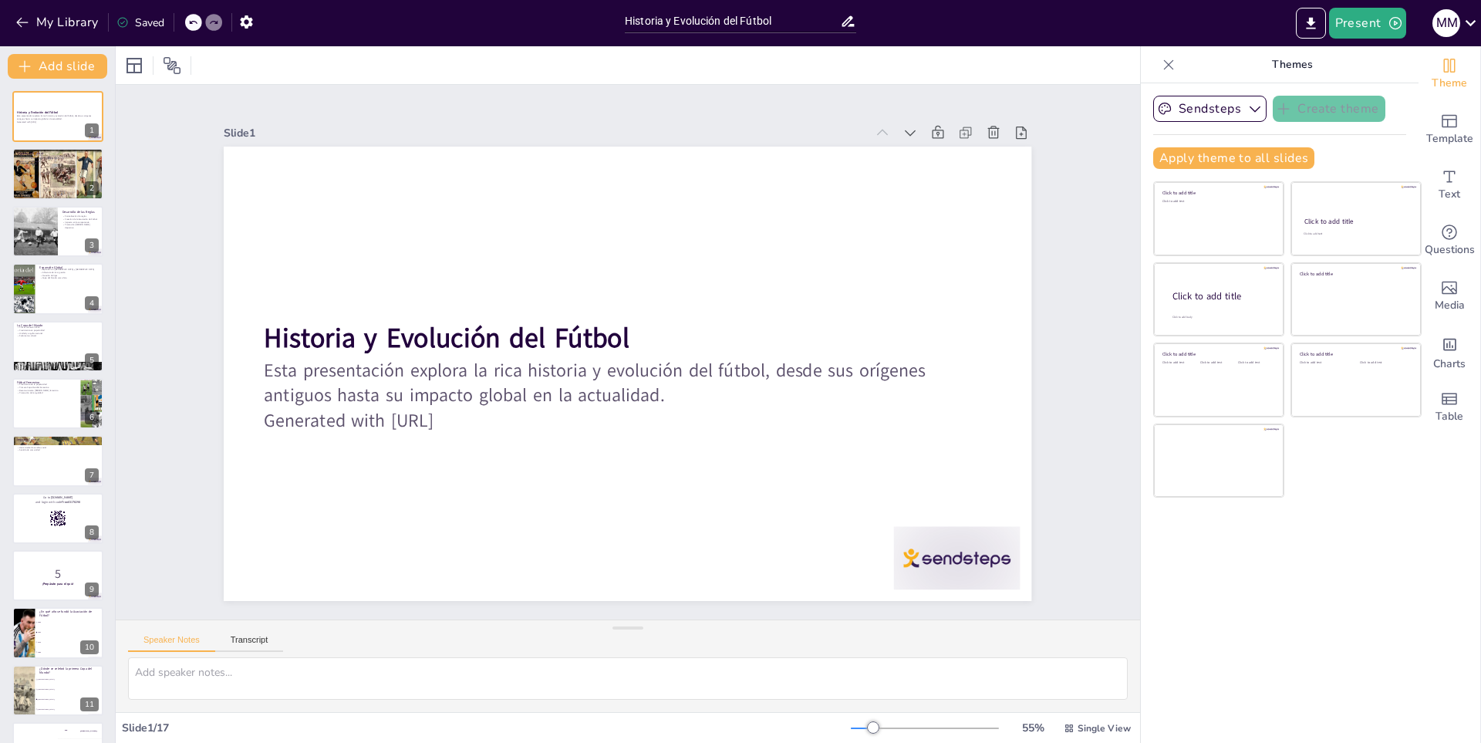
checkbox input "true"
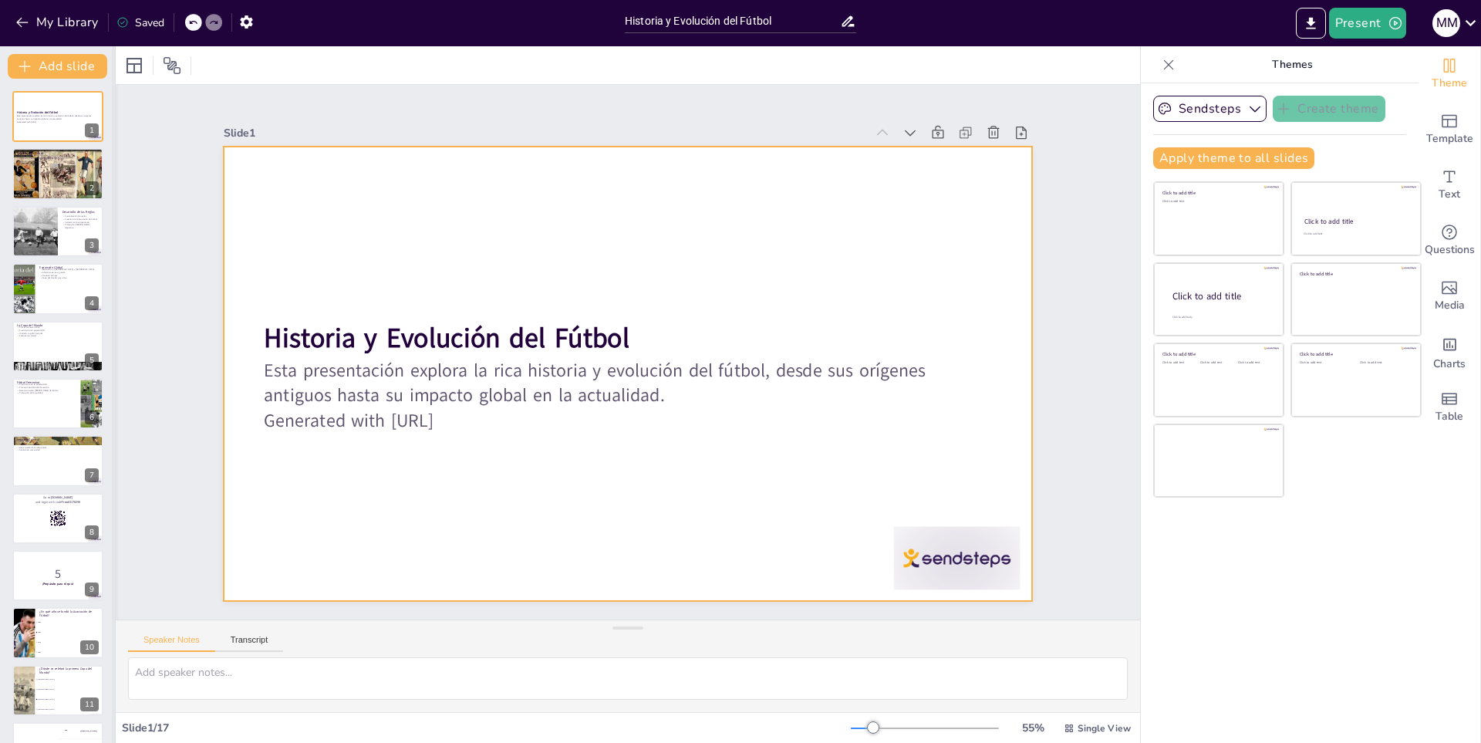
checkbox input "true"
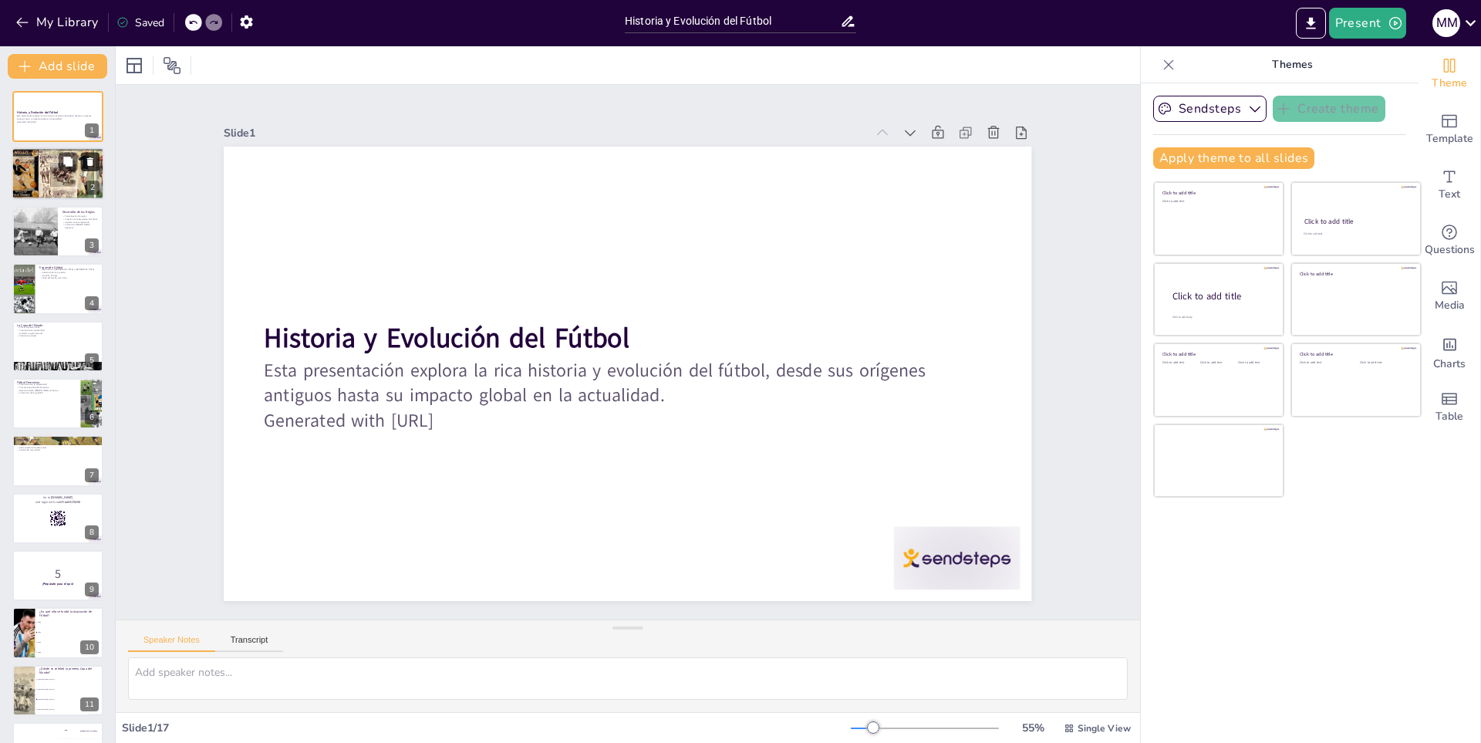
checkbox input "true"
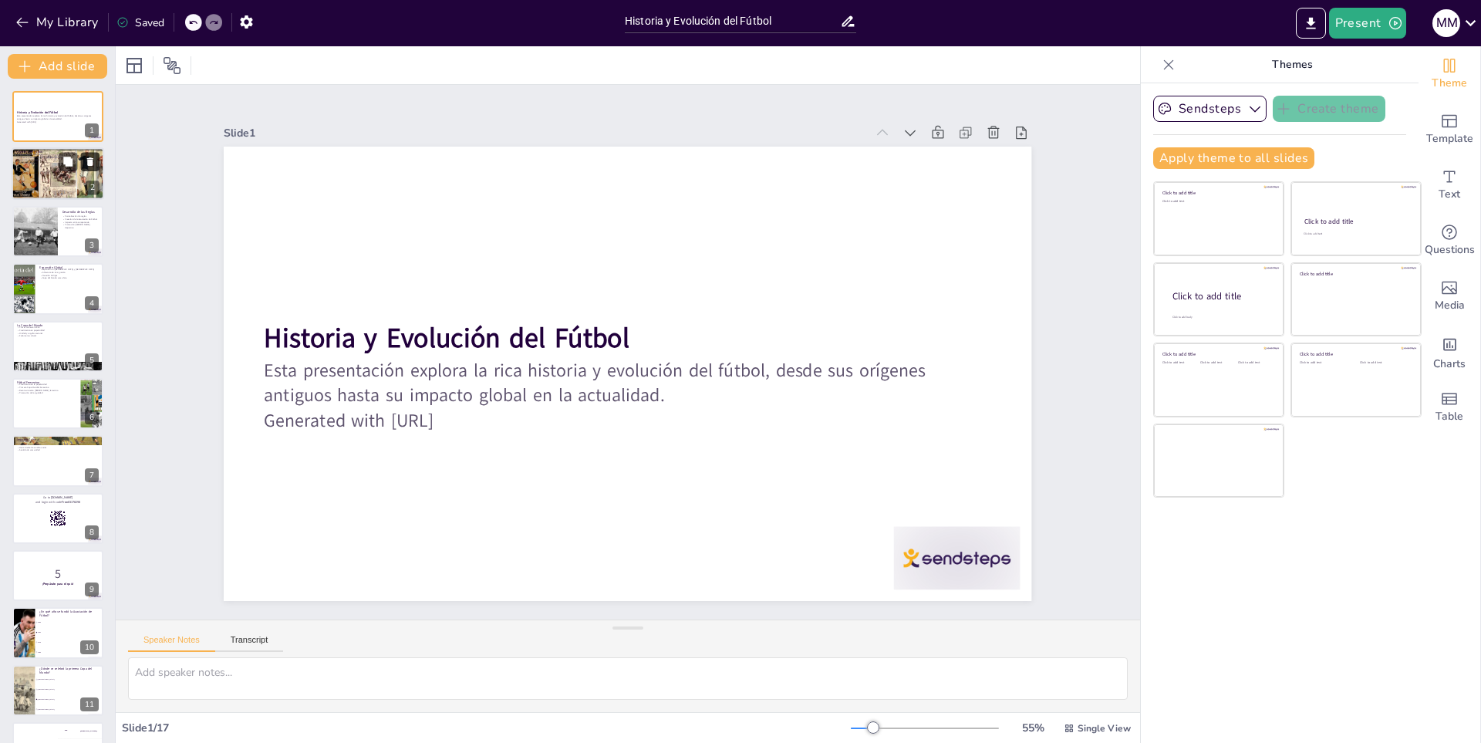
checkbox input "true"
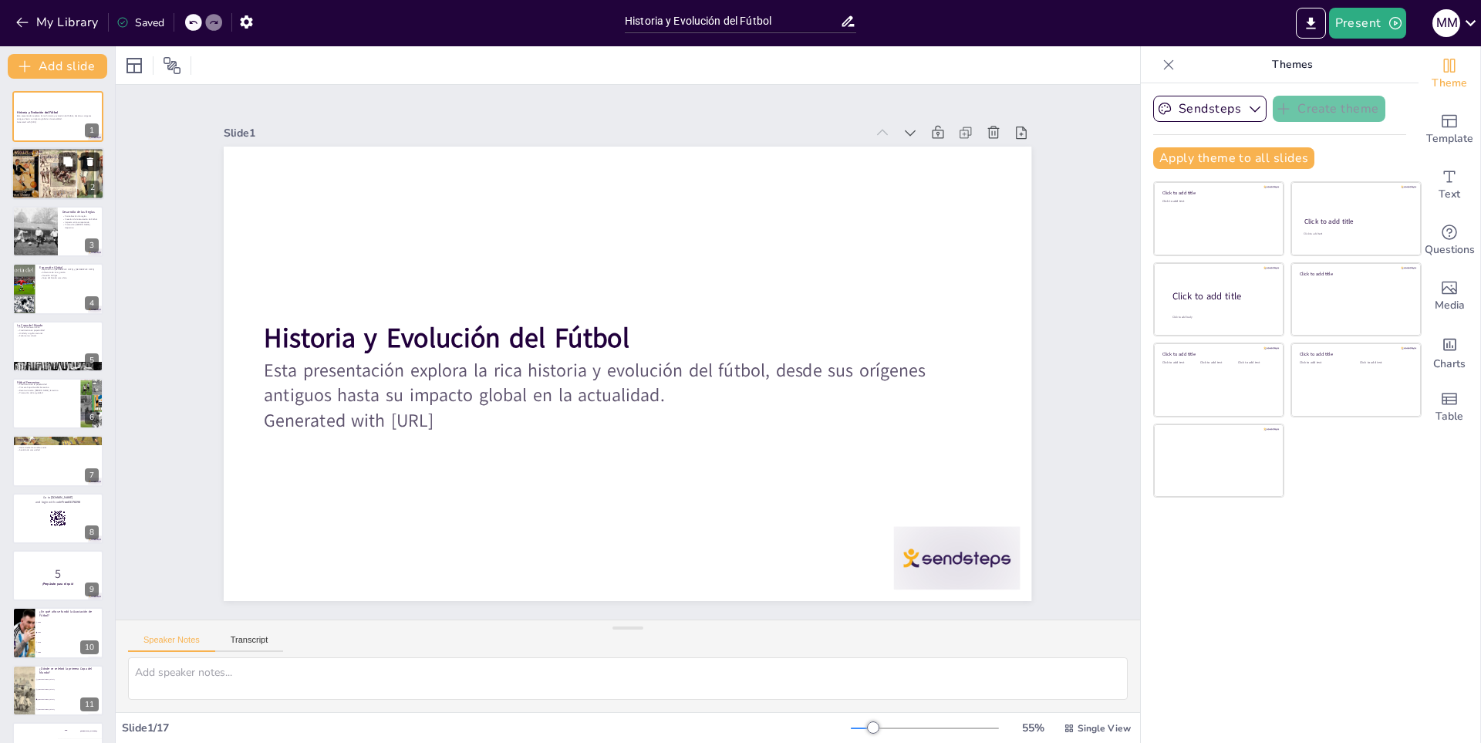
click at [83, 159] on button at bounding box center [90, 162] width 19 height 19
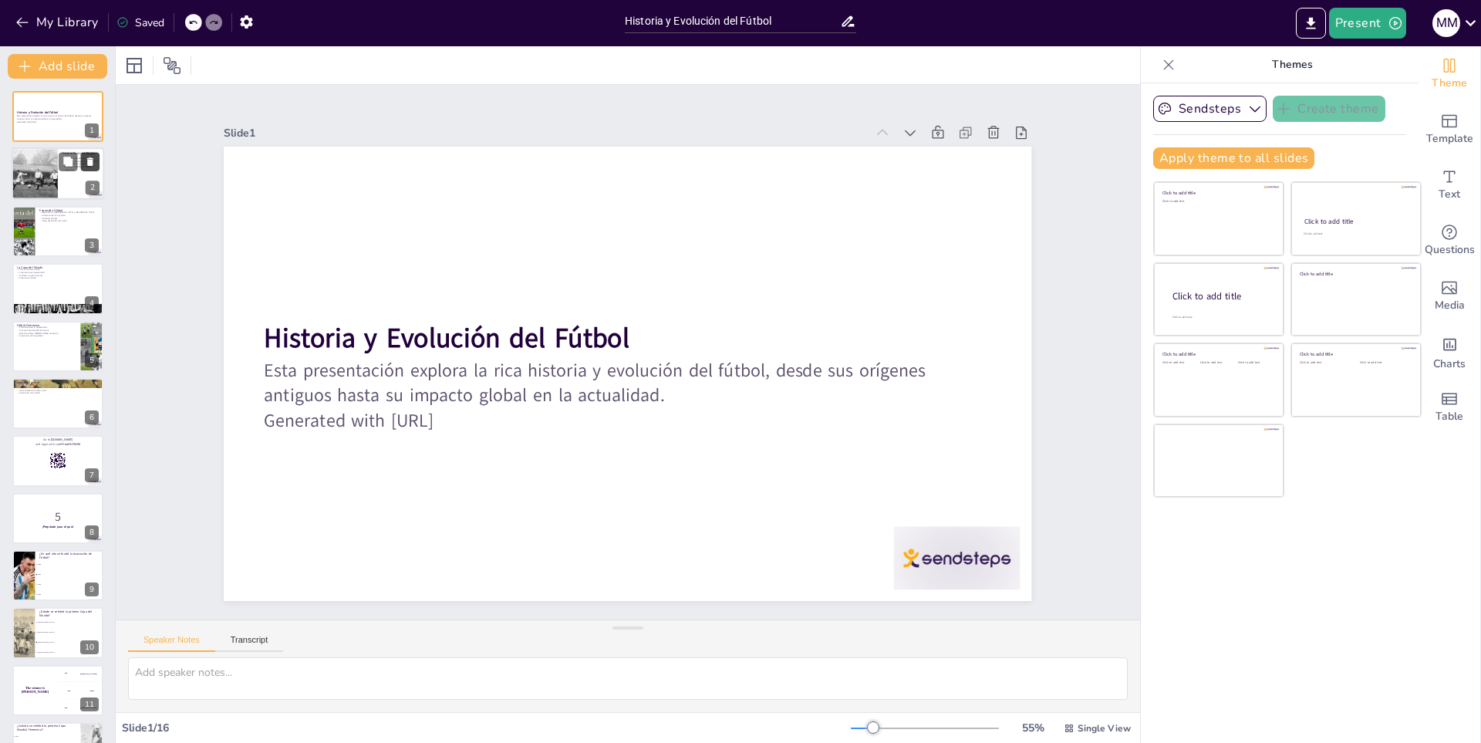
click at [37, 174] on div at bounding box center [34, 174] width 85 height 52
type textarea "La formalización de las reglas fue esencial para el desarrollo del fútbol como …"
checkbox input "true"
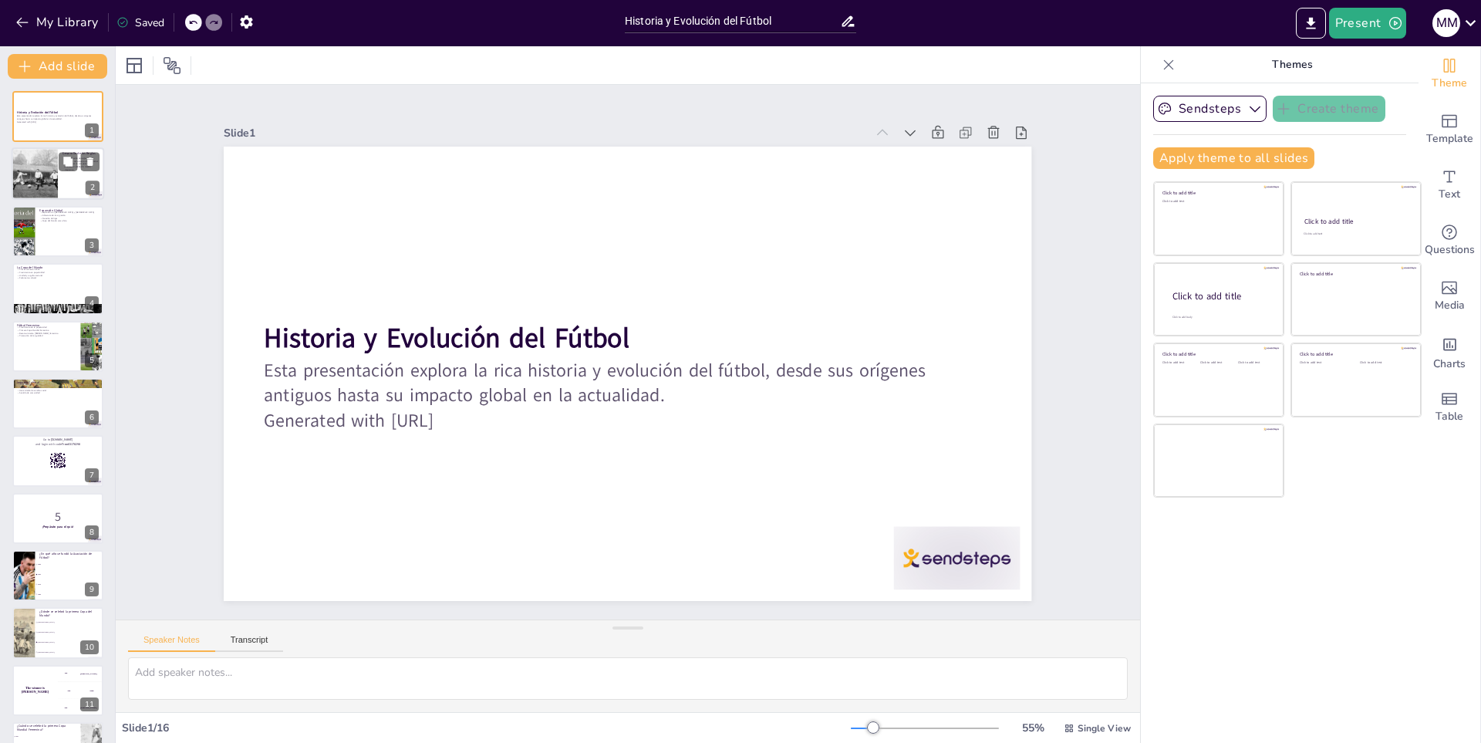
checkbox input "true"
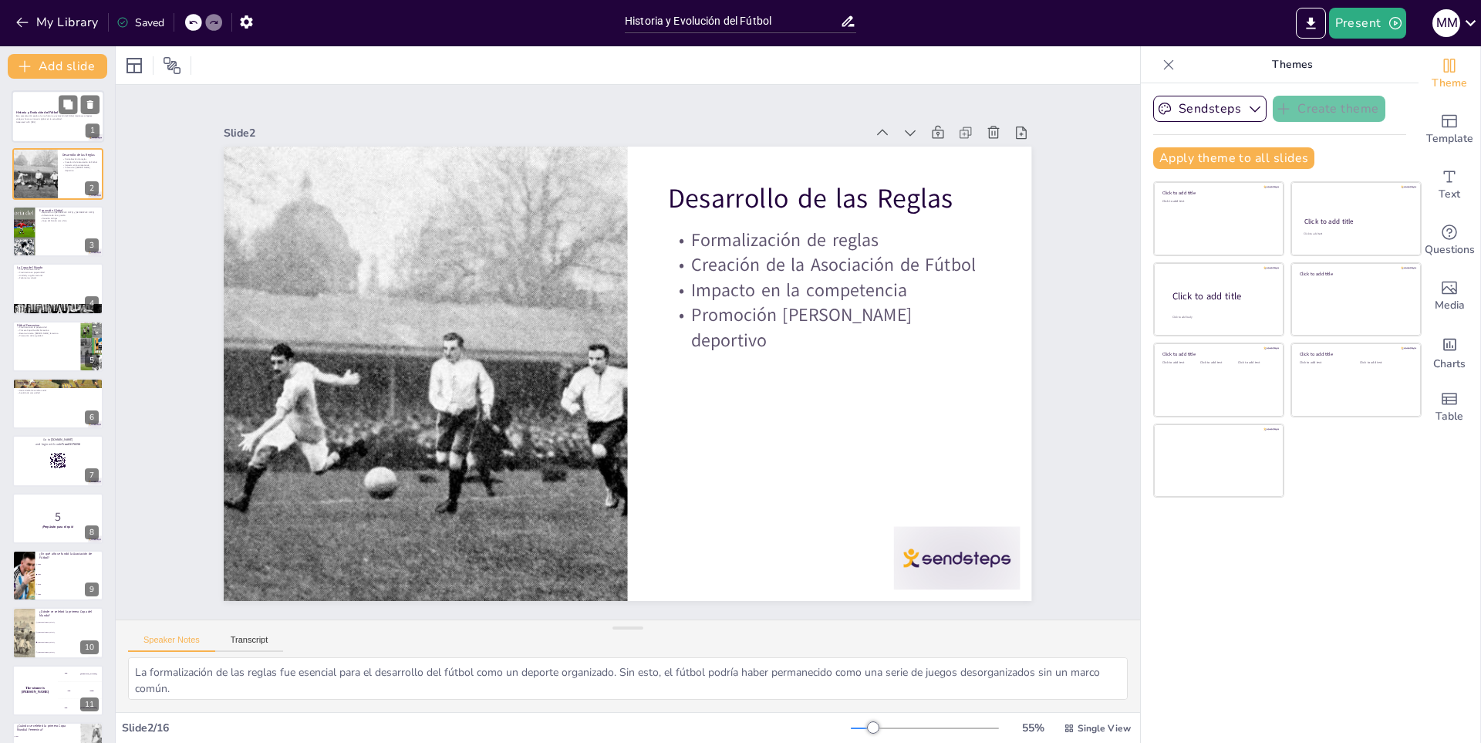
checkbox input "true"
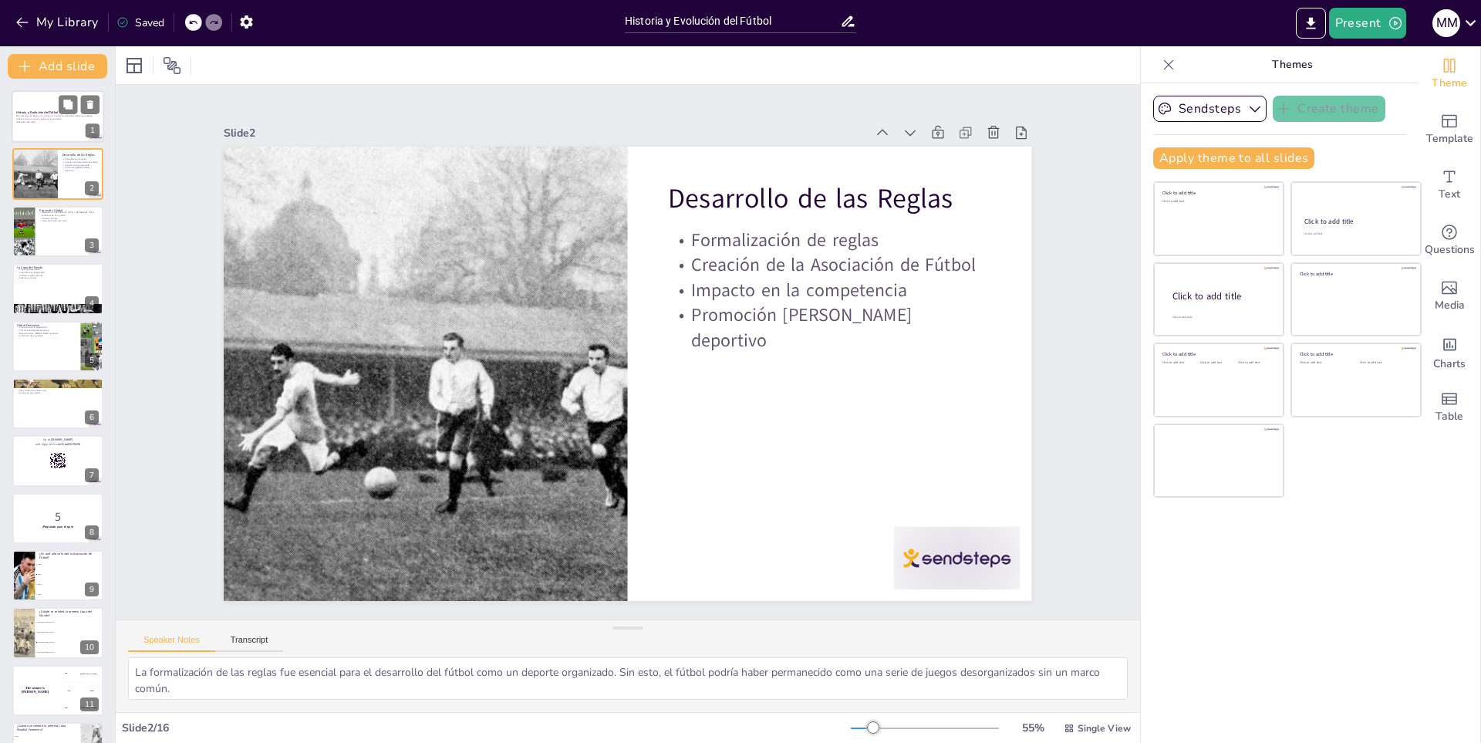
checkbox input "true"
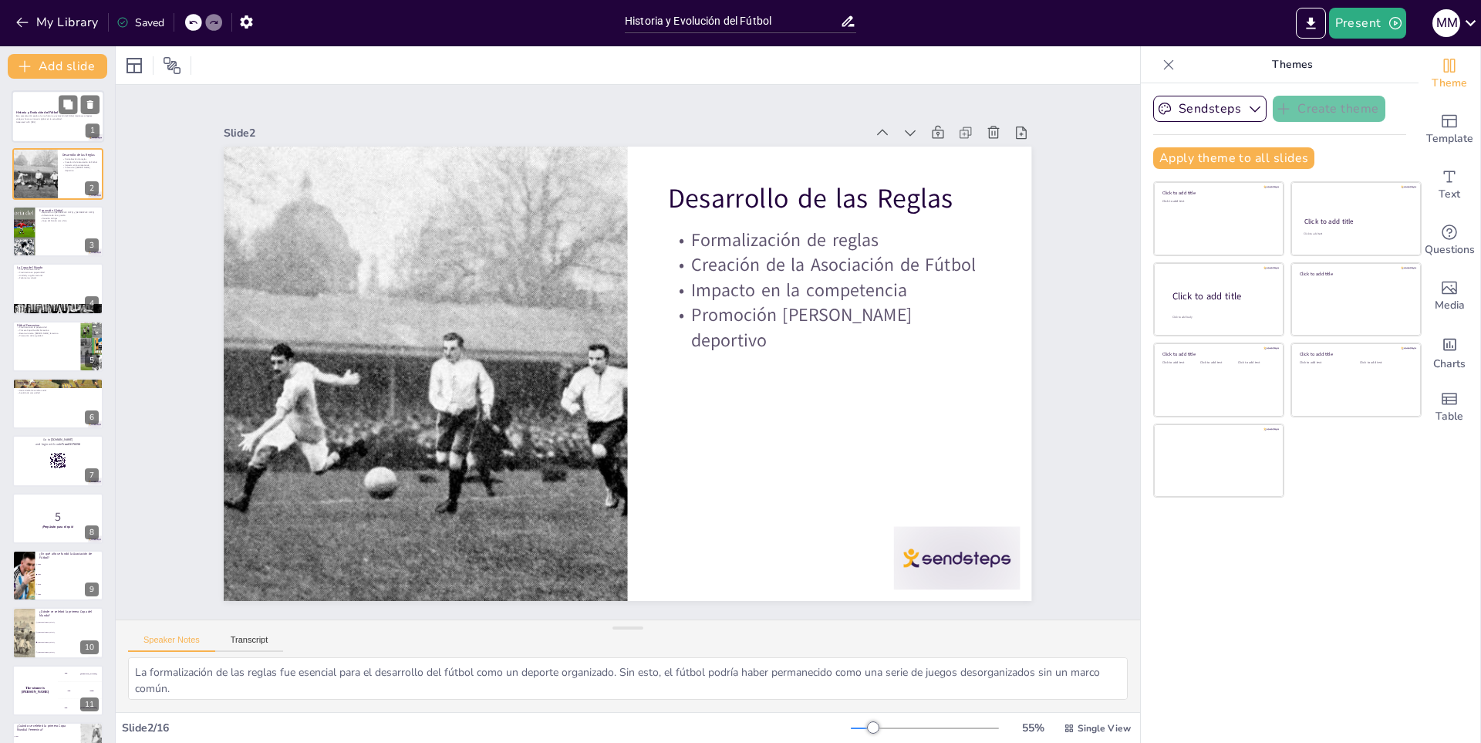
checkbox input "true"
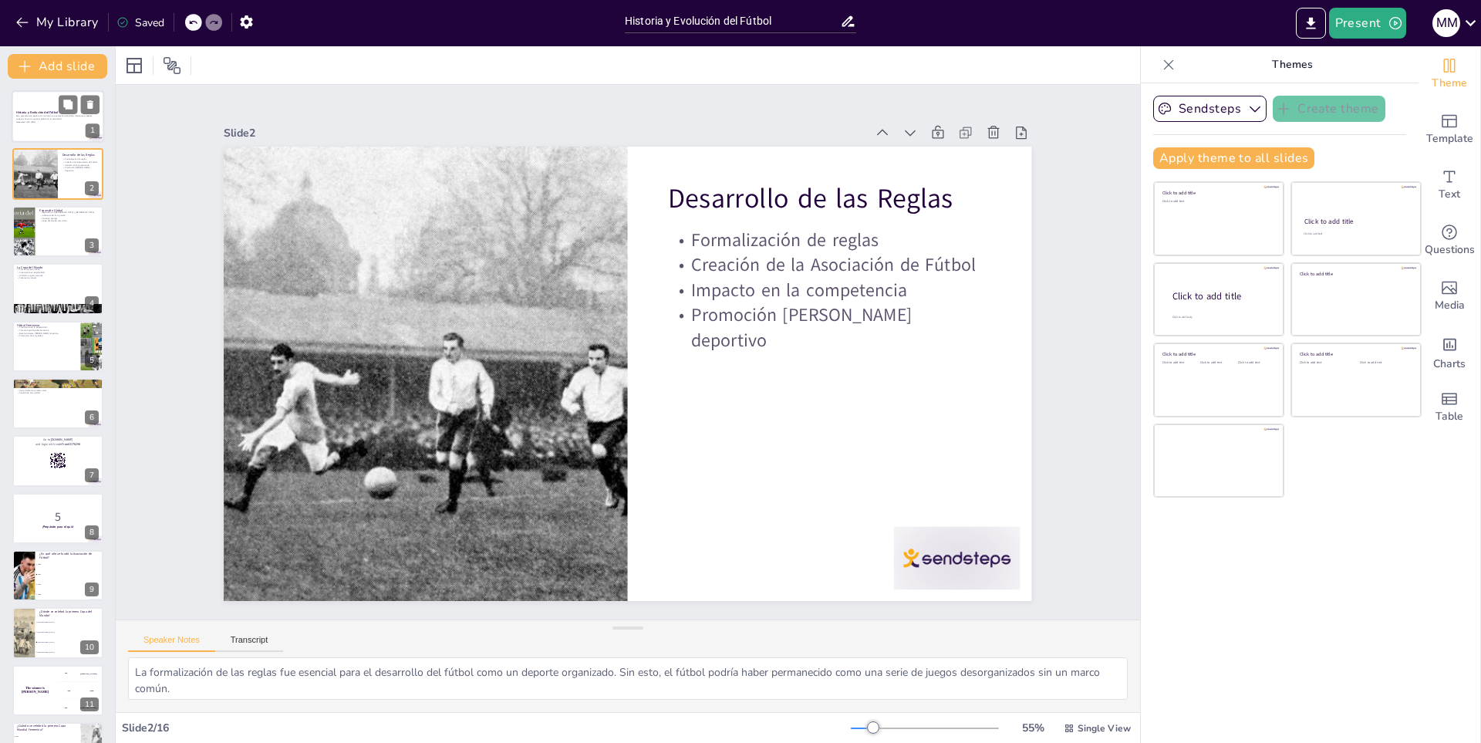
checkbox input "true"
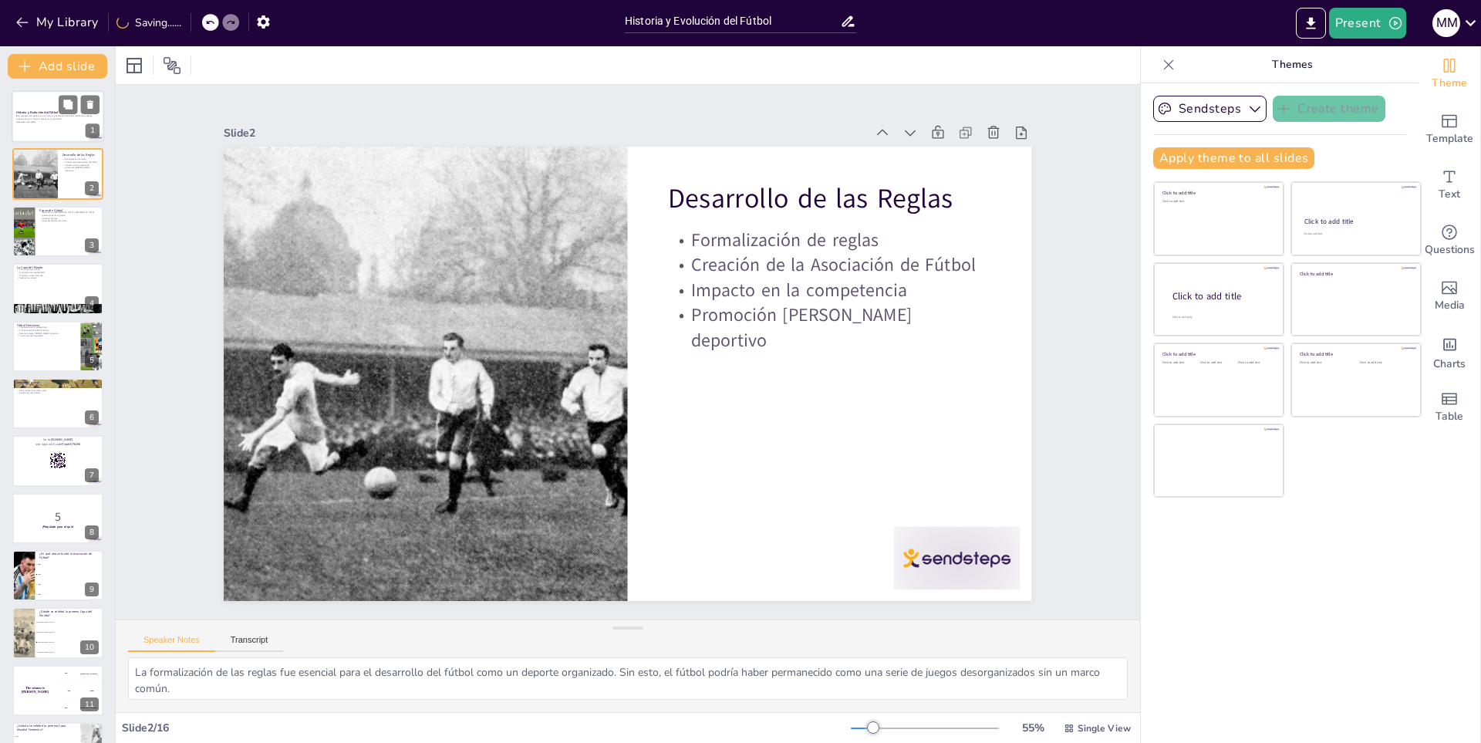
click at [26, 120] on p "Esta presentación explora la rica historia y evolución del fútbol, desde sus or…" at bounding box center [57, 117] width 83 height 5
checkbox input "true"
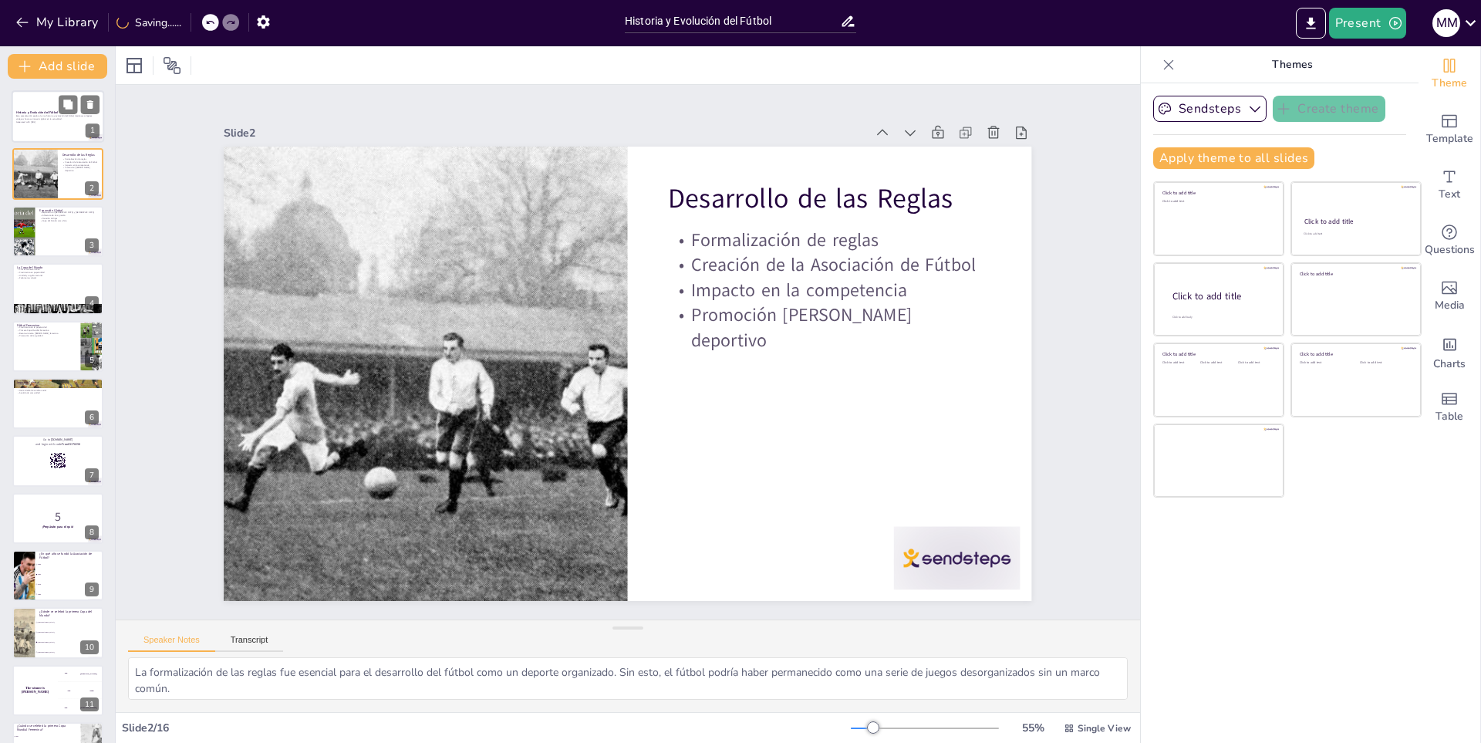
checkbox input "true"
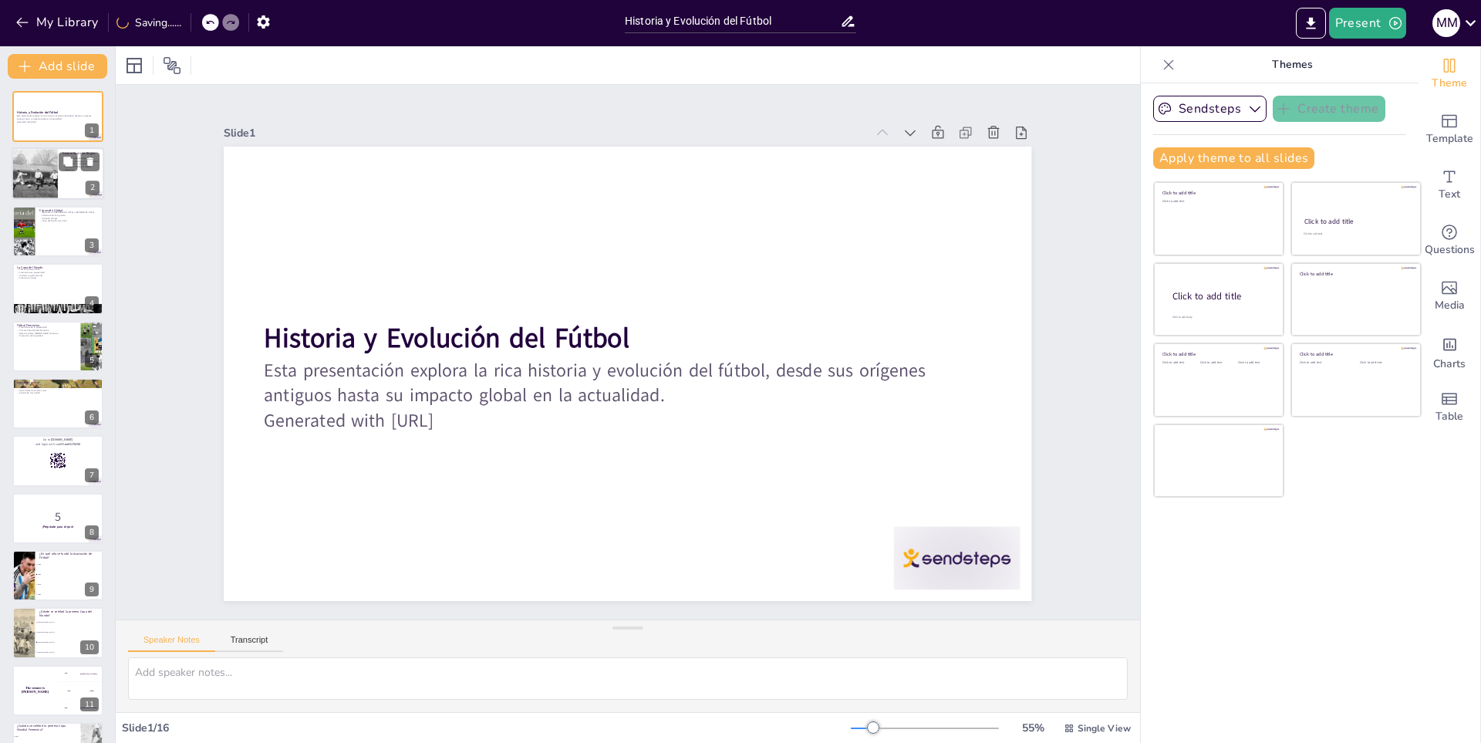
checkbox input "true"
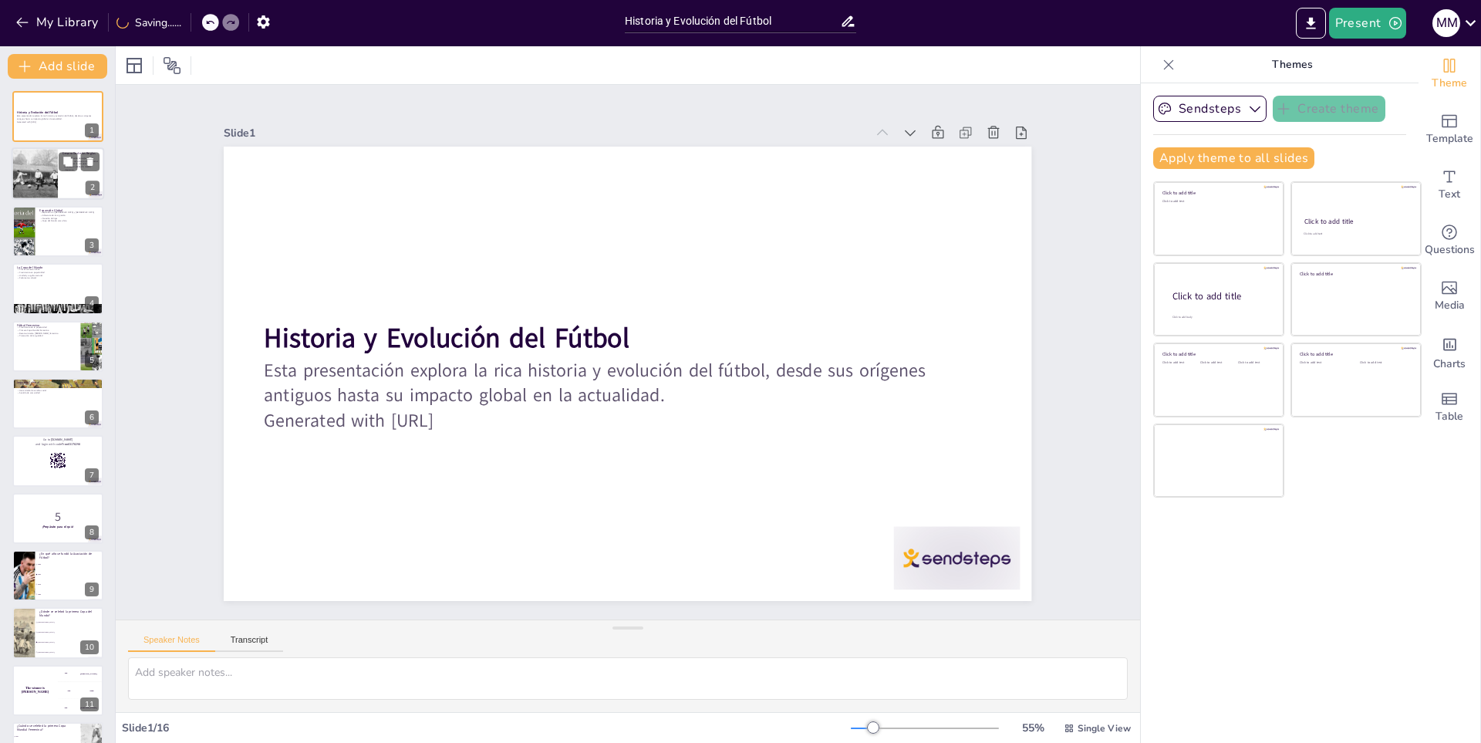
checkbox input "true"
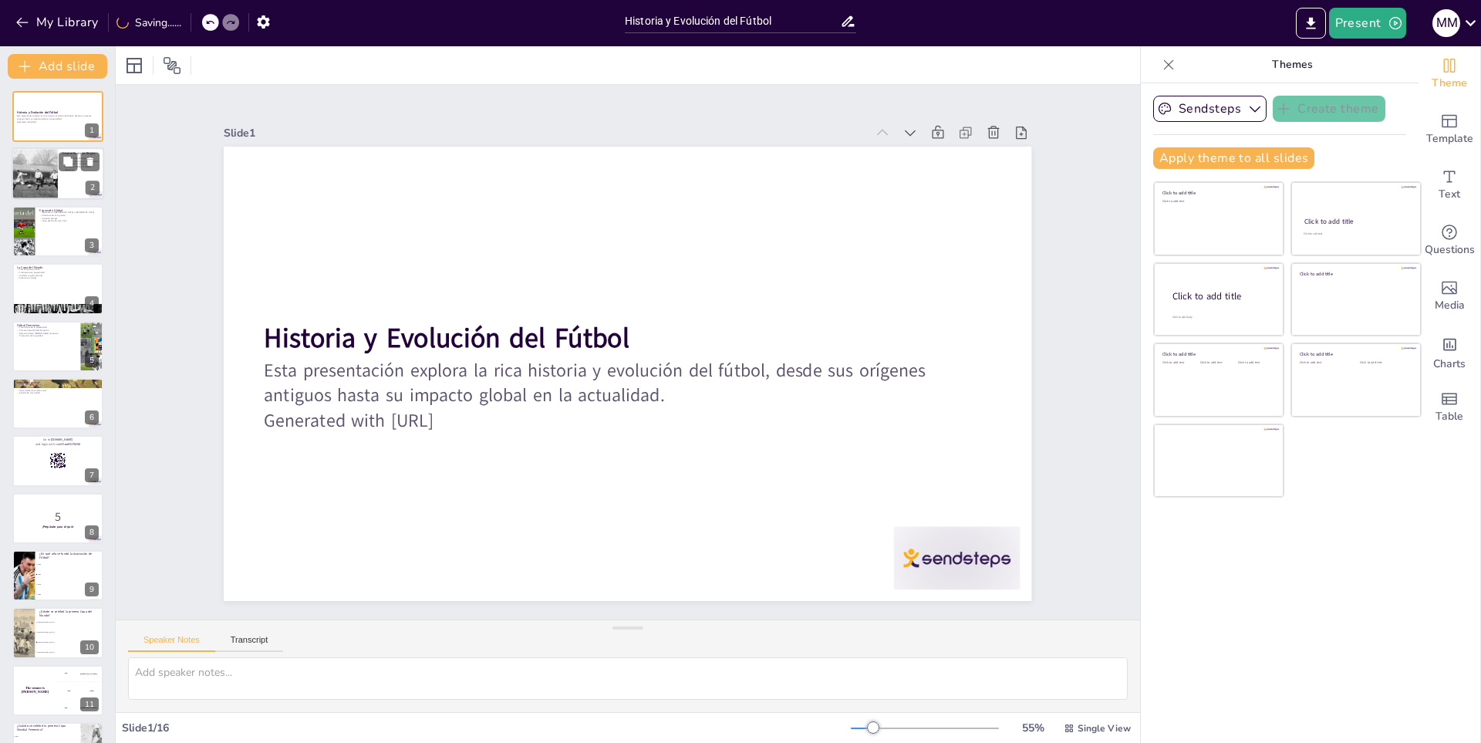
checkbox input "true"
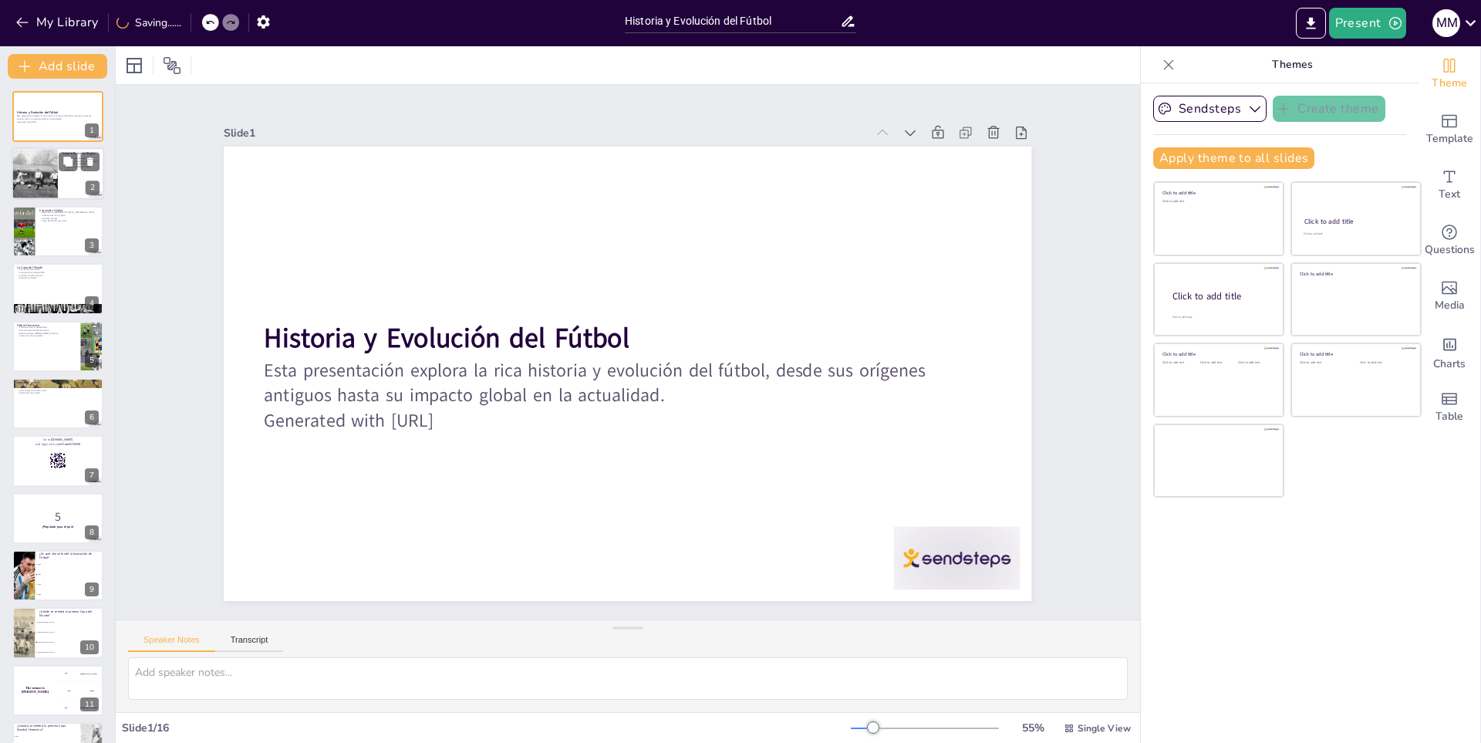
click at [24, 152] on div at bounding box center [34, 174] width 85 height 52
type textarea "La formalización de las reglas fue esencial para el desarrollo del fútbol como …"
checkbox input "true"
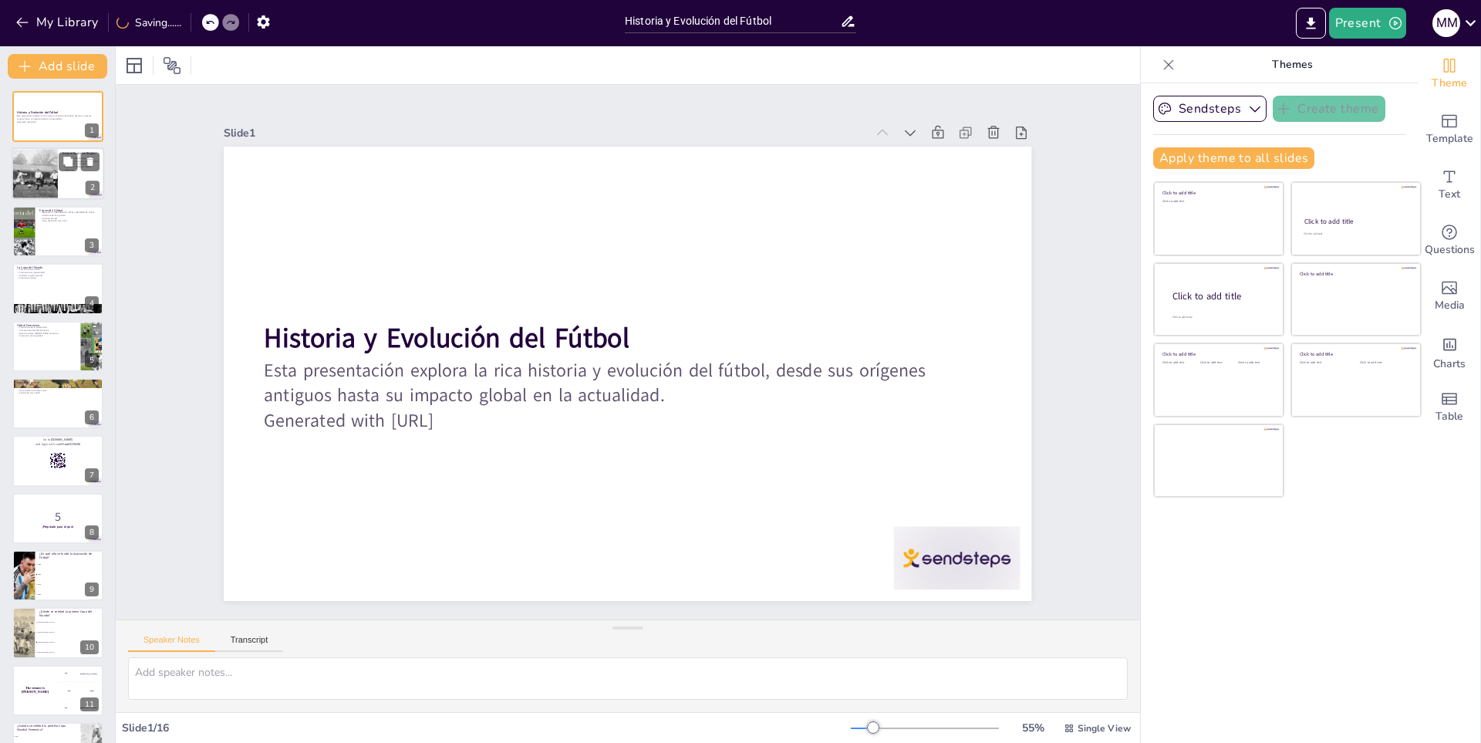
checkbox input "true"
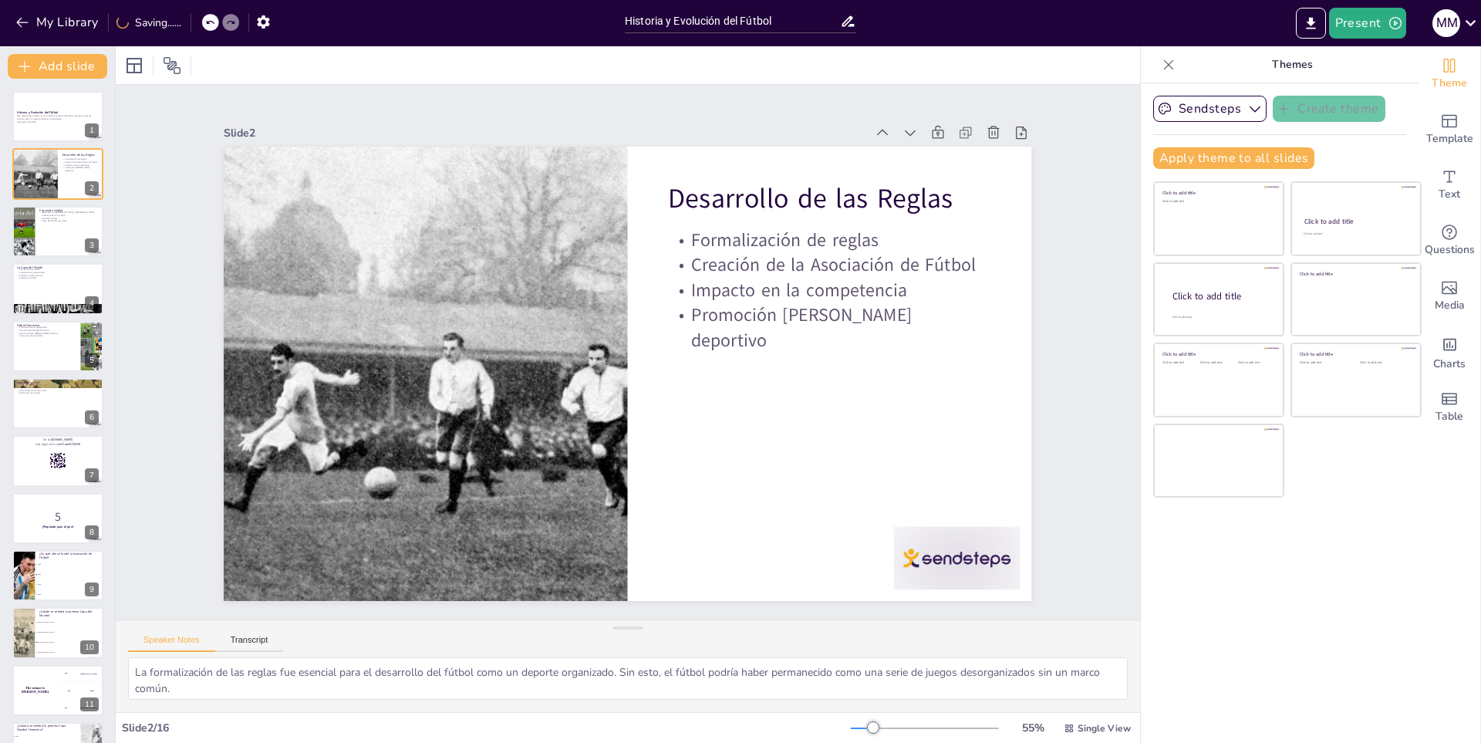
checkbox input "true"
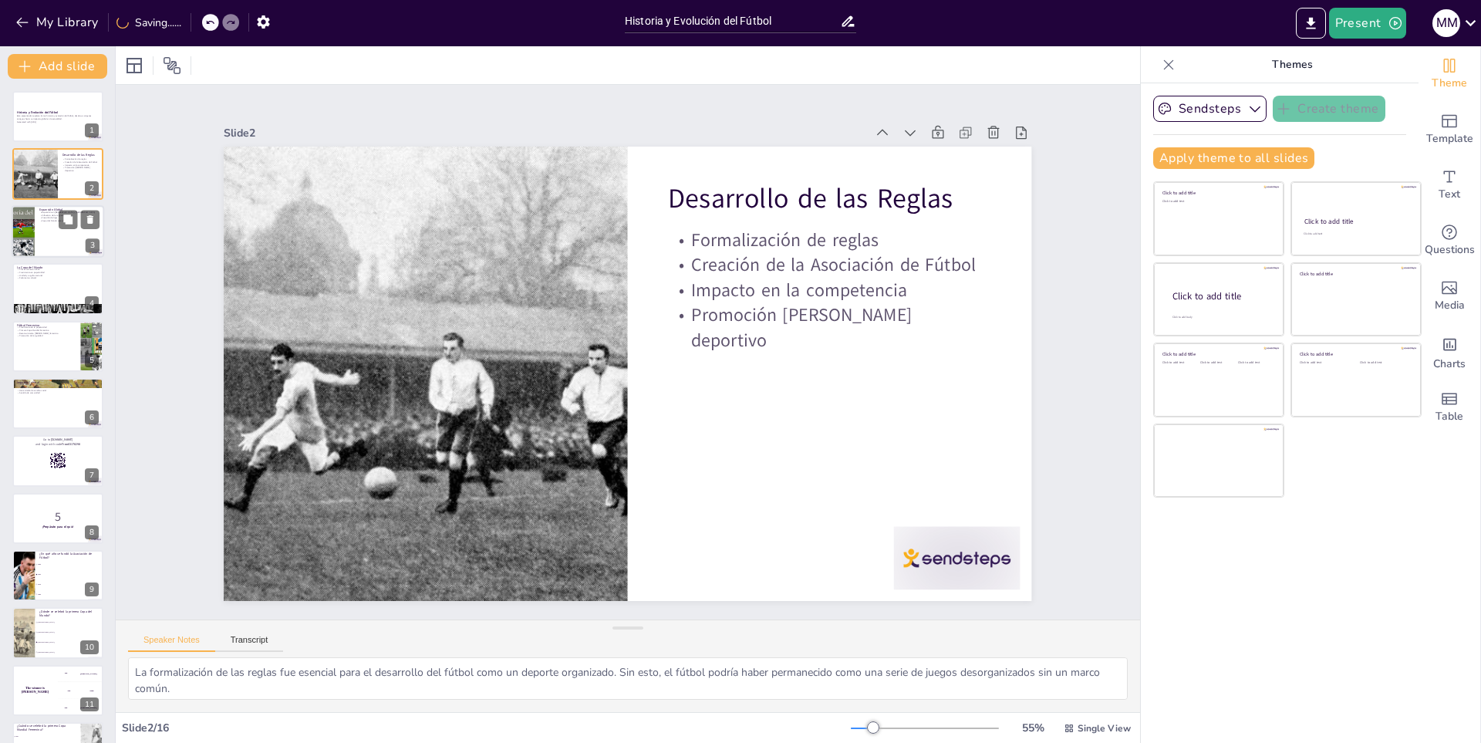
checkbox input "true"
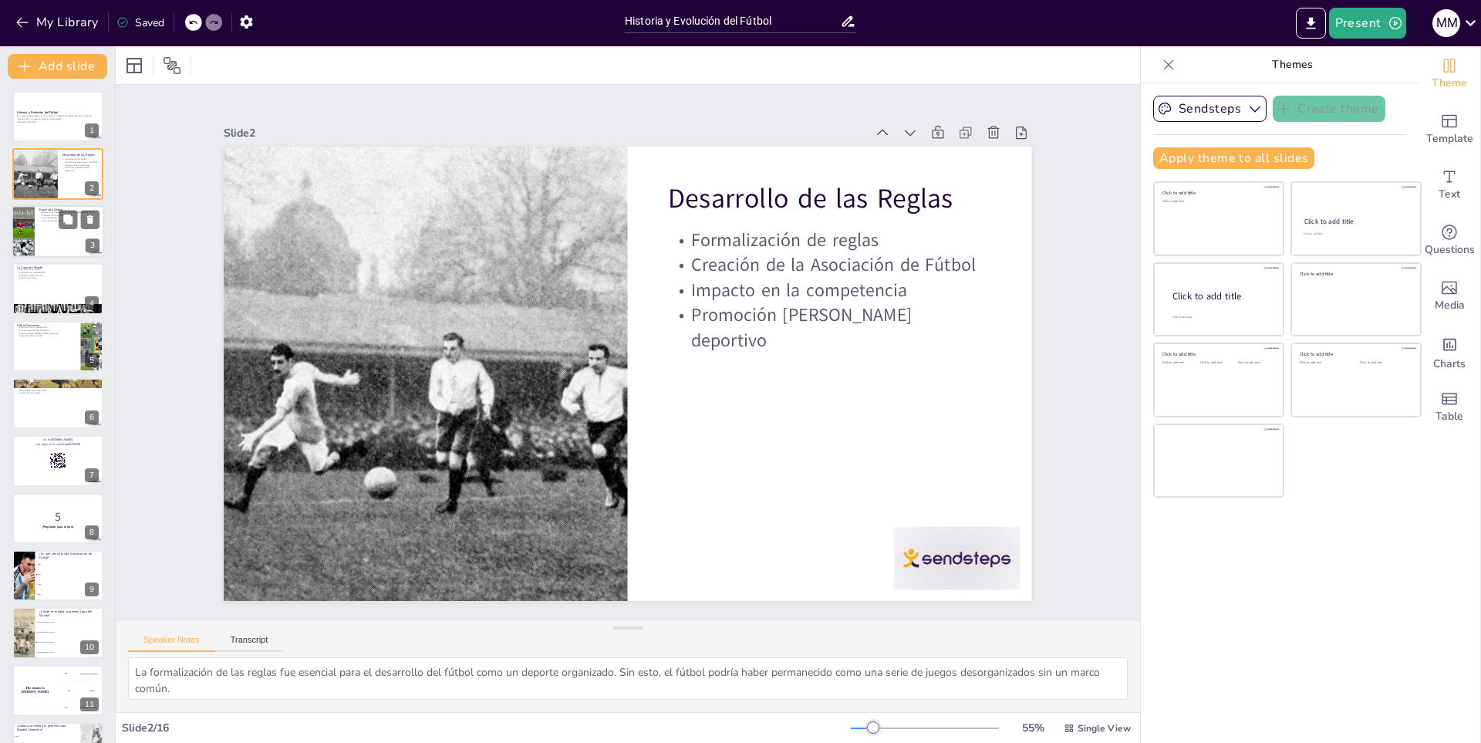
checkbox input "true"
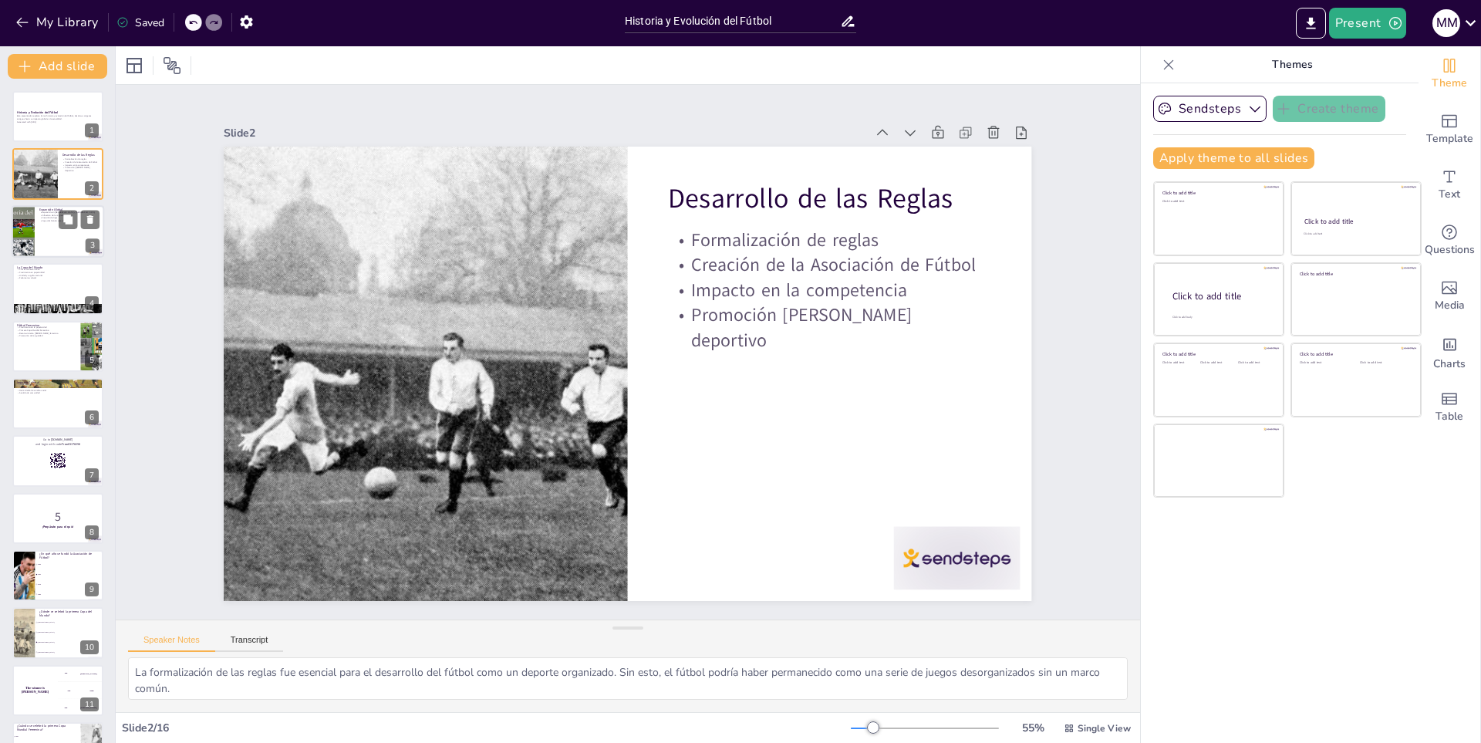
checkbox input "true"
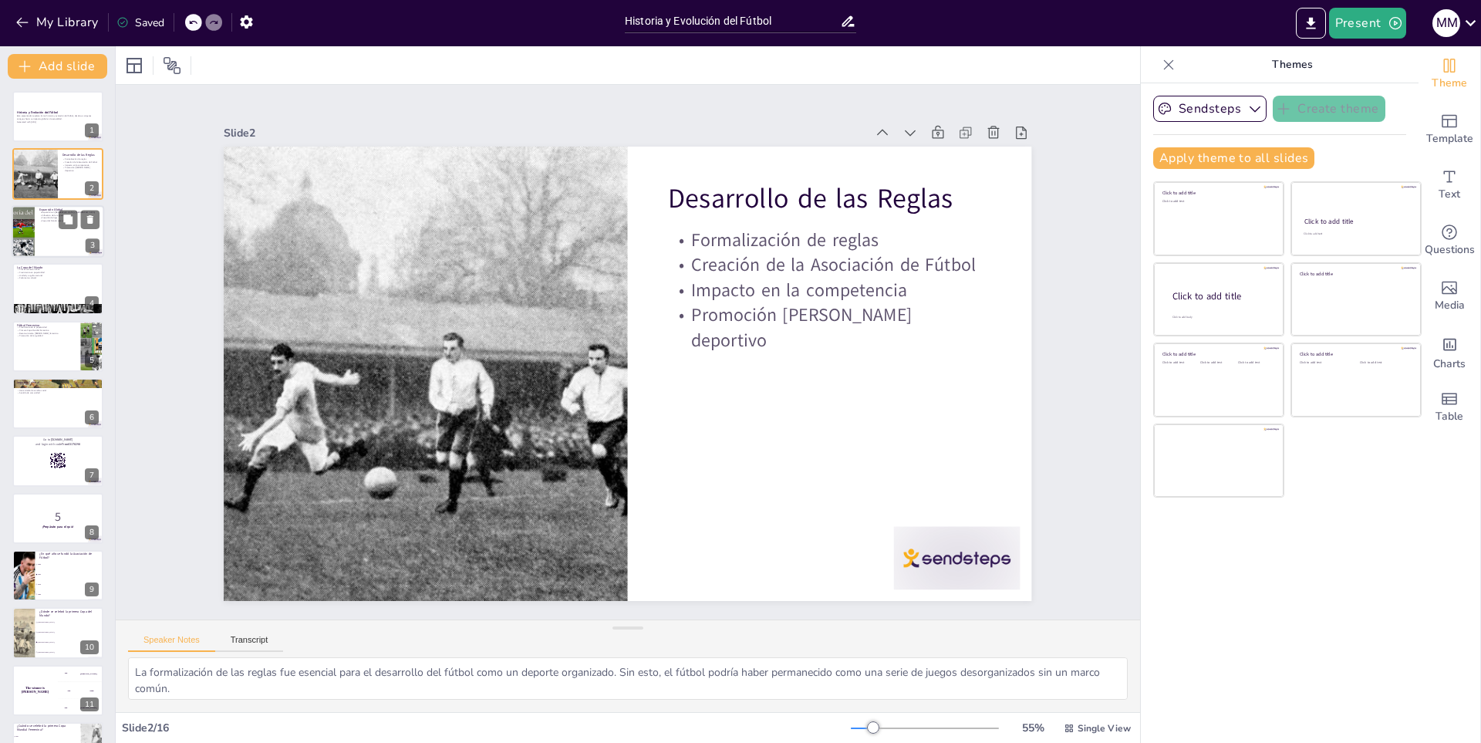
checkbox input "true"
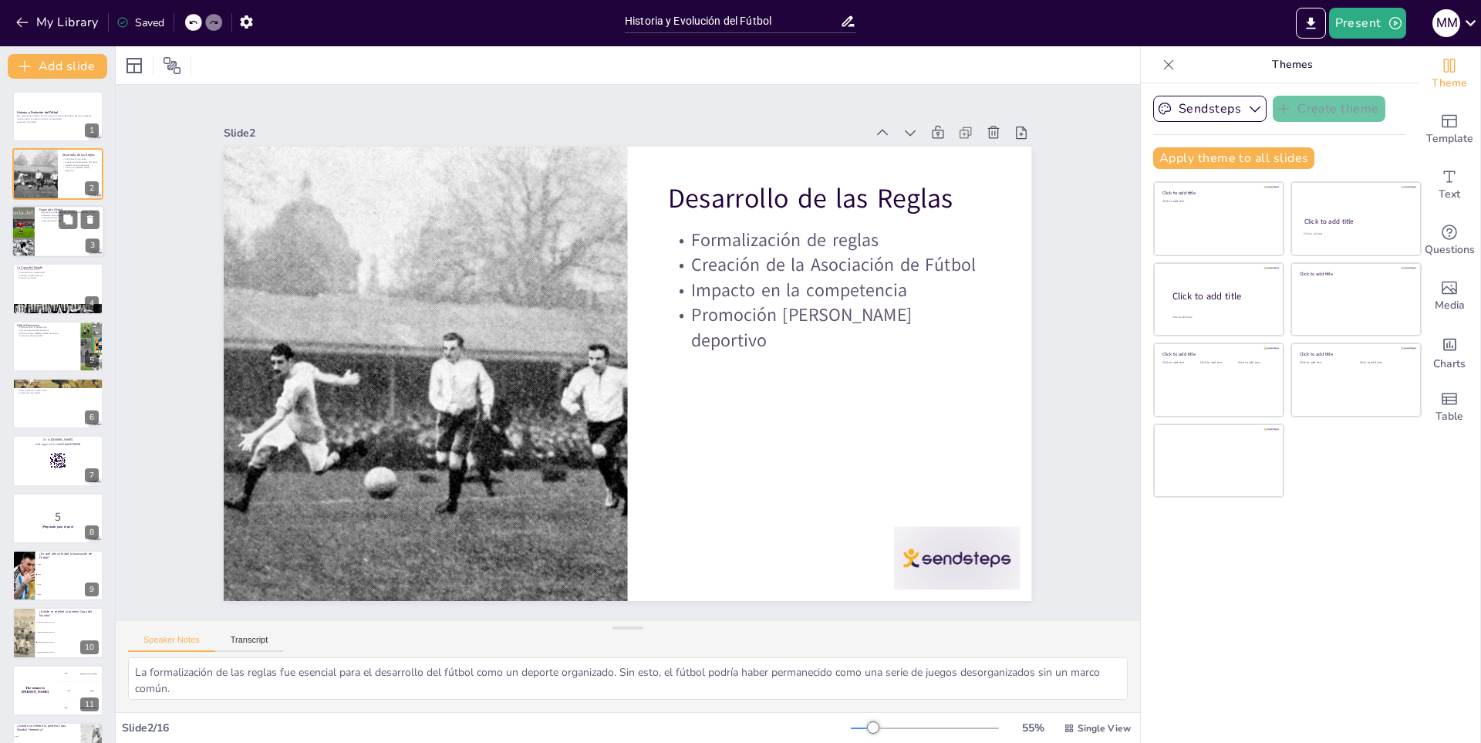
checkbox input "true"
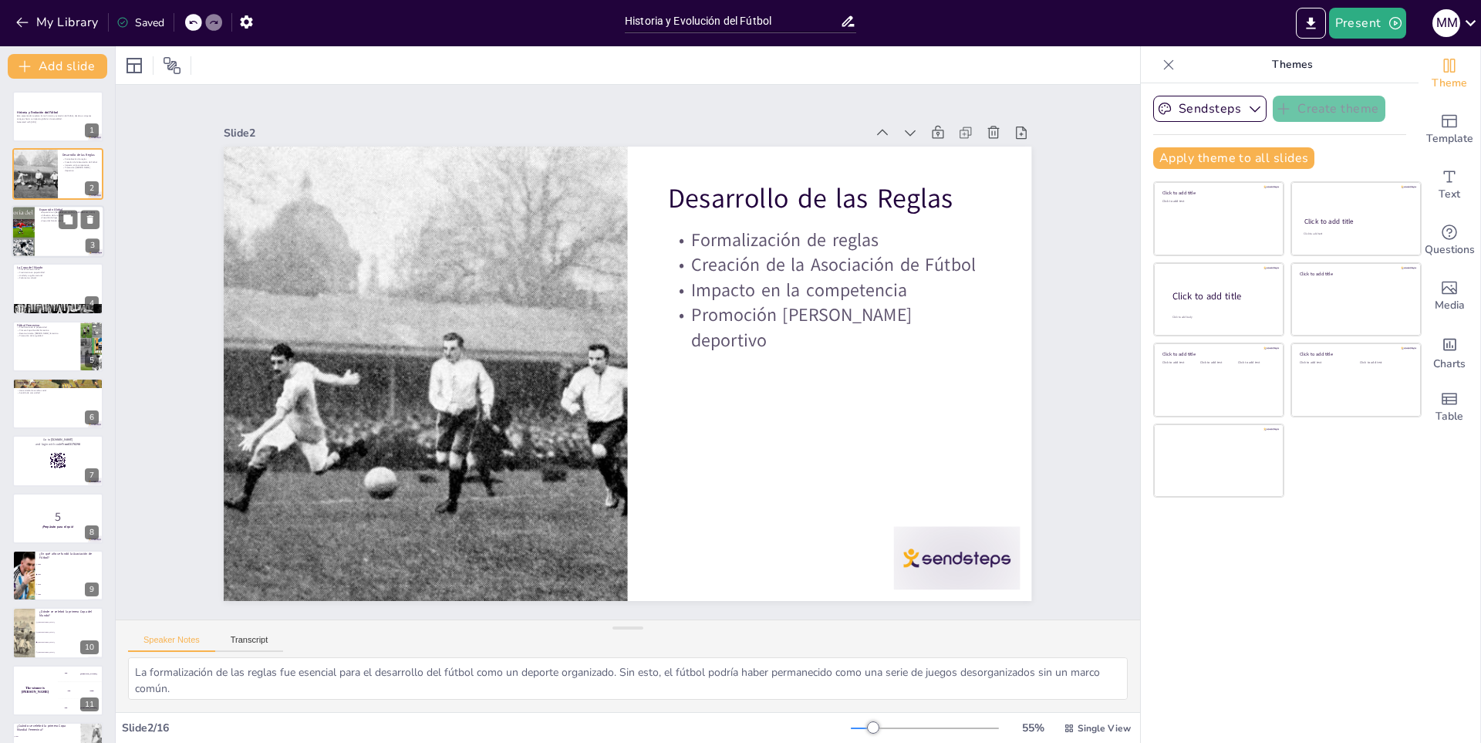
checkbox input "true"
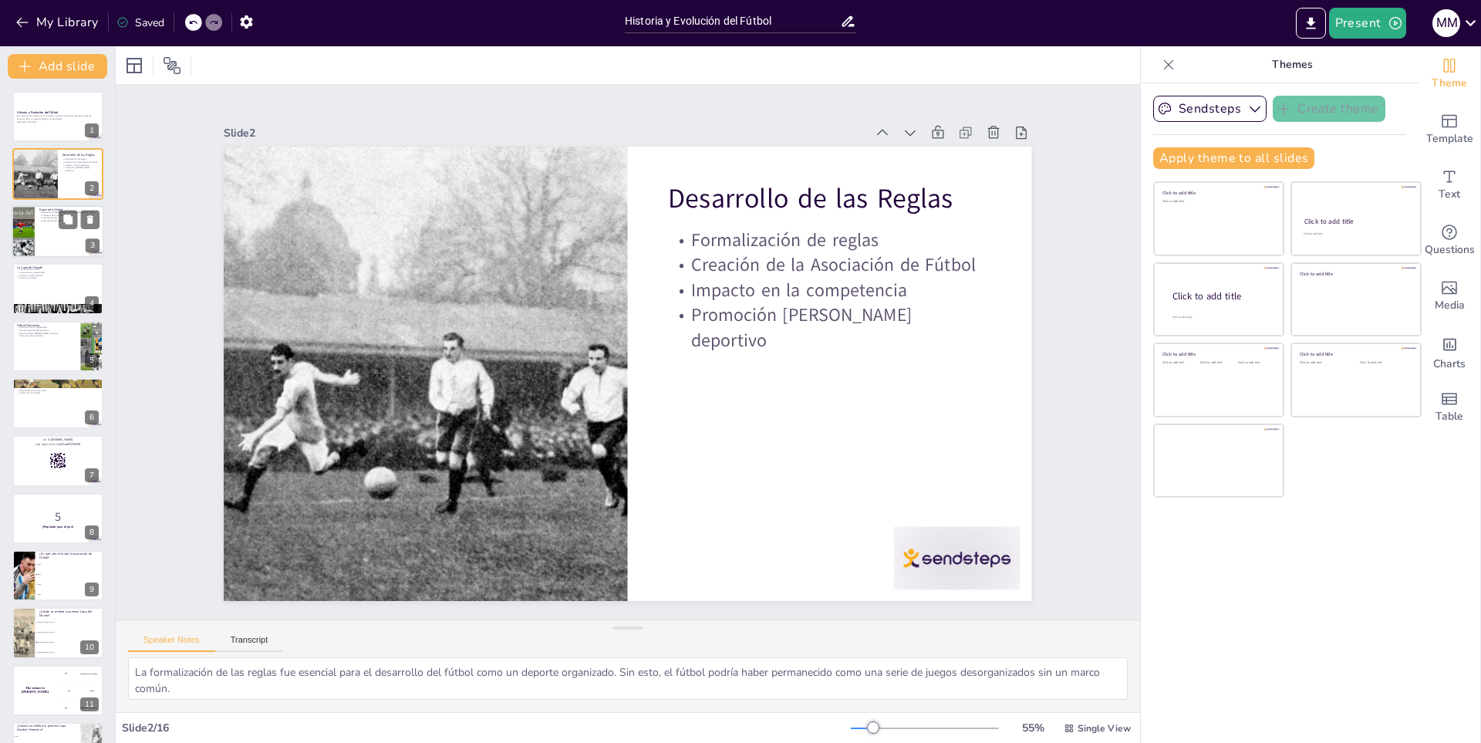
checkbox input "true"
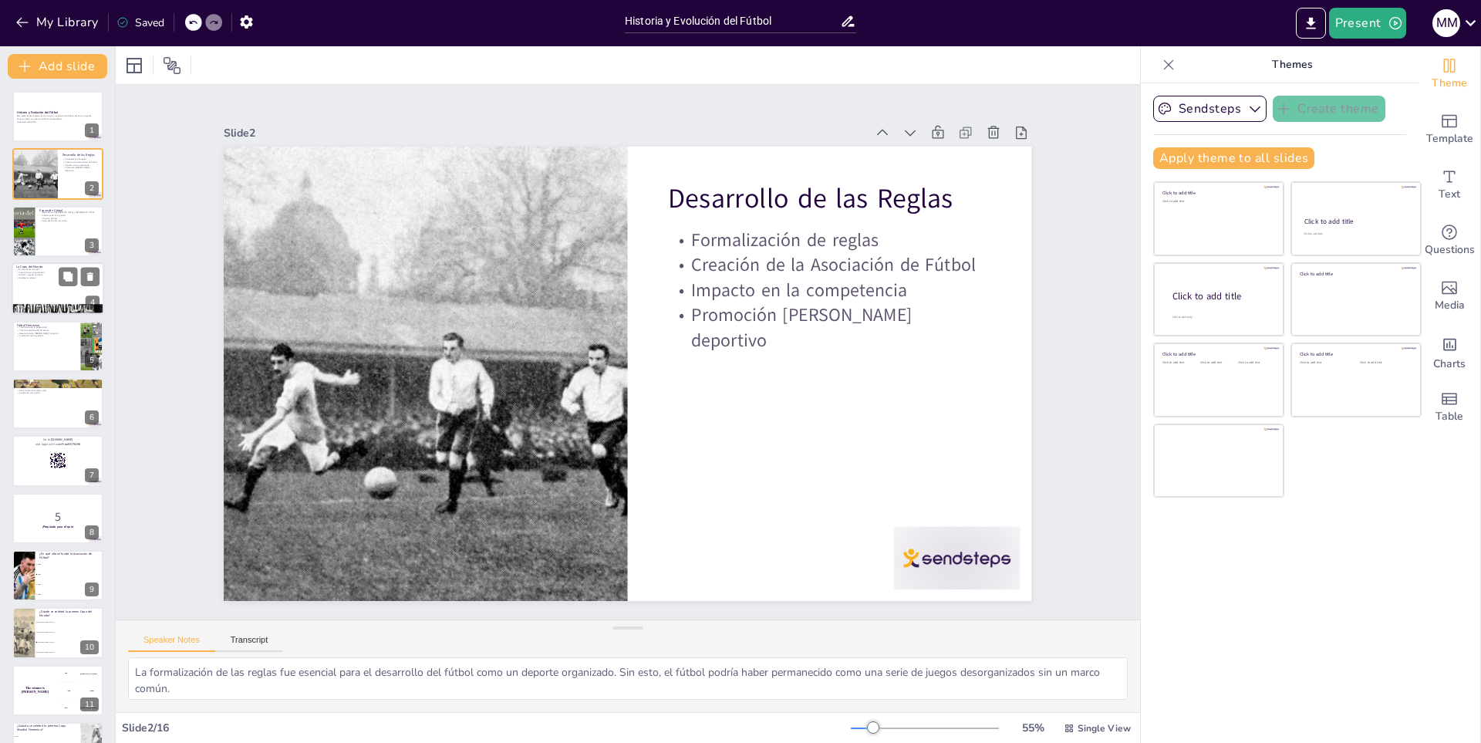
checkbox input "true"
click at [21, 112] on strong "Historia y Evolución del Fútbol" at bounding box center [37, 112] width 42 height 4
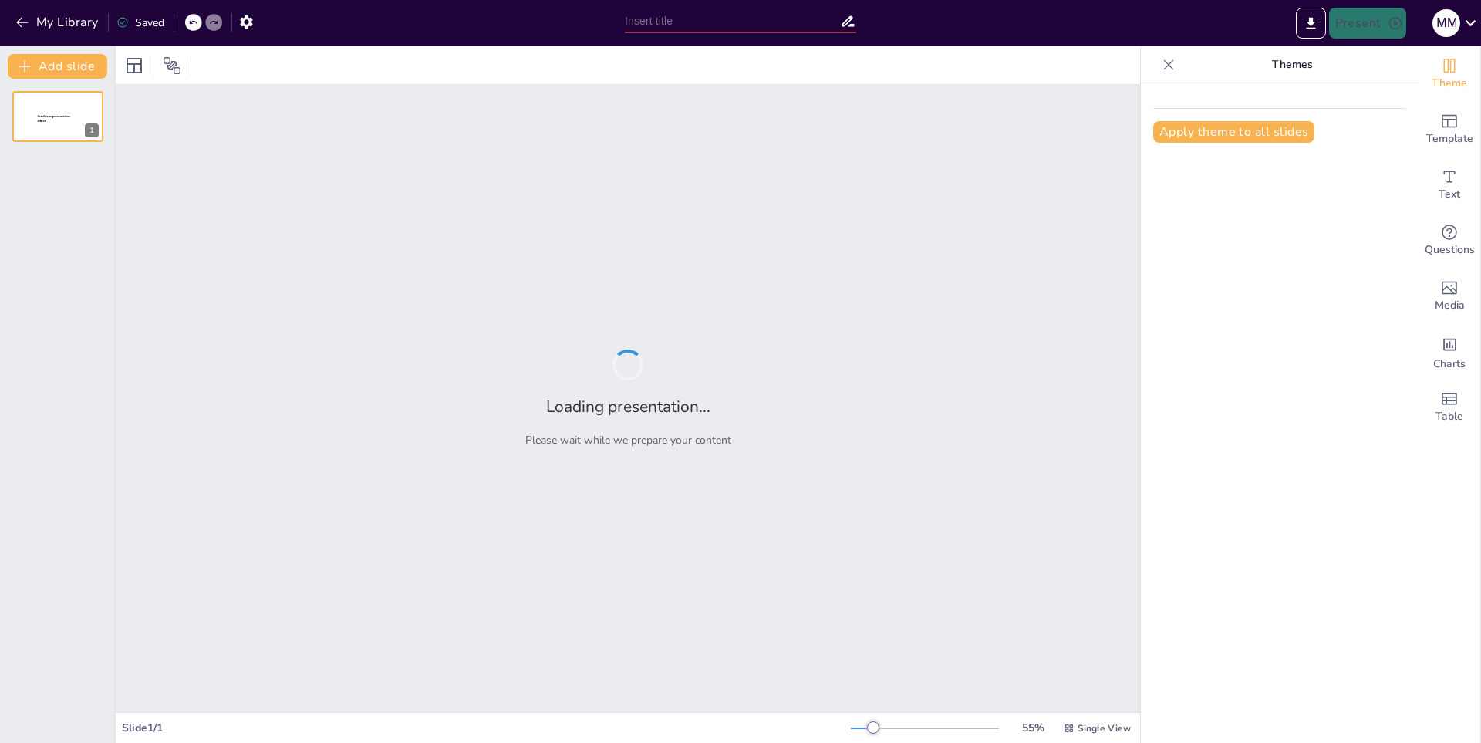
type input "Nutrición Específica para Atletas de Alto Rendimiento"
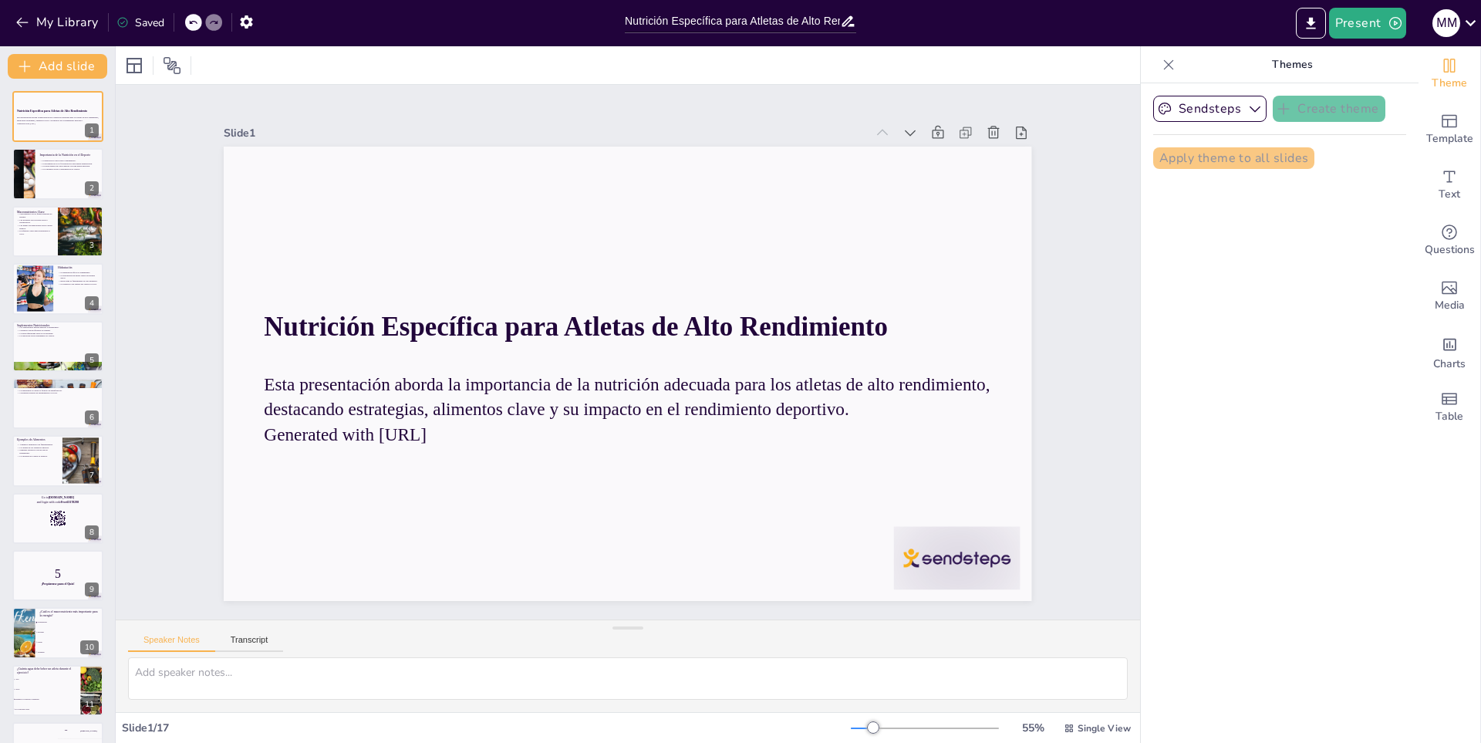
checkbox input "true"
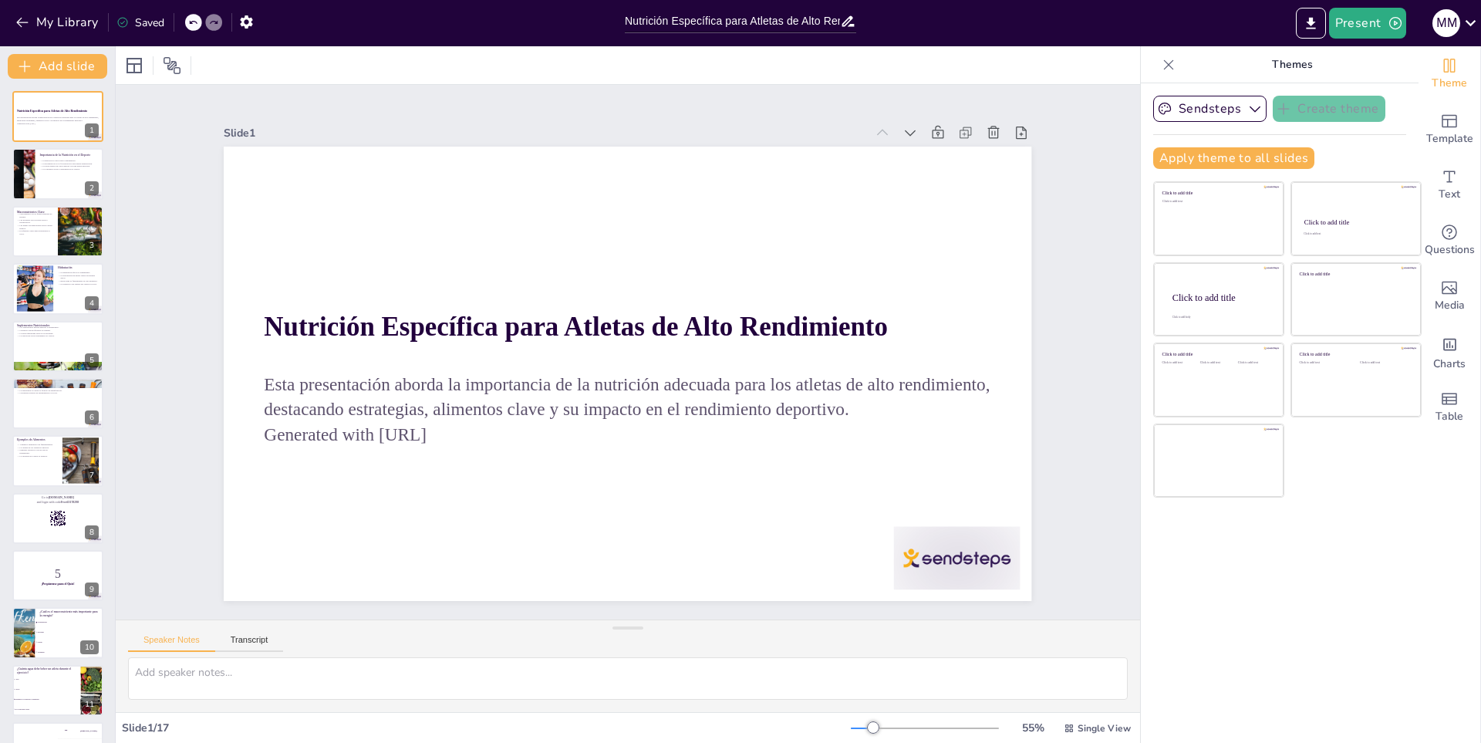
checkbox input "true"
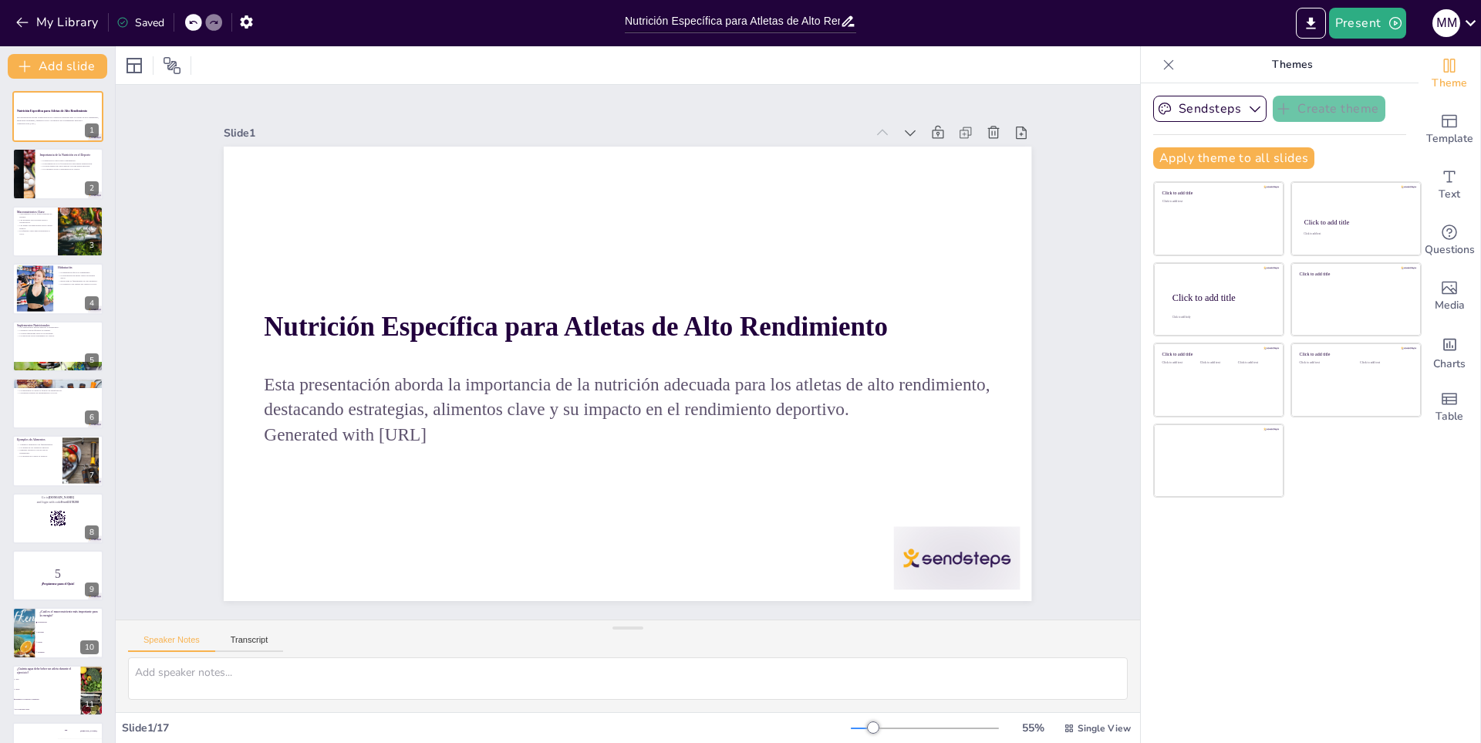
checkbox input "true"
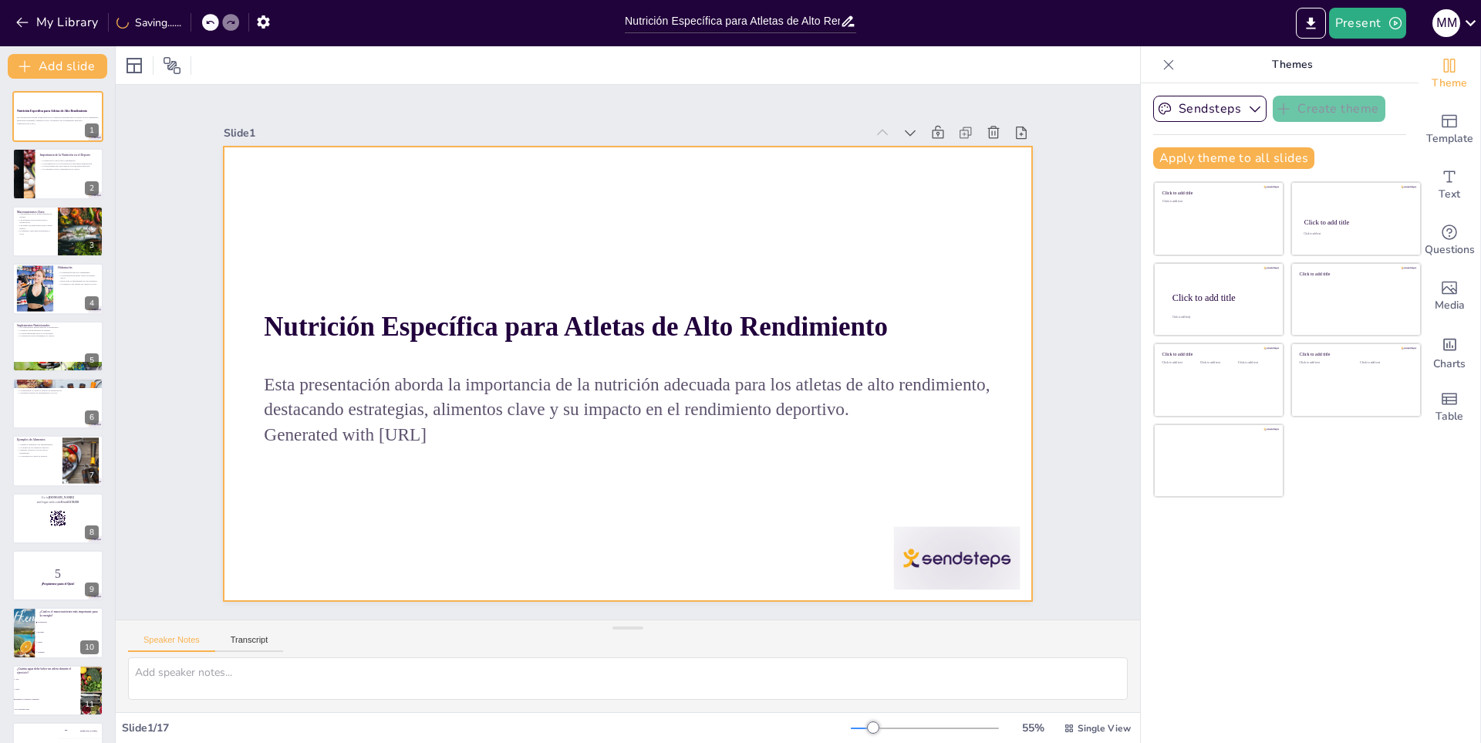
checkbox input "true"
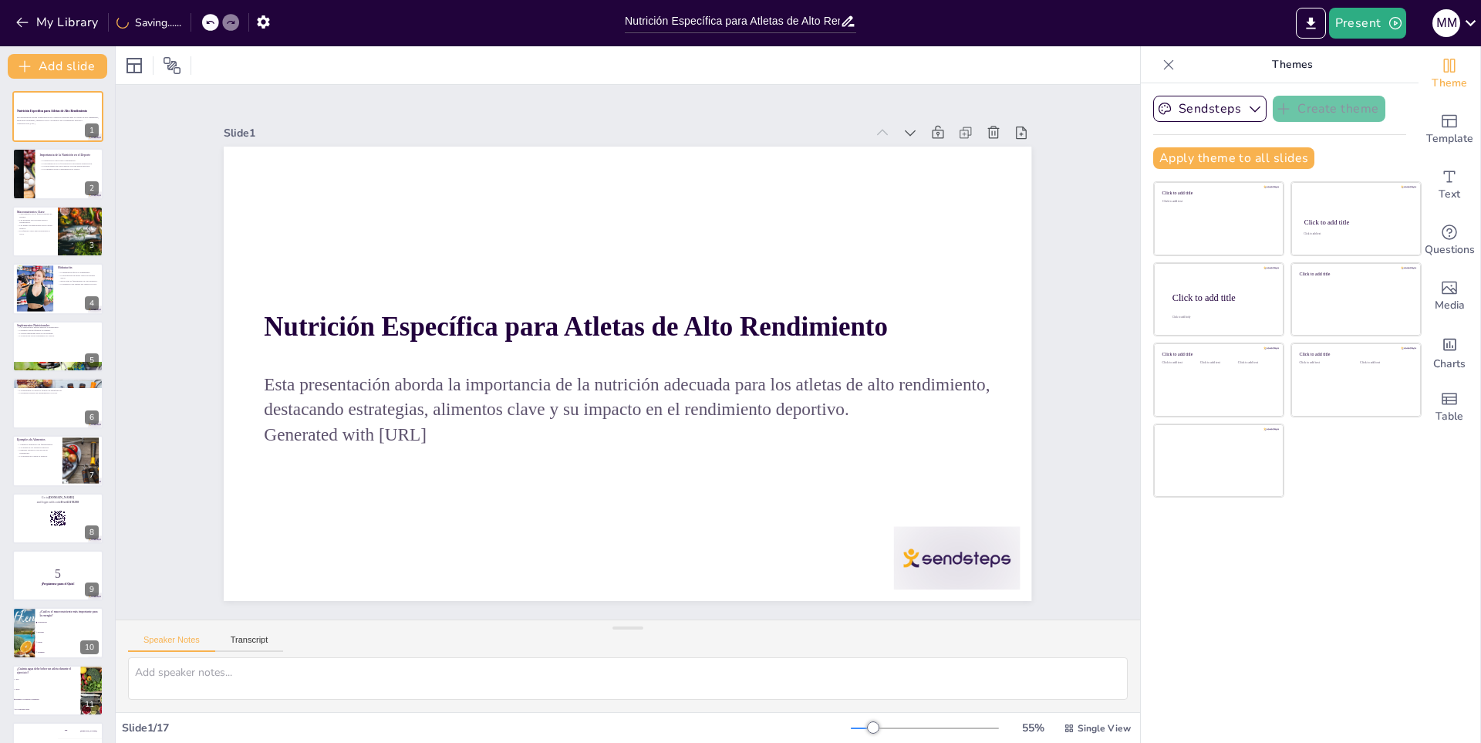
checkbox input "true"
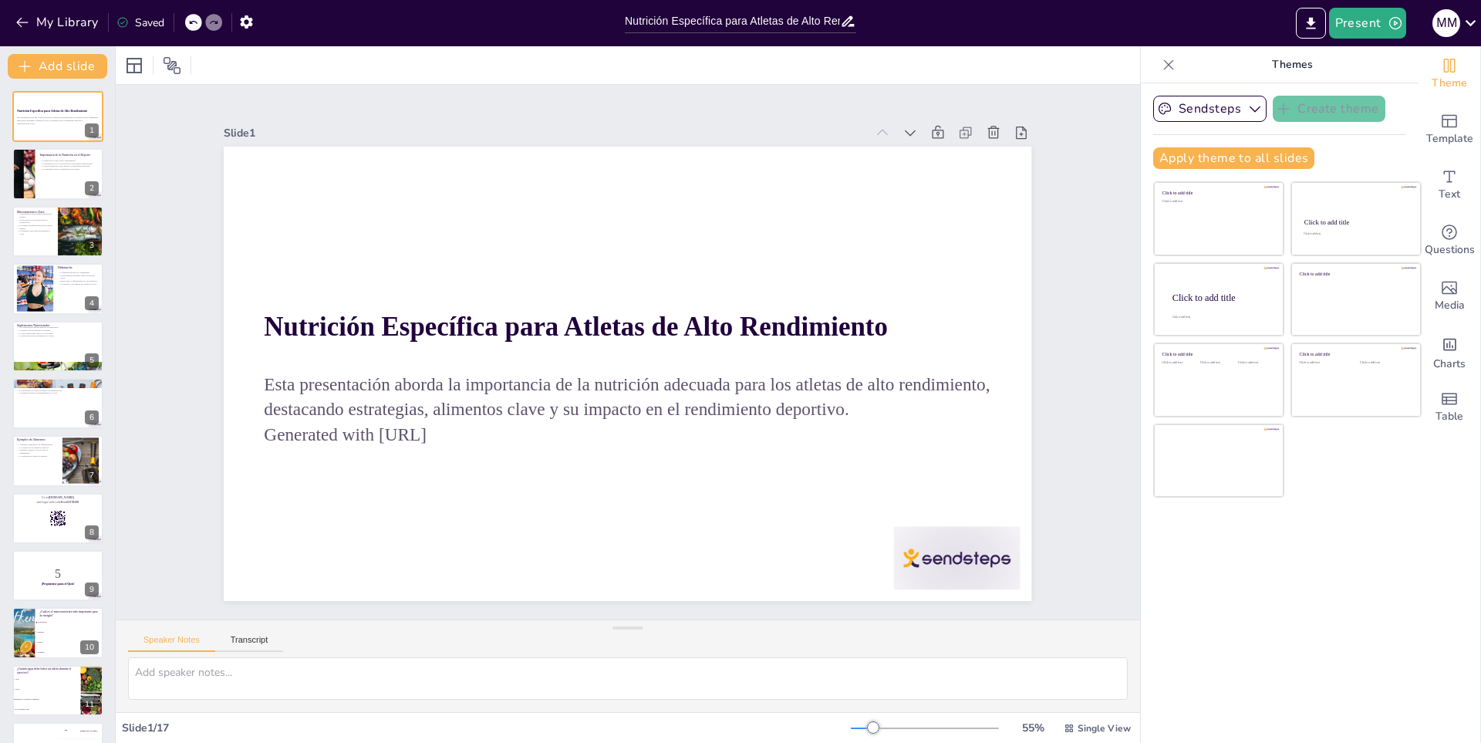
checkbox input "true"
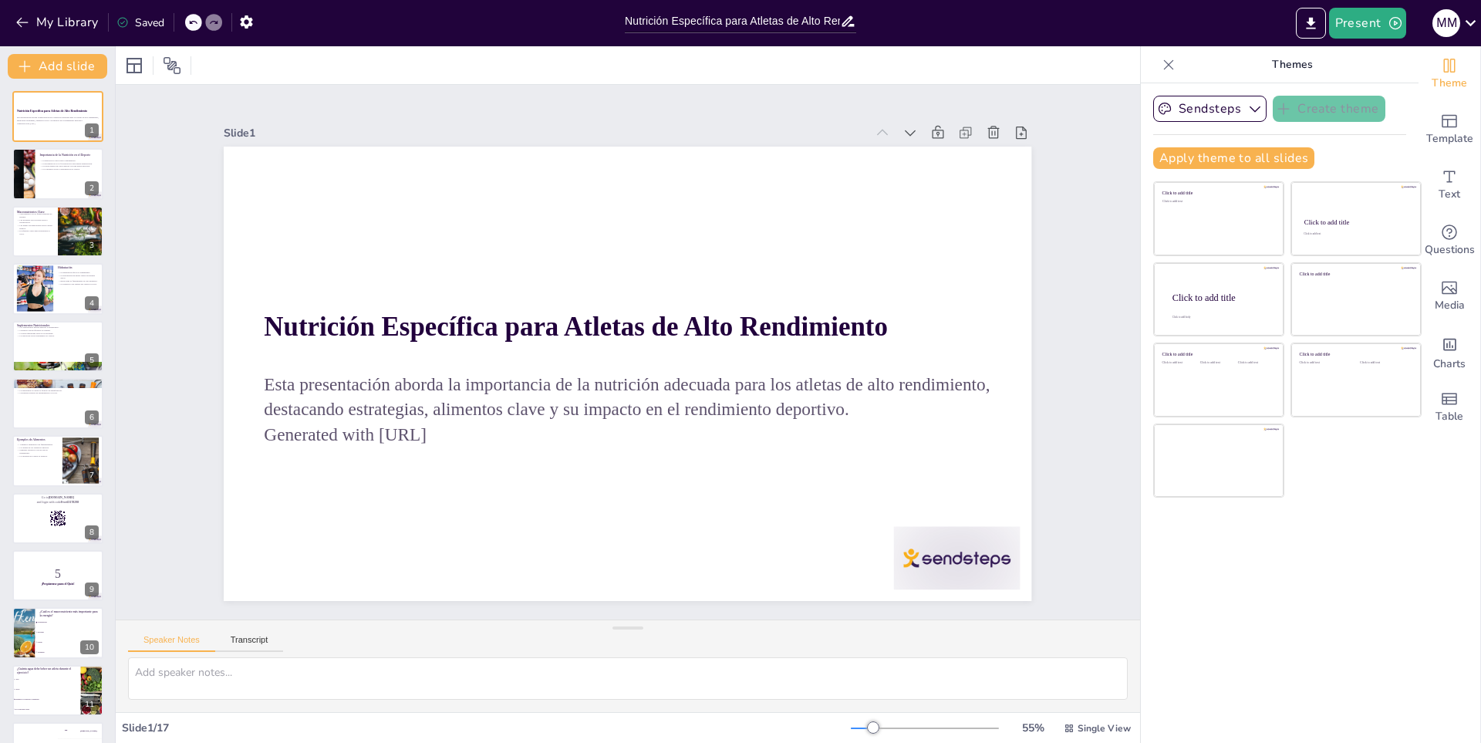
checkbox input "true"
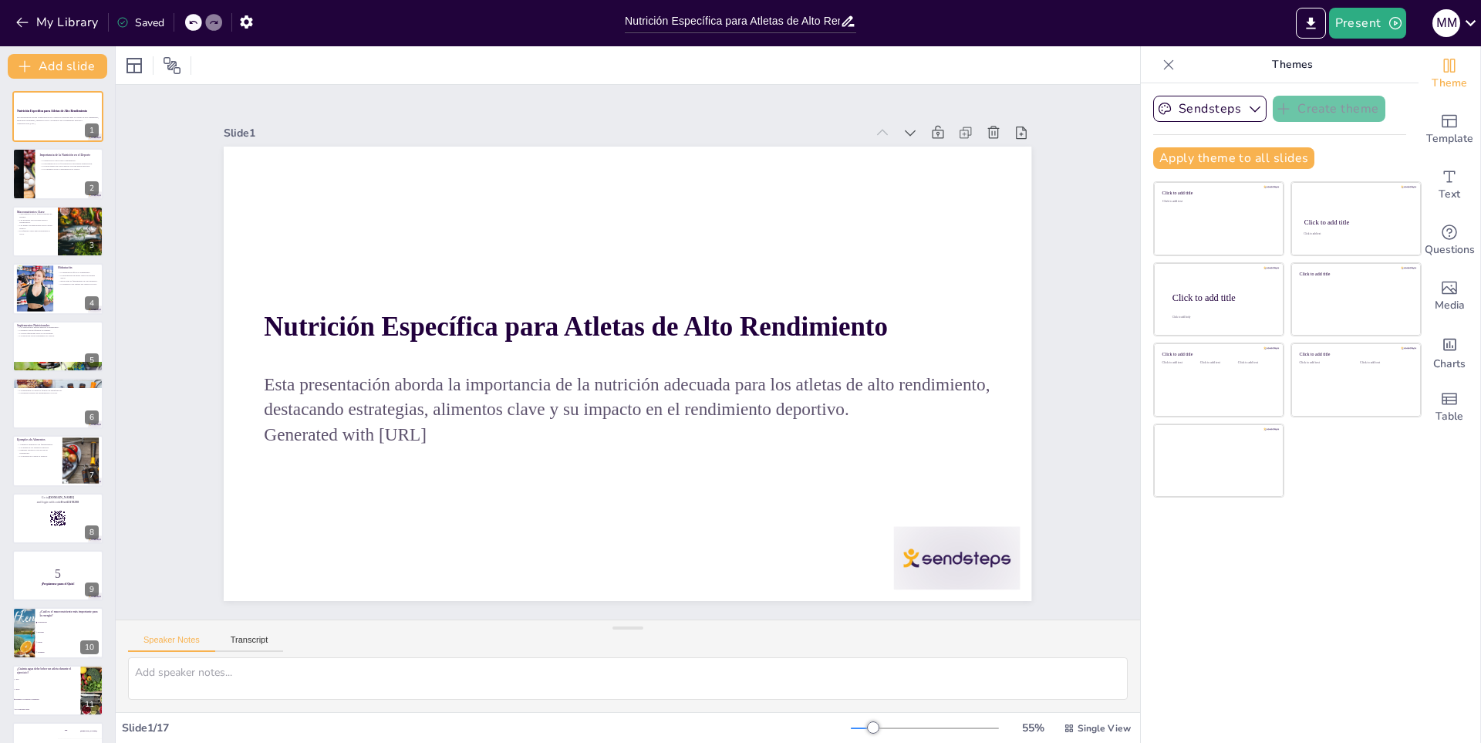
checkbox input "true"
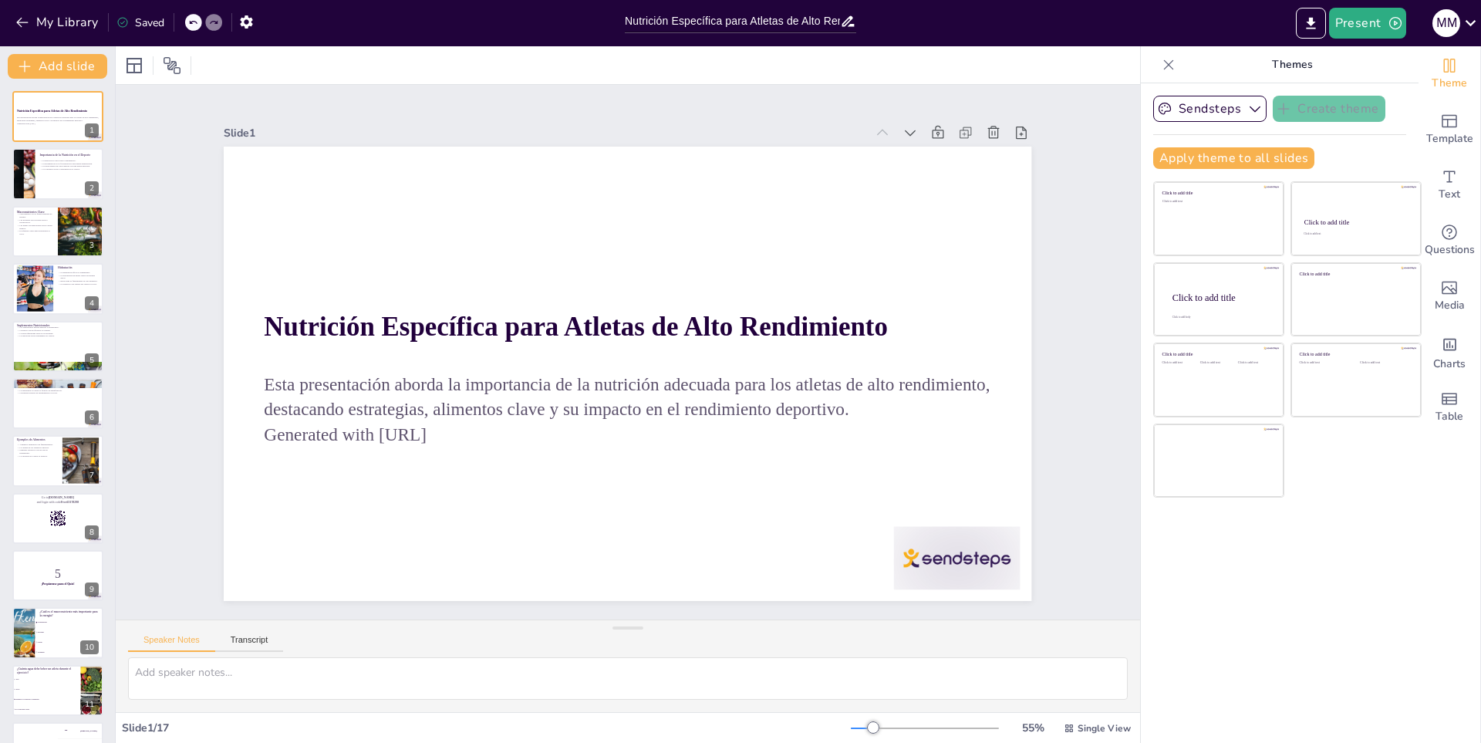
checkbox input "true"
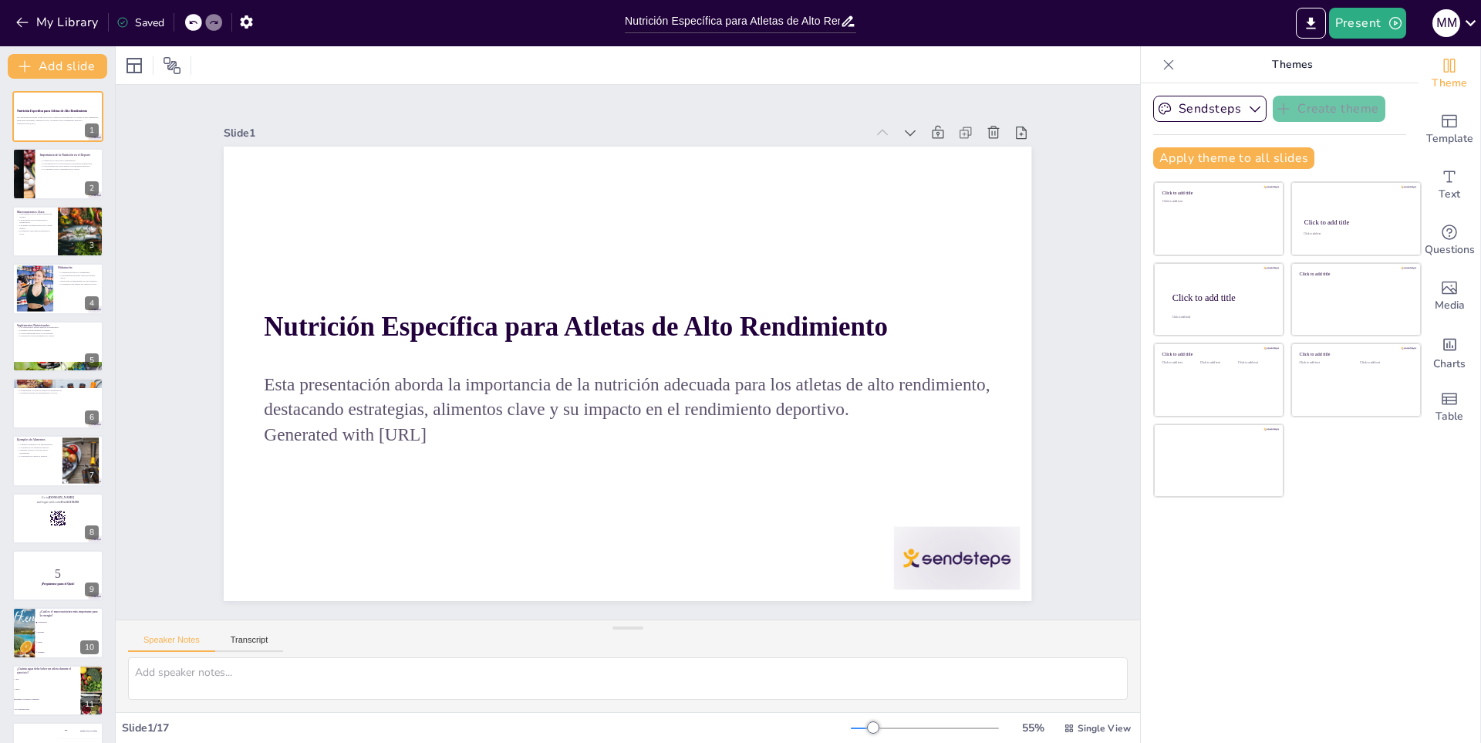
checkbox input "true"
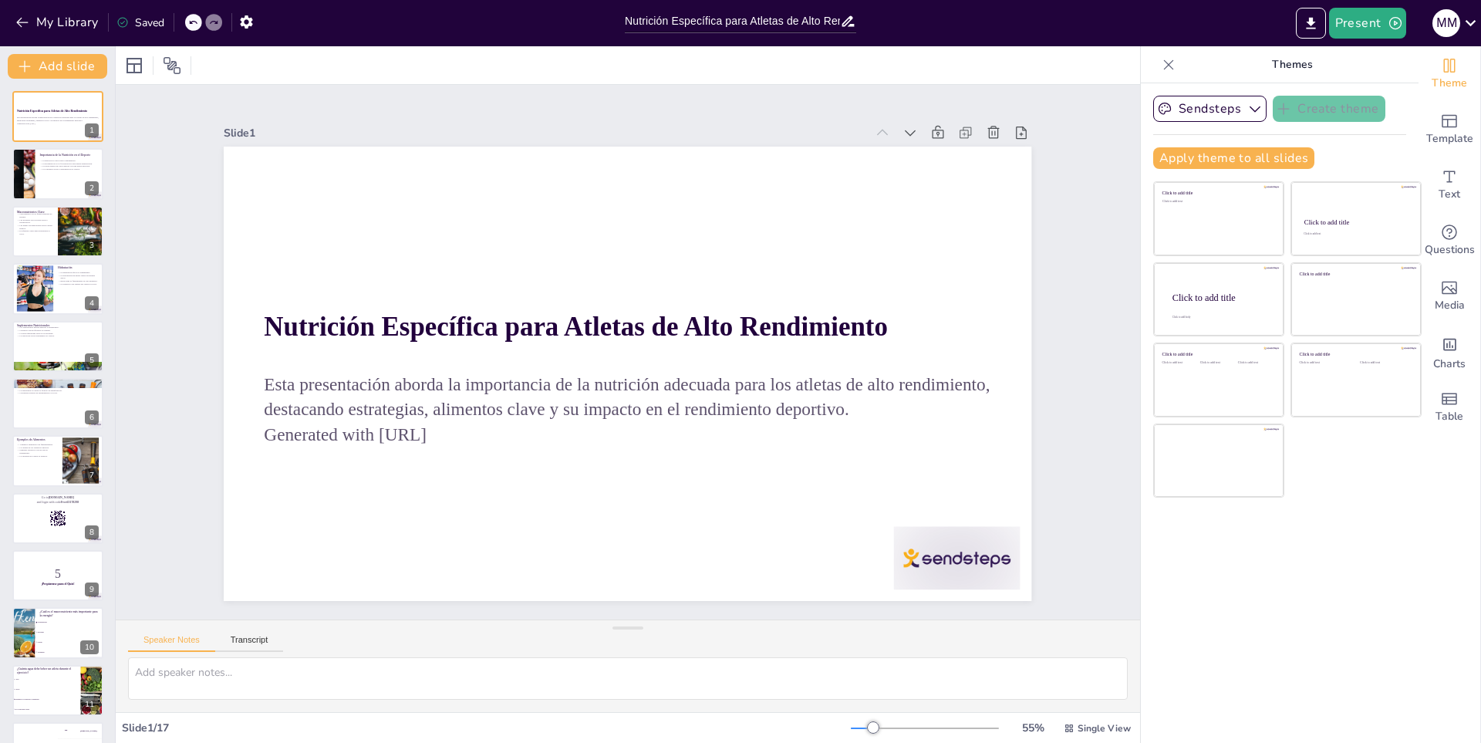
checkbox input "true"
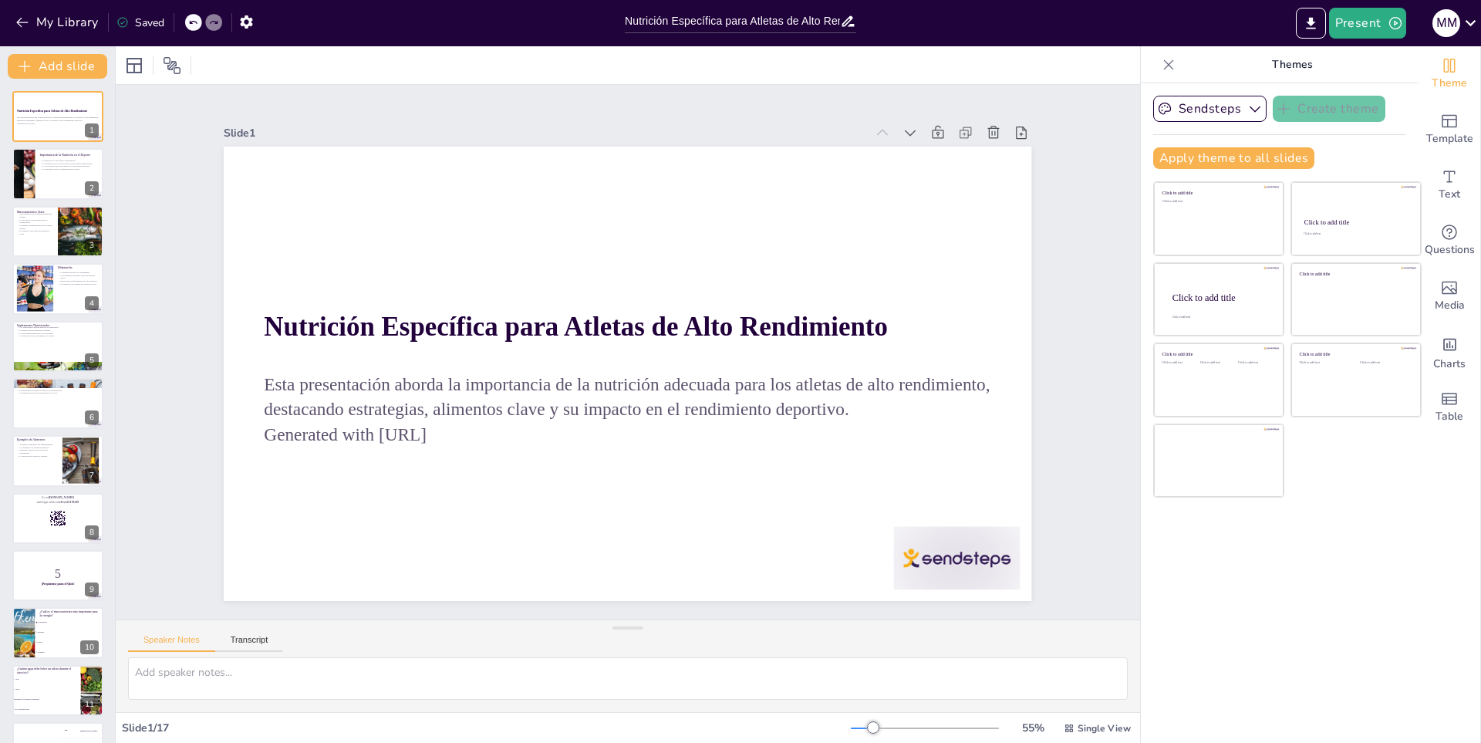
checkbox input "true"
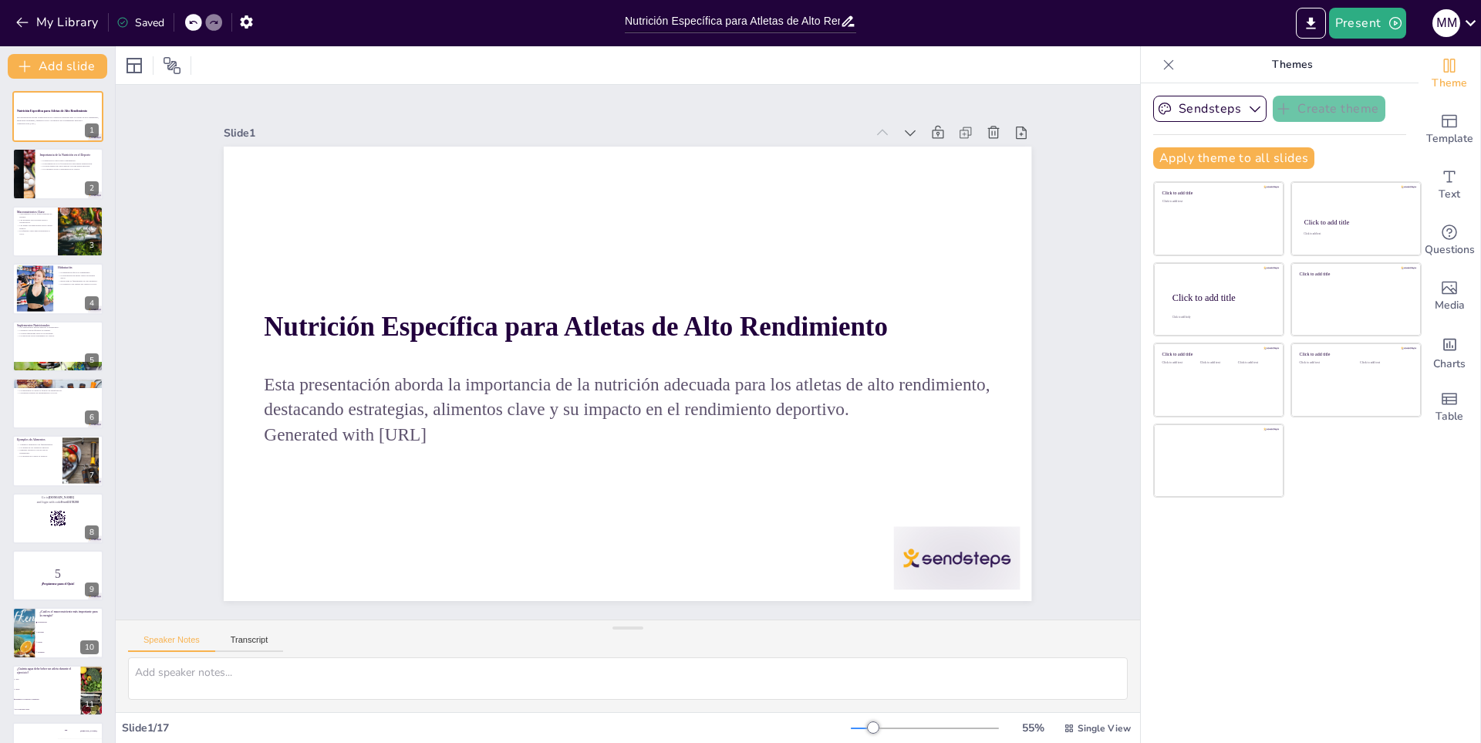
checkbox input "true"
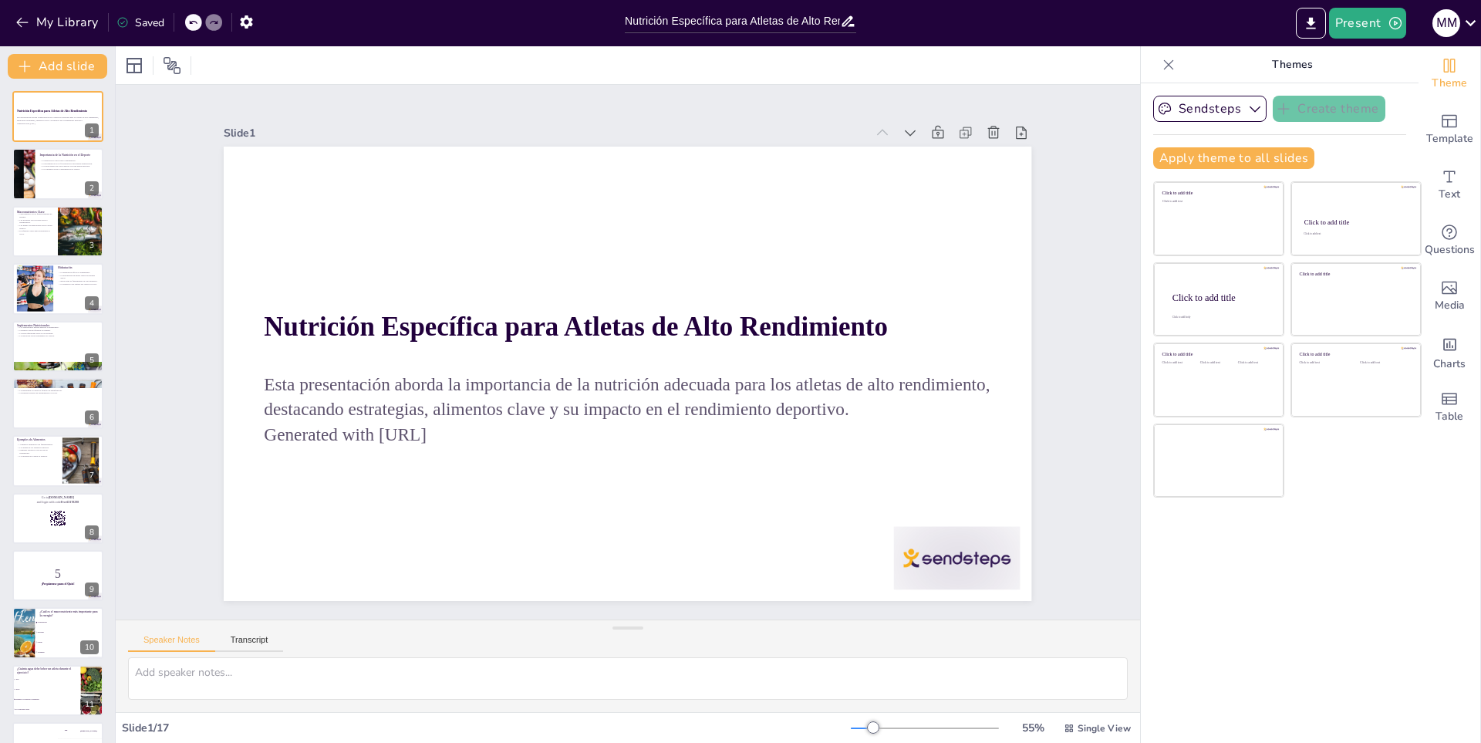
checkbox input "true"
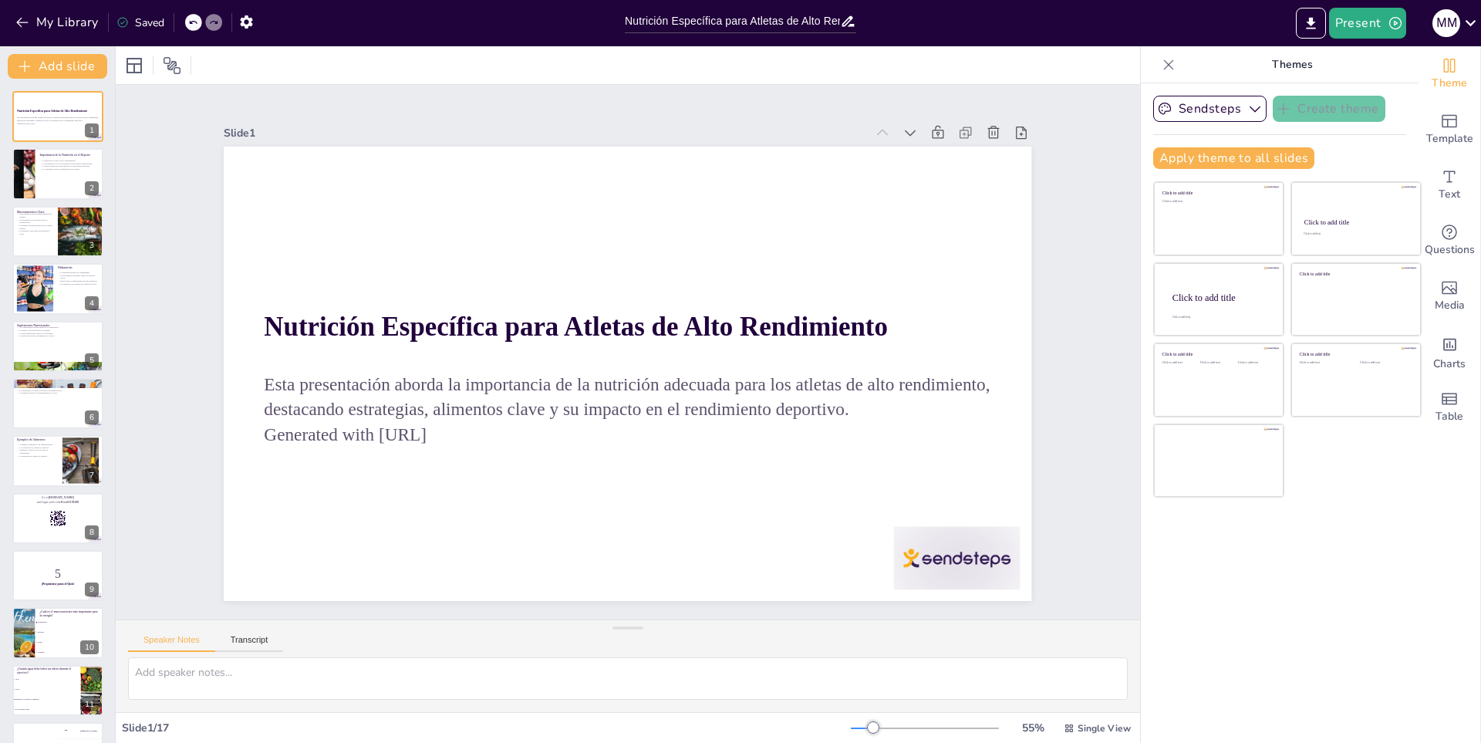
checkbox input "true"
